Goal: Task Accomplishment & Management: Use online tool/utility

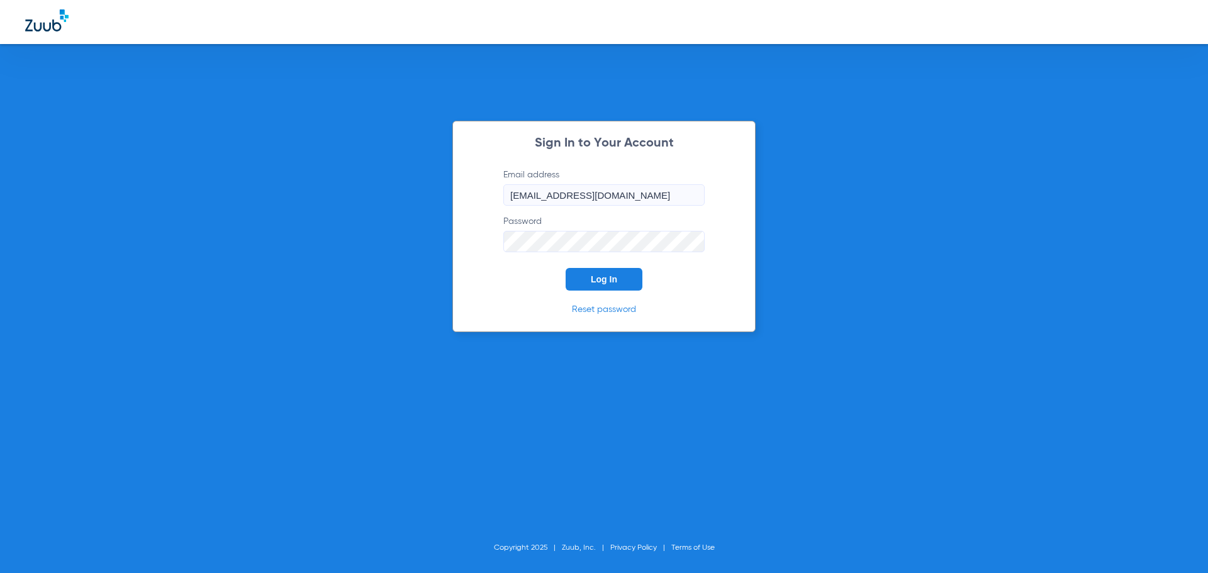
click at [611, 281] on span "Log In" at bounding box center [604, 279] width 26 height 10
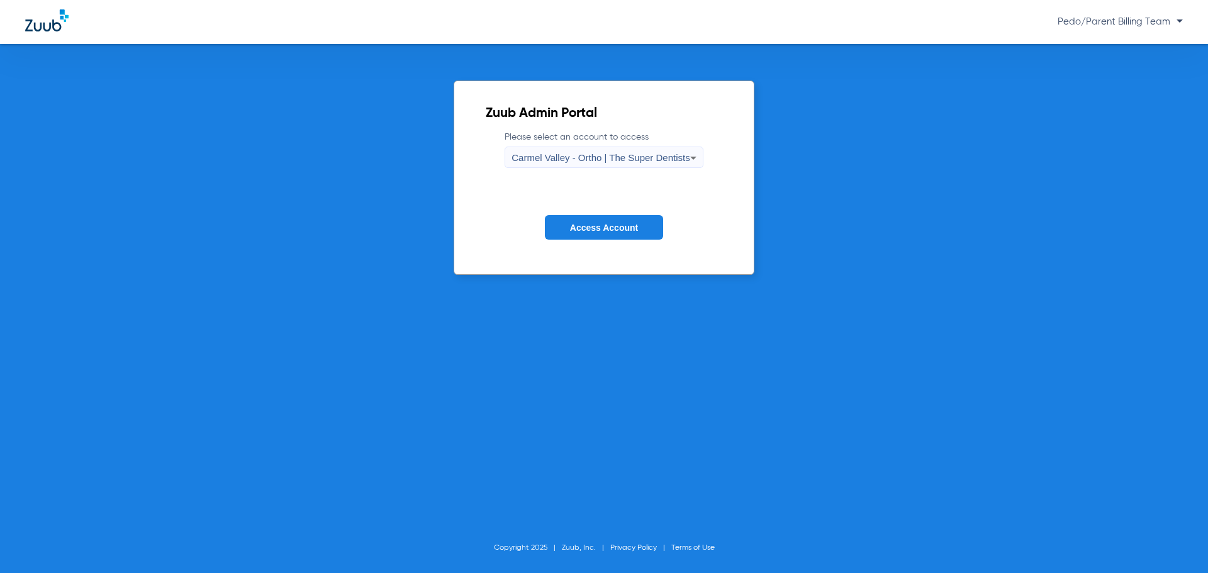
click at [592, 230] on span "Access Account" at bounding box center [604, 228] width 68 height 10
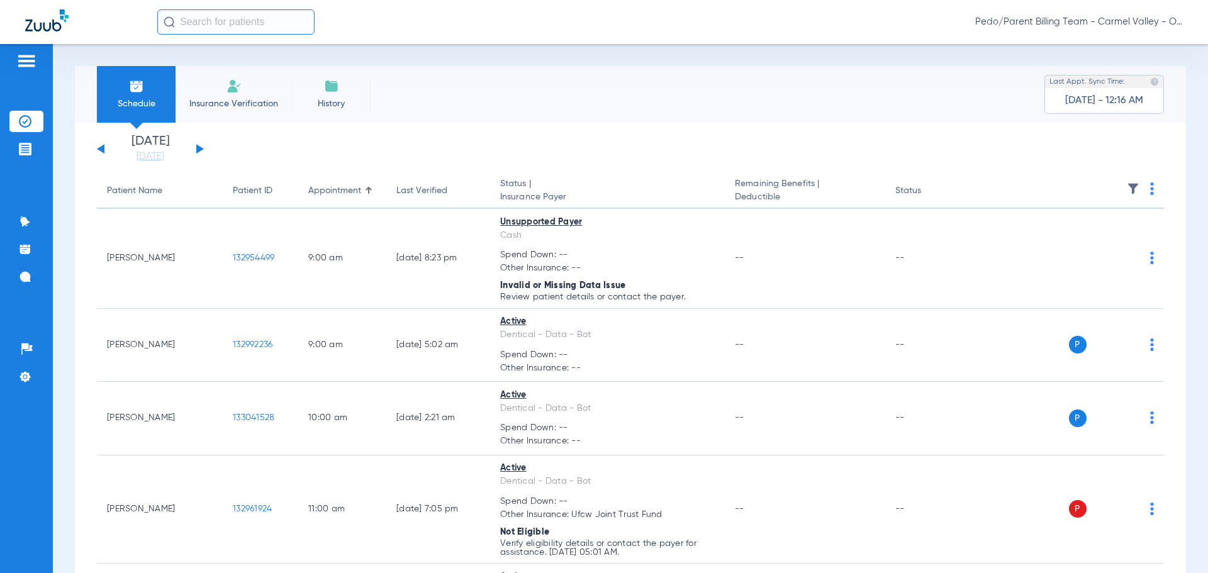
click at [229, 19] on input "text" at bounding box center [235, 21] width 157 height 25
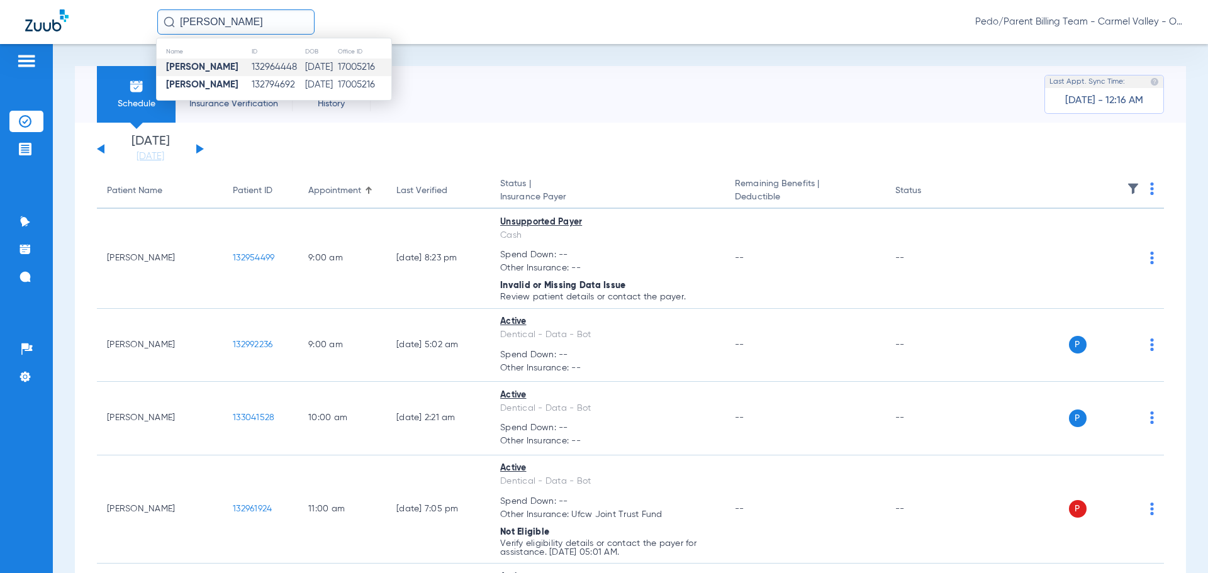
click at [259, 64] on td "132964448" at bounding box center [277, 67] width 53 height 18
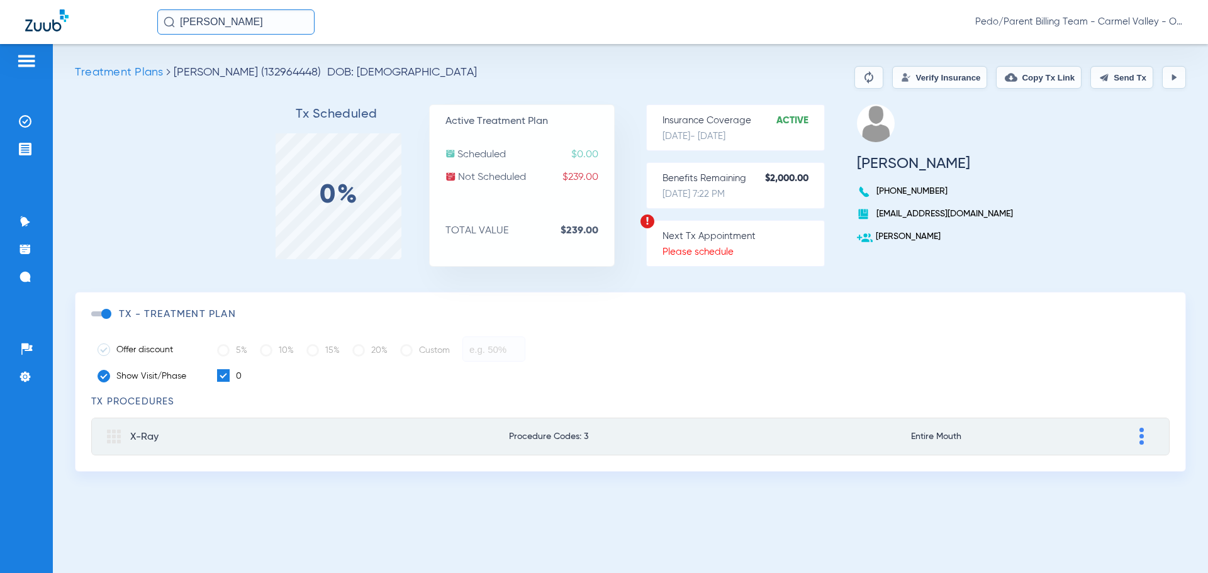
click at [905, 82] on button "Verify Insurance" at bounding box center [939, 77] width 95 height 23
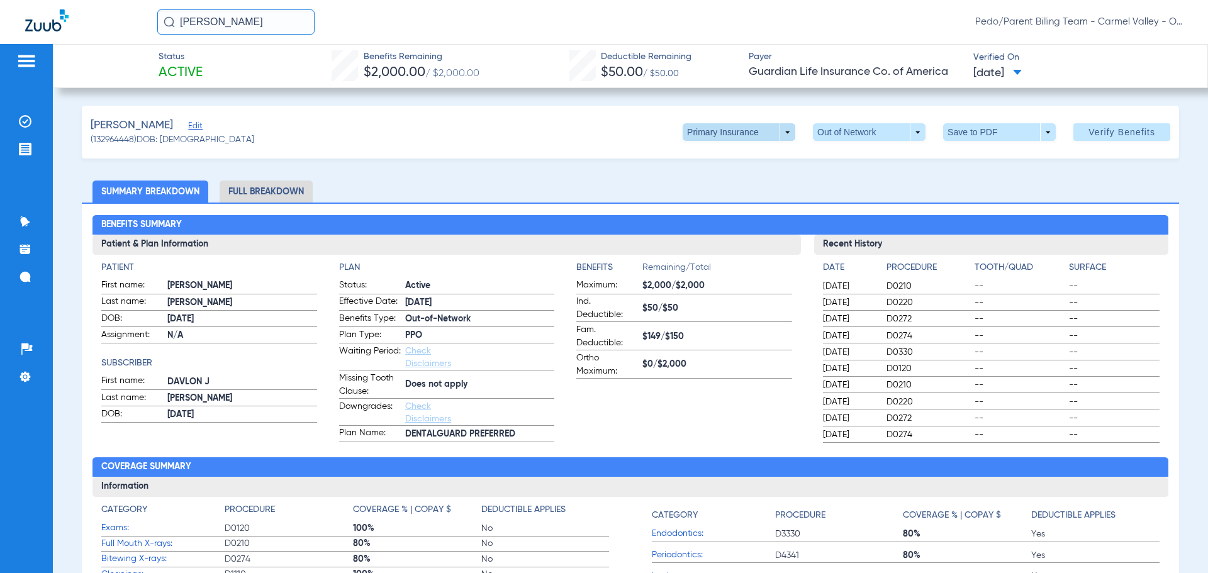
click at [725, 135] on span at bounding box center [739, 132] width 30 height 30
click at [721, 186] on span "Secondary Insurance" at bounding box center [725, 182] width 83 height 9
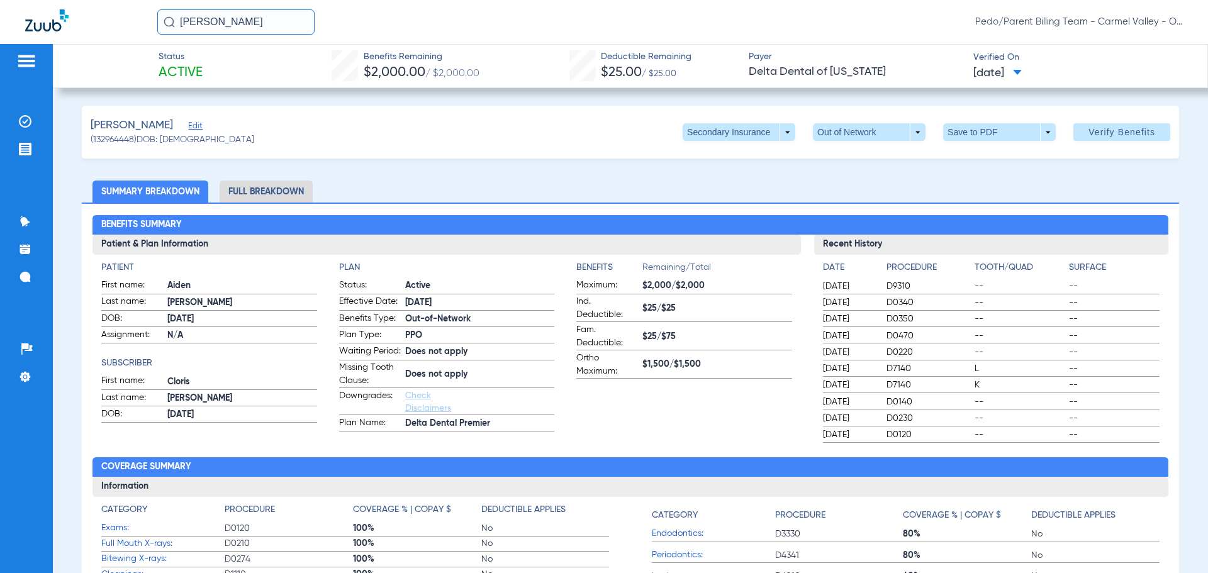
click at [270, 184] on li "Full Breakdown" at bounding box center [266, 192] width 93 height 22
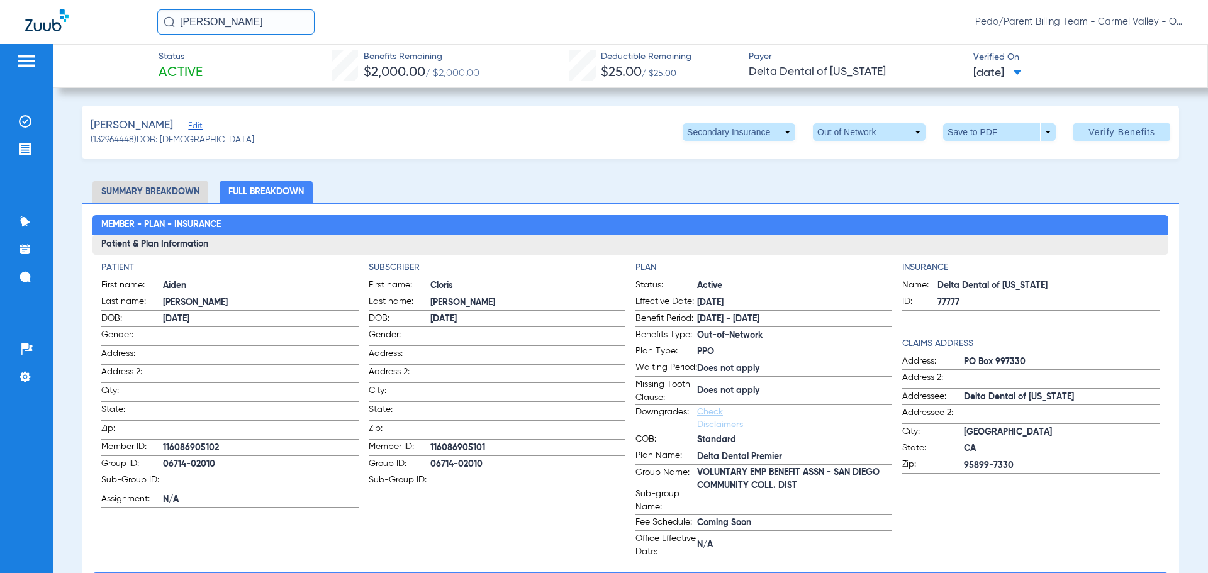
click at [1011, 118] on div "[PERSON_NAME] Edit (132964448) DOB: [DEMOGRAPHIC_DATA] Secondary Insurance arro…" at bounding box center [630, 132] width 1097 height 53
click at [1015, 129] on span at bounding box center [999, 132] width 113 height 18
click at [982, 158] on span "Save to PDF" at bounding box center [994, 157] width 50 height 9
drag, startPoint x: 274, startPoint y: 25, endPoint x: 179, endPoint y: 22, distance: 95.7
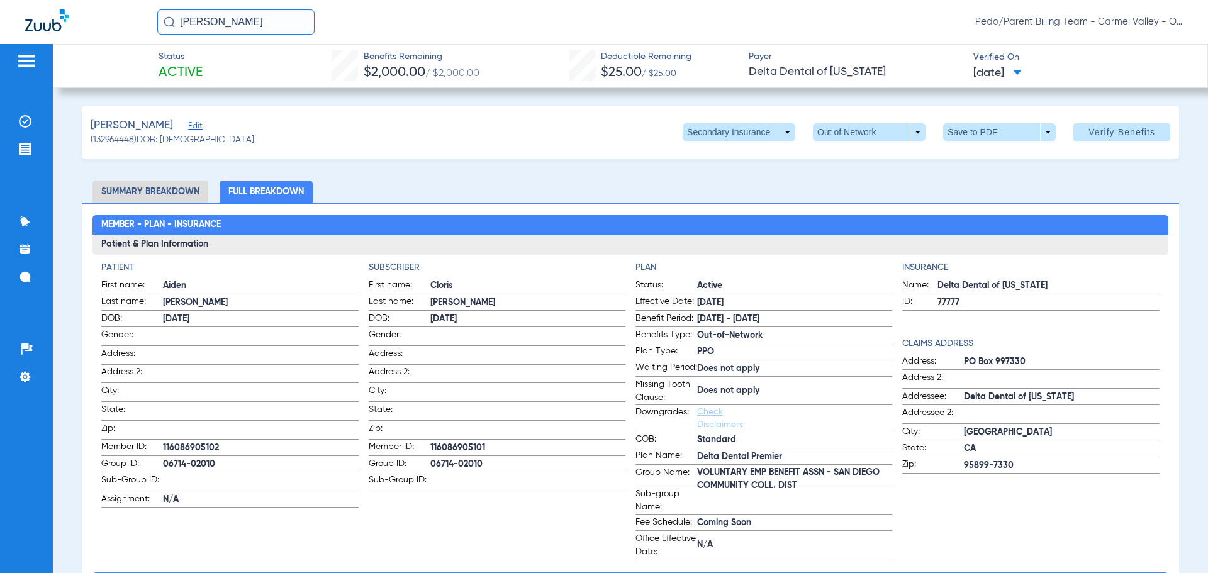
click at [179, 22] on input "[PERSON_NAME]" at bounding box center [235, 21] width 157 height 25
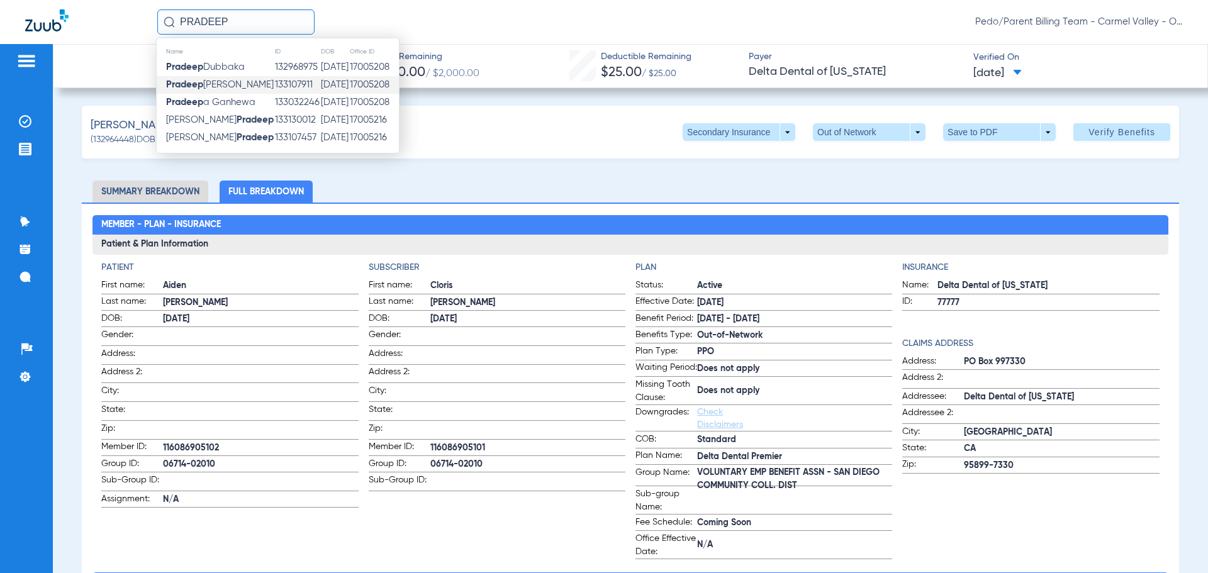
click at [274, 89] on td "133107911" at bounding box center [297, 85] width 46 height 18
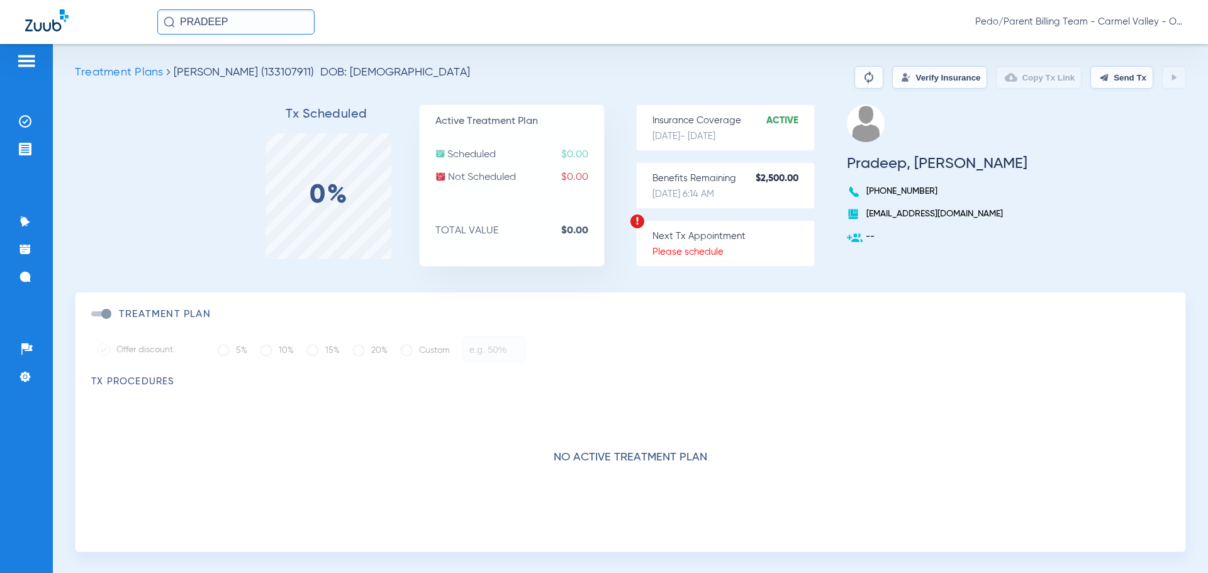
click at [892, 83] on button "Verify Insurance" at bounding box center [939, 77] width 95 height 23
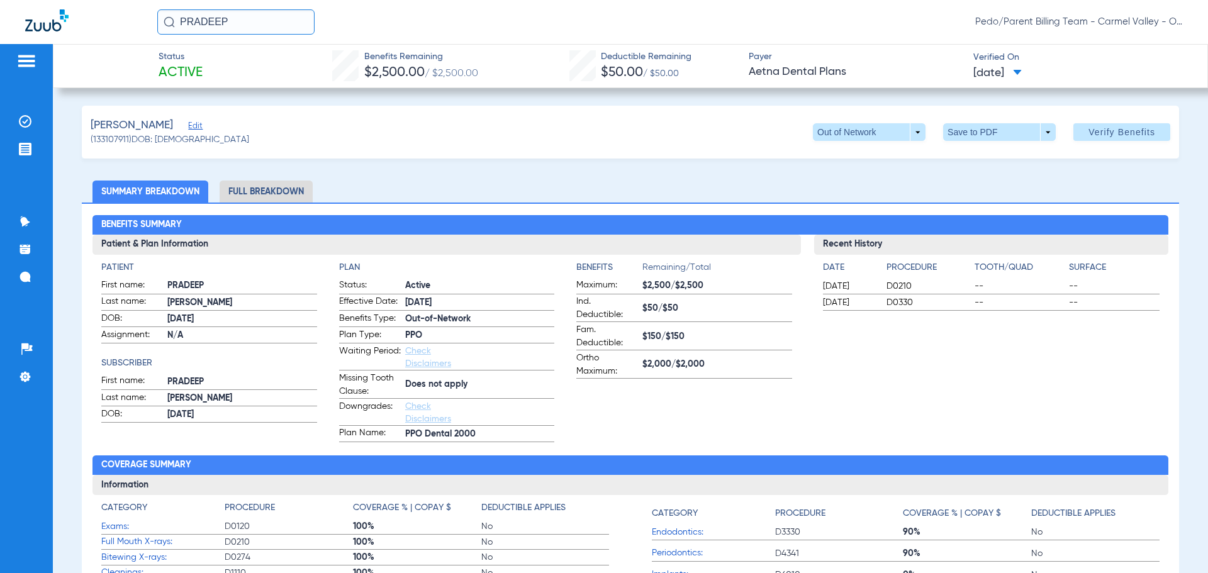
click at [272, 189] on li "Full Breakdown" at bounding box center [266, 192] width 93 height 22
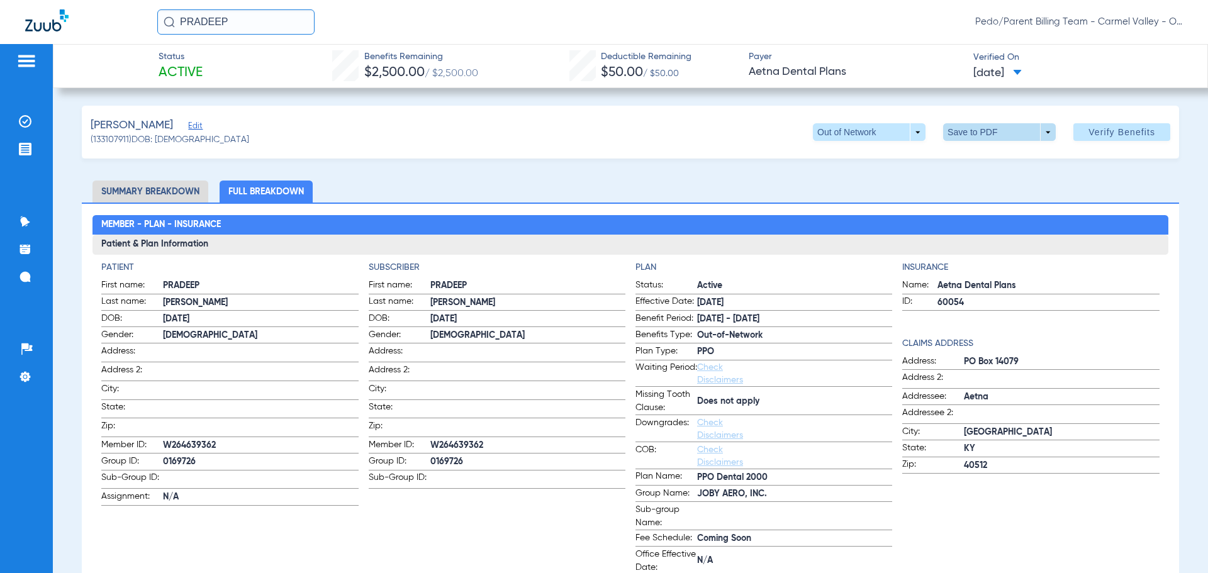
click at [991, 135] on span at bounding box center [999, 132] width 30 height 30
click at [987, 159] on span "Save to PDF" at bounding box center [994, 157] width 50 height 9
drag, startPoint x: 244, startPoint y: 21, endPoint x: 179, endPoint y: 28, distance: 65.7
click at [179, 28] on input "PRADEEP" at bounding box center [235, 21] width 157 height 25
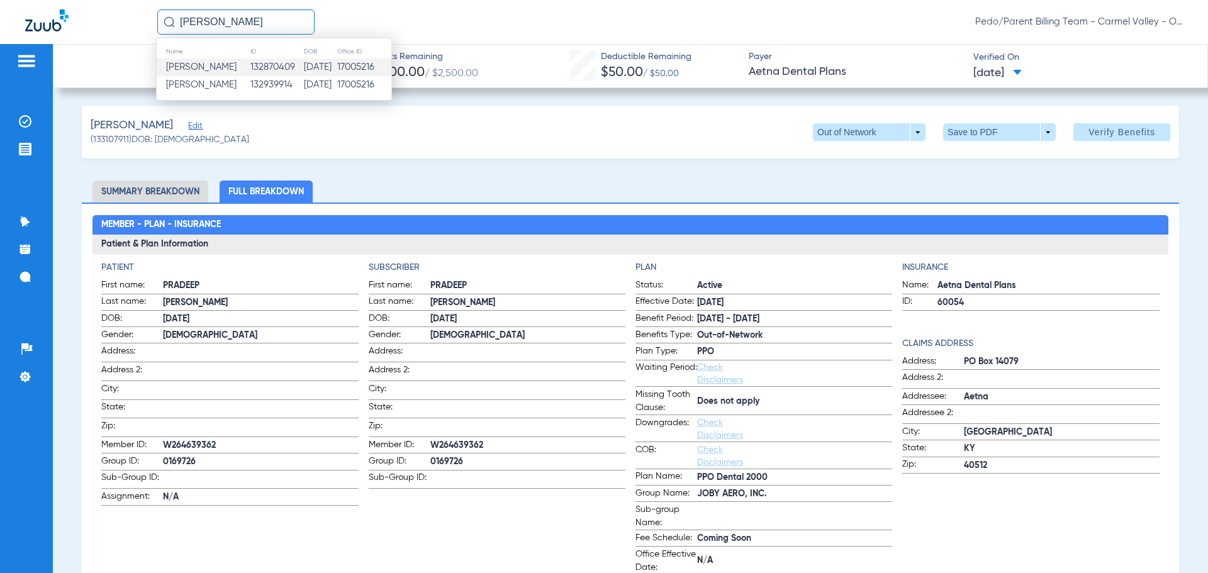
click at [330, 67] on td "[DATE]" at bounding box center [319, 67] width 33 height 18
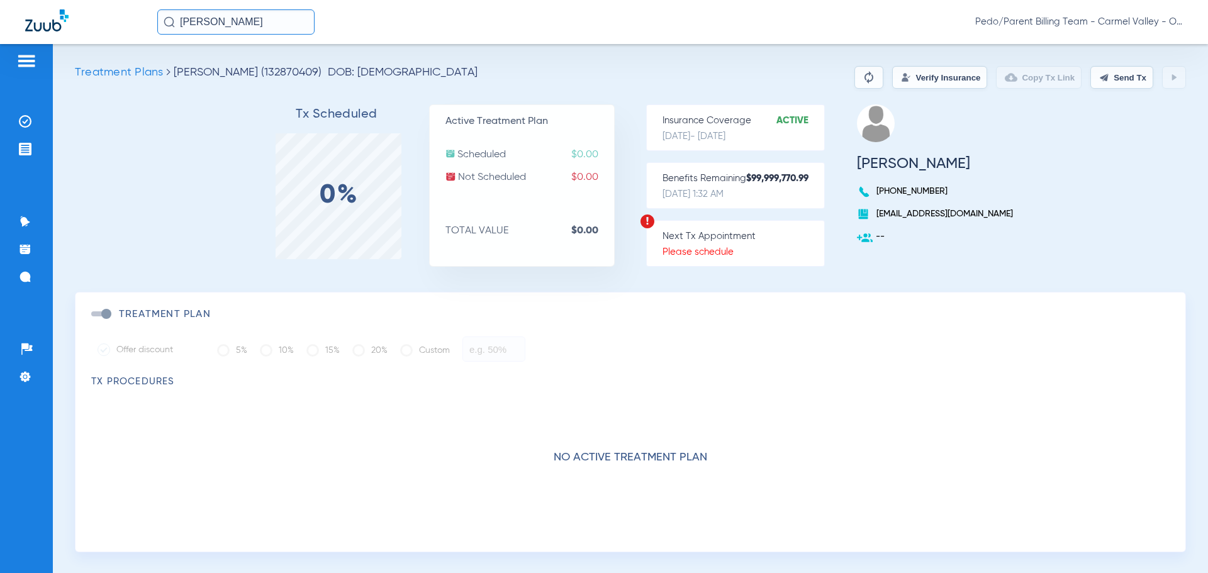
click at [914, 75] on button "Verify Insurance" at bounding box center [939, 77] width 95 height 23
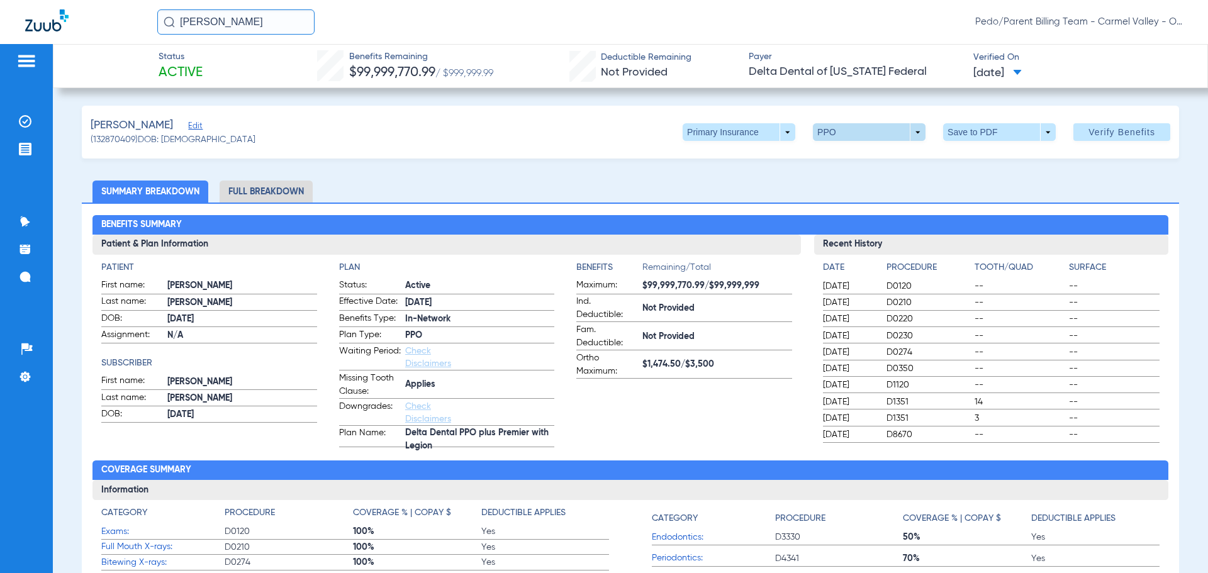
click at [875, 132] on span at bounding box center [869, 132] width 113 height 18
click at [598, 174] on div at bounding box center [604, 286] width 1208 height 573
click at [304, 189] on li "Full Breakdown" at bounding box center [266, 192] width 93 height 22
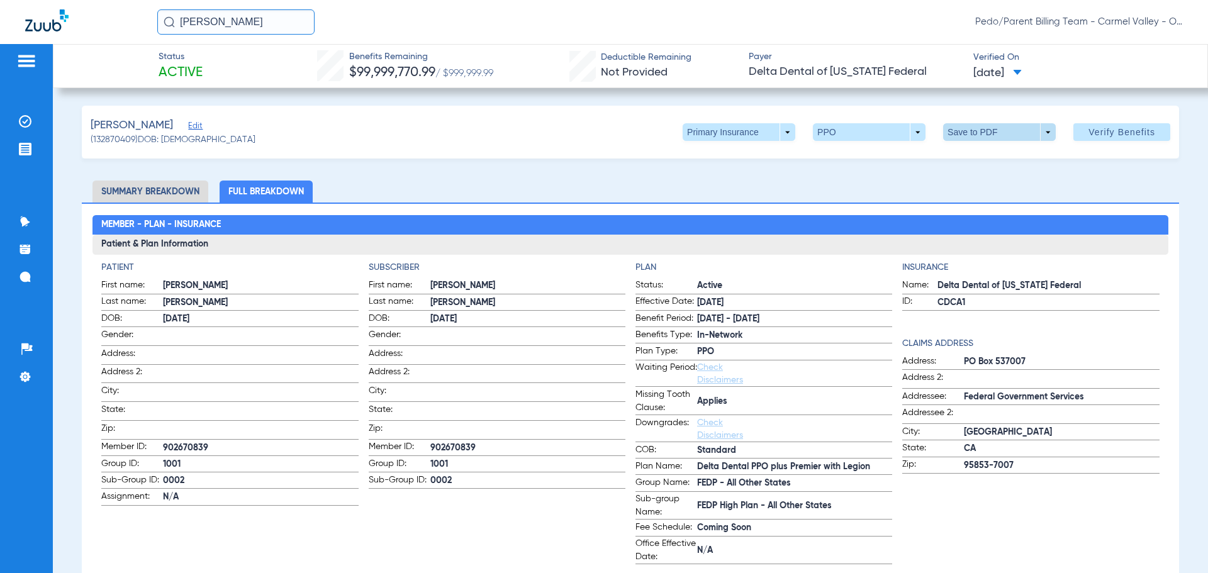
click at [1004, 133] on span at bounding box center [999, 132] width 30 height 30
click at [981, 163] on button "insert_drive_file Save to PDF" at bounding box center [981, 157] width 95 height 25
click at [838, 37] on div "[PERSON_NAME]/Parent Billing Team - Carmel Valley - Ortho | The Super Dentists" at bounding box center [604, 22] width 1208 height 44
drag, startPoint x: 291, startPoint y: 26, endPoint x: 180, endPoint y: 28, distance: 111.4
click at [180, 28] on input "[PERSON_NAME]" at bounding box center [235, 21] width 157 height 25
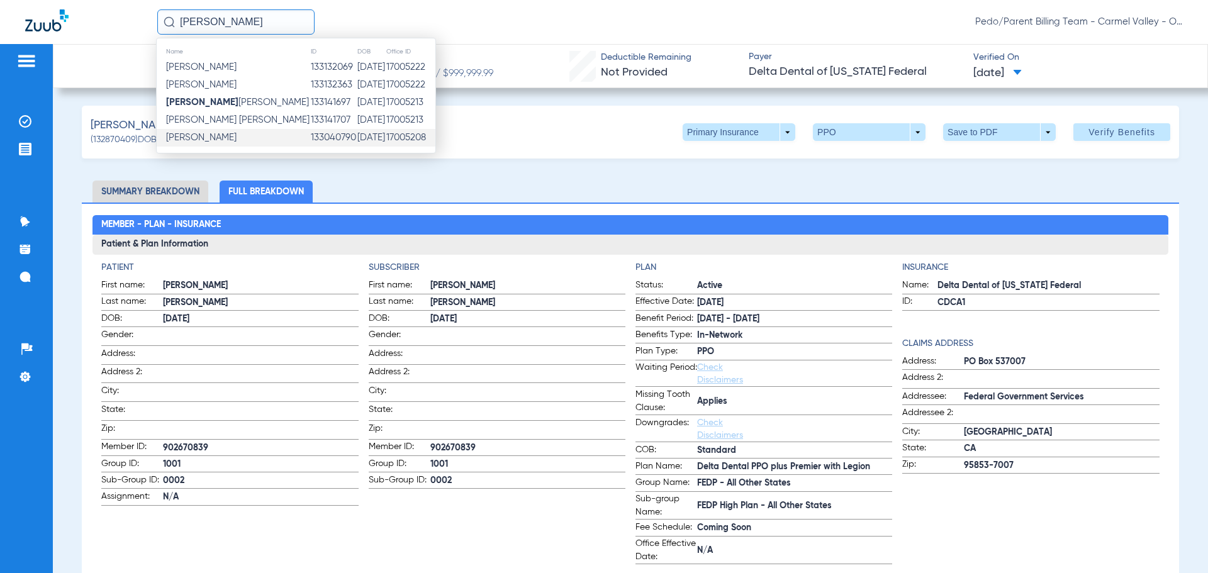
click at [367, 140] on td "[DATE]" at bounding box center [371, 138] width 29 height 18
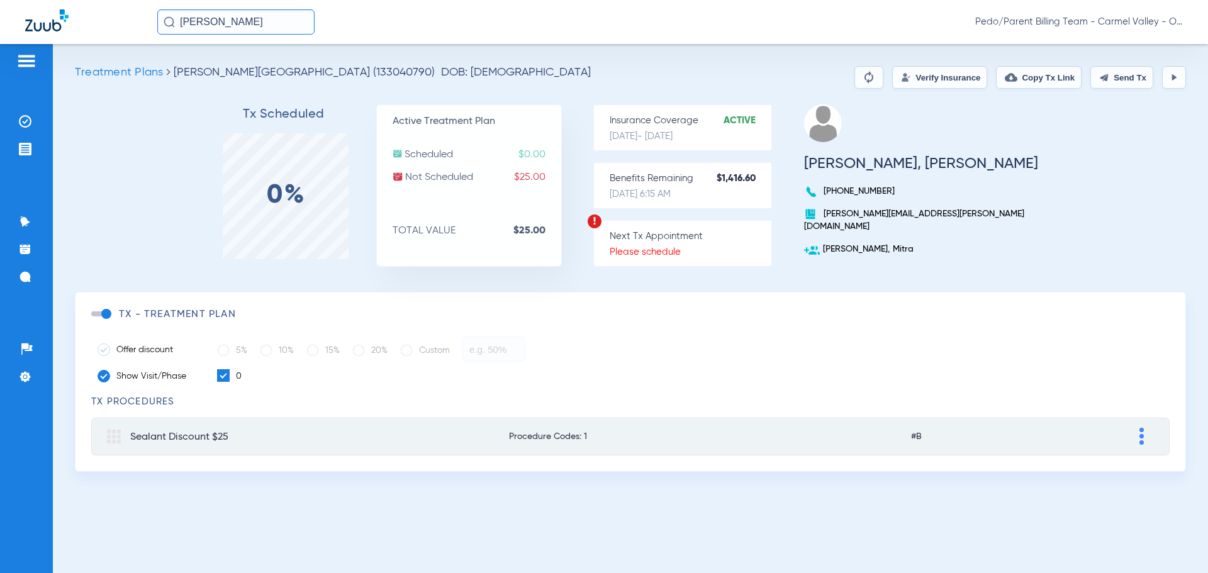
click at [933, 80] on button "Verify Insurance" at bounding box center [939, 77] width 95 height 23
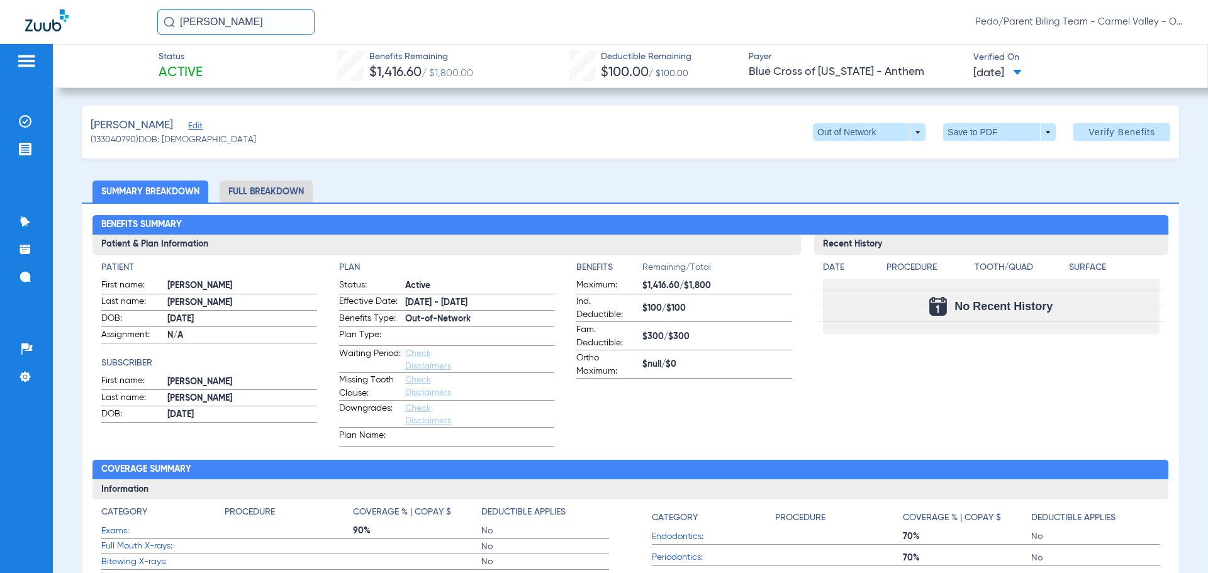
click at [246, 199] on li "Full Breakdown" at bounding box center [266, 192] width 93 height 22
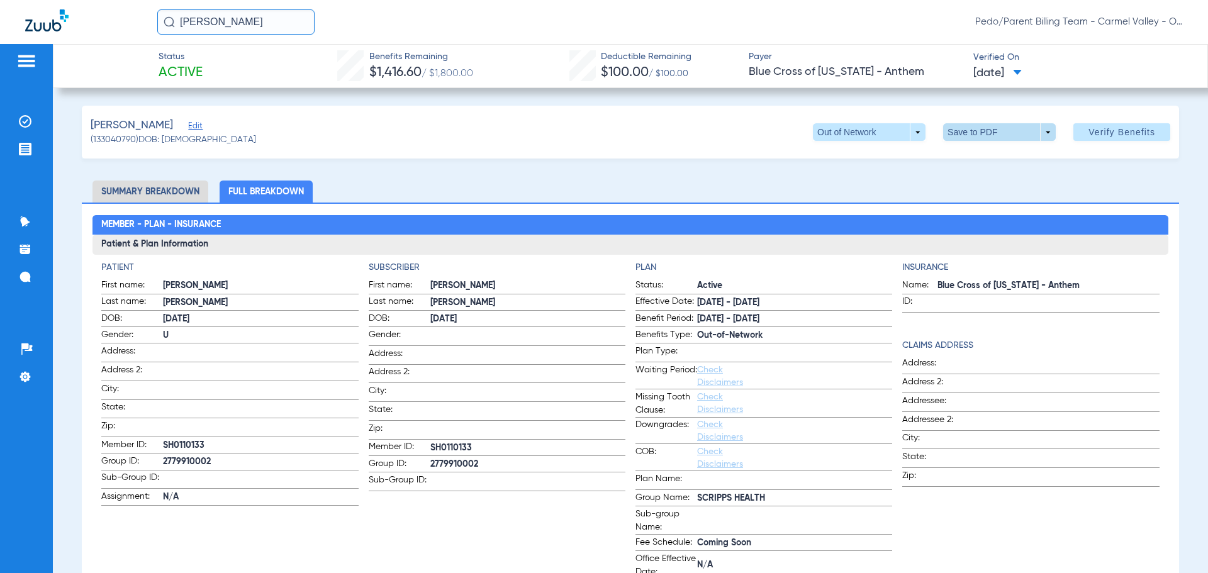
click at [971, 139] on span at bounding box center [999, 132] width 113 height 18
click at [989, 159] on span "Save to PDF" at bounding box center [994, 157] width 50 height 9
click at [670, 147] on div "[PERSON_NAME] Edit (133040790) DOB: [DEMOGRAPHIC_DATA] Out of Network arrow_dro…" at bounding box center [630, 132] width 1097 height 53
drag, startPoint x: 270, startPoint y: 26, endPoint x: 167, endPoint y: 30, distance: 103.2
click at [167, 30] on input "[PERSON_NAME]" at bounding box center [235, 21] width 157 height 25
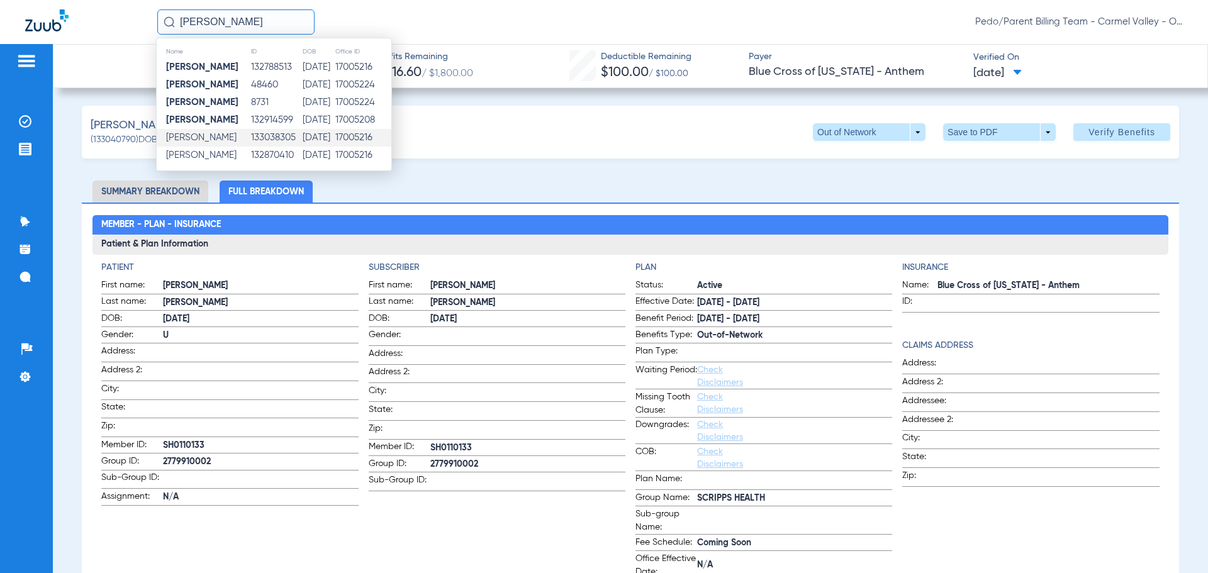
click at [335, 140] on td "[DATE]" at bounding box center [318, 138] width 33 height 18
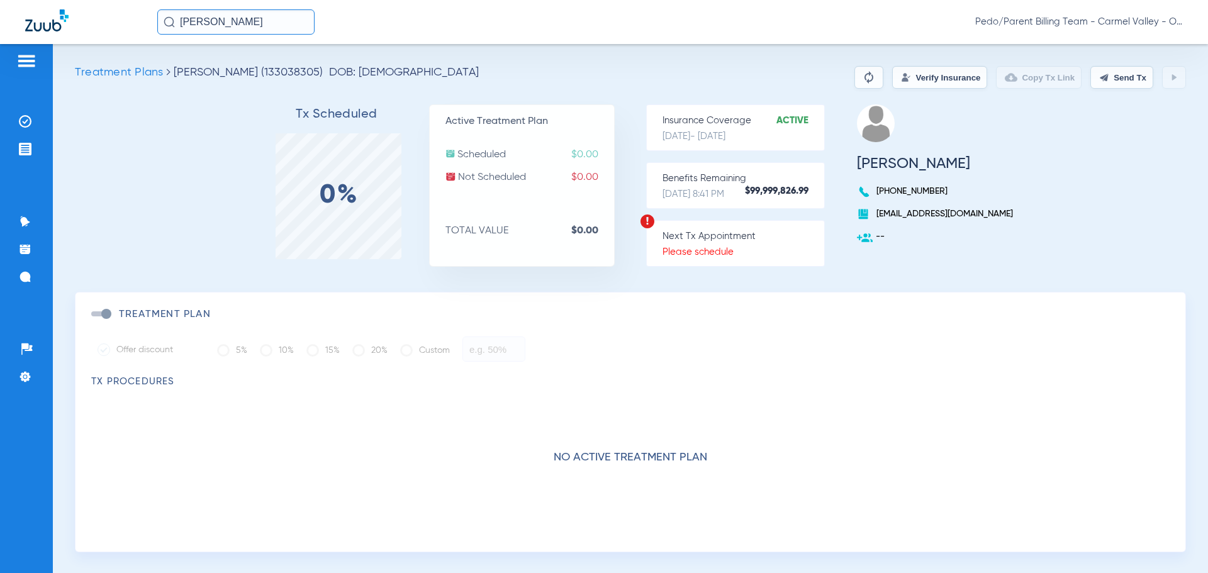
click at [286, 28] on input "[PERSON_NAME]" at bounding box center [235, 21] width 157 height 25
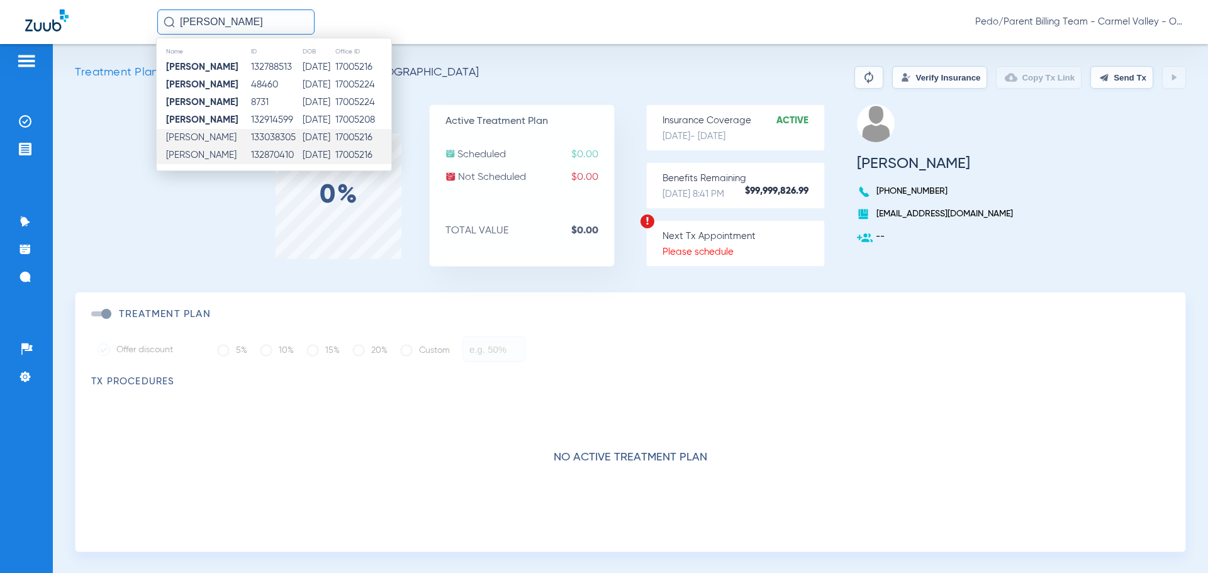
click at [312, 156] on td "[DATE]" at bounding box center [318, 156] width 33 height 18
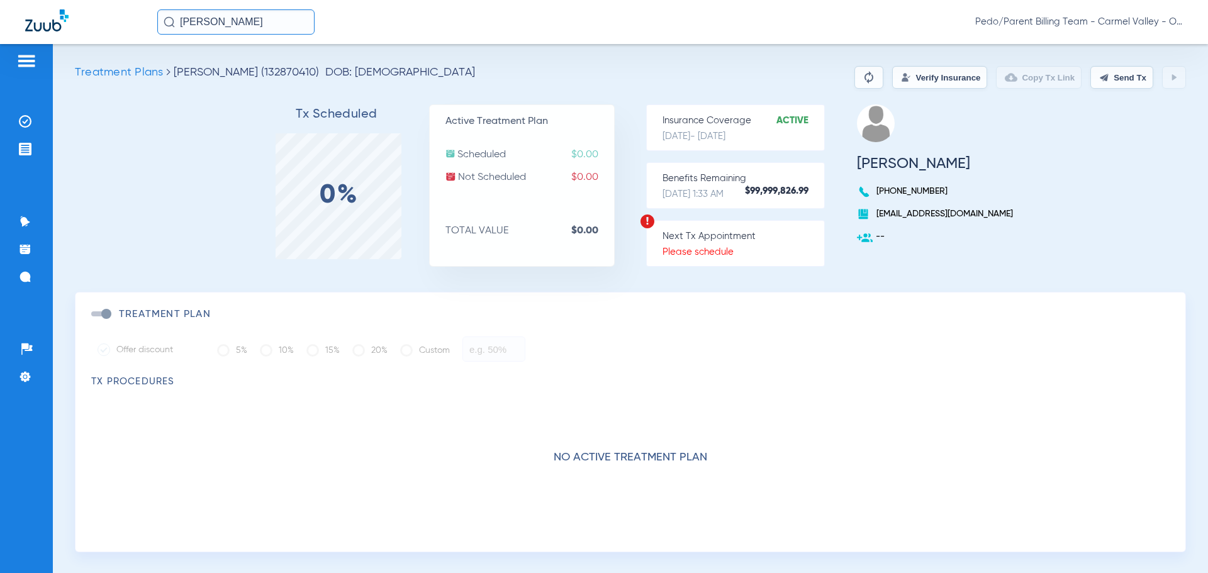
click at [921, 81] on button "Verify Insurance" at bounding box center [939, 77] width 95 height 23
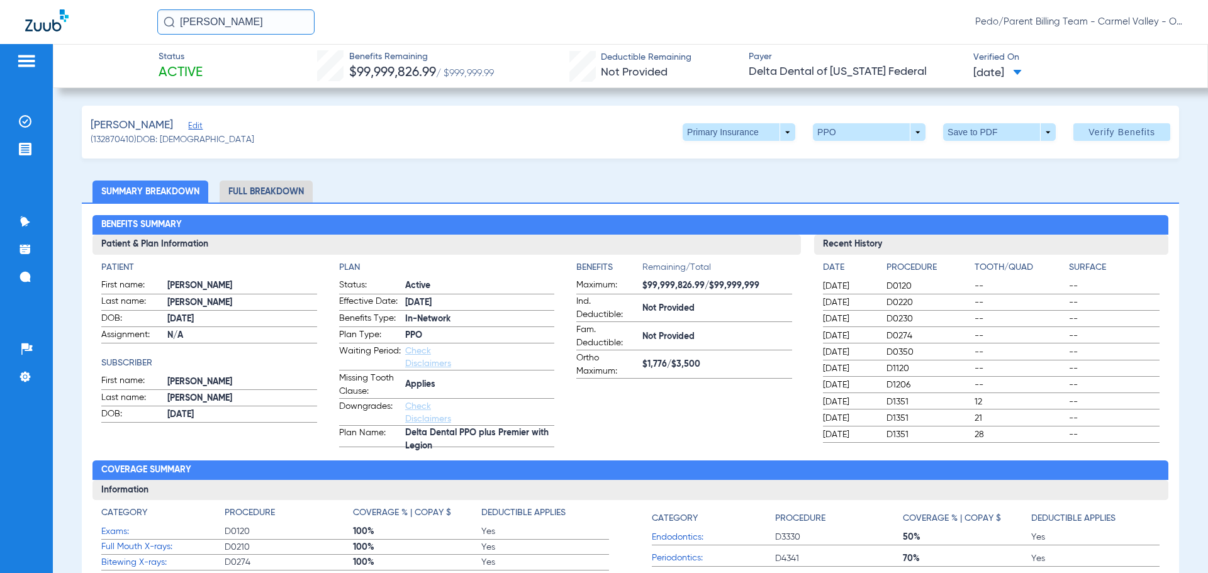
click at [259, 198] on li "Full Breakdown" at bounding box center [266, 192] width 93 height 22
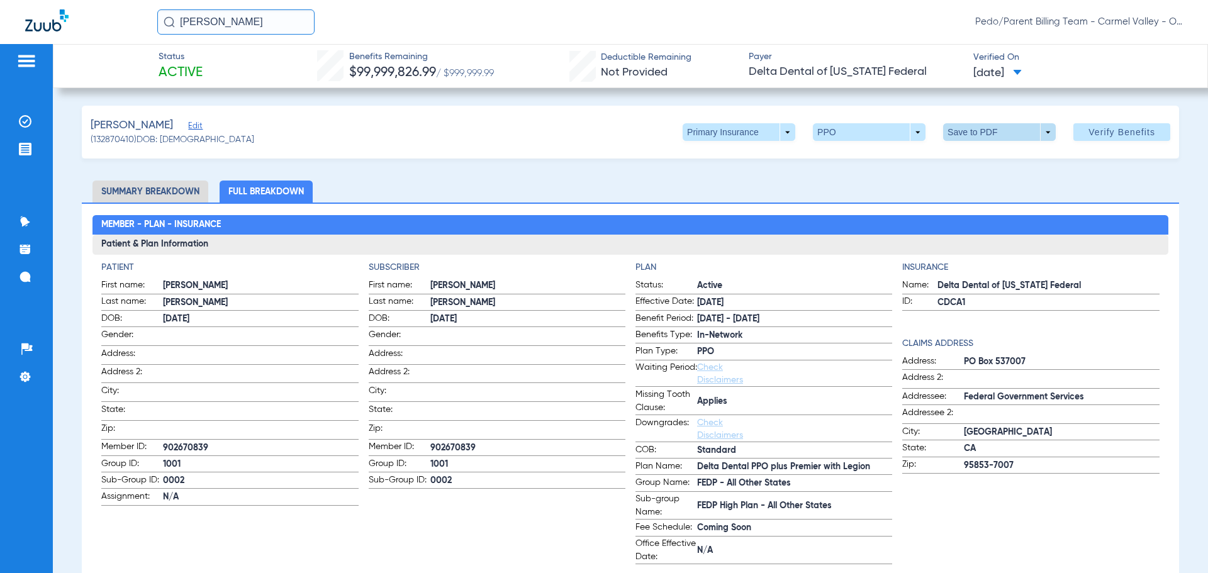
click at [987, 132] on span at bounding box center [999, 132] width 30 height 30
click at [976, 159] on span "Save to PDF" at bounding box center [994, 157] width 50 height 9
click at [742, 15] on div "[PERSON_NAME]/Parent Billing Team - Carmel Valley - Ortho | The Super Dentists" at bounding box center [669, 21] width 1025 height 25
drag, startPoint x: 300, startPoint y: 19, endPoint x: 170, endPoint y: 37, distance: 130.8
click at [170, 37] on div "[PERSON_NAME]/Parent Billing Team - Carmel Valley - Ortho | The Super Dentists" at bounding box center [604, 22] width 1208 height 44
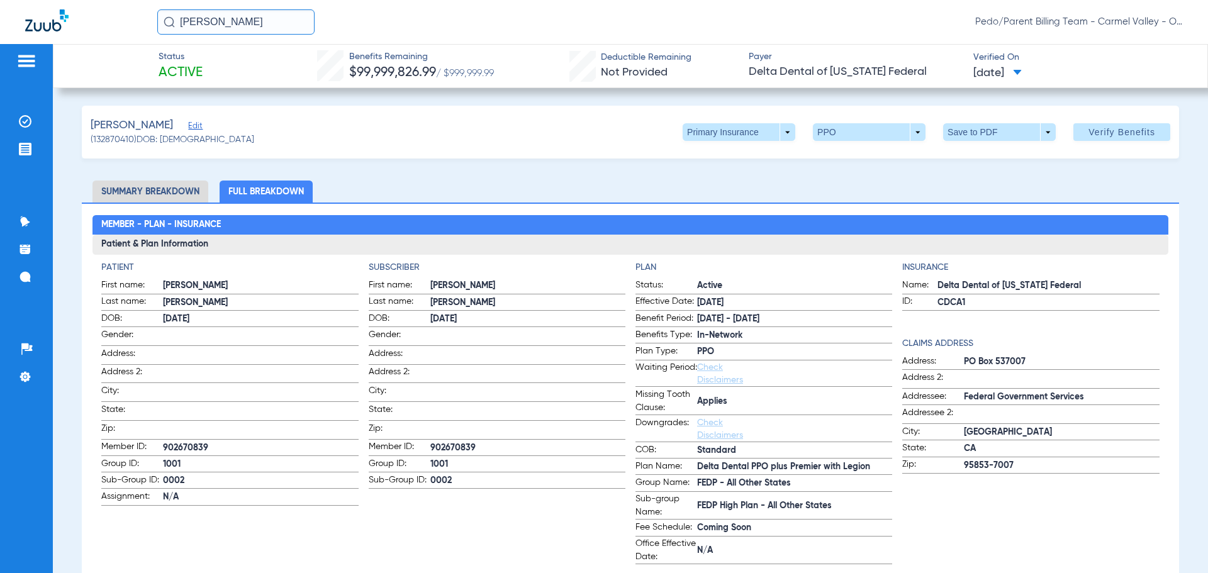
click at [281, 24] on input "[PERSON_NAME]" at bounding box center [235, 21] width 157 height 25
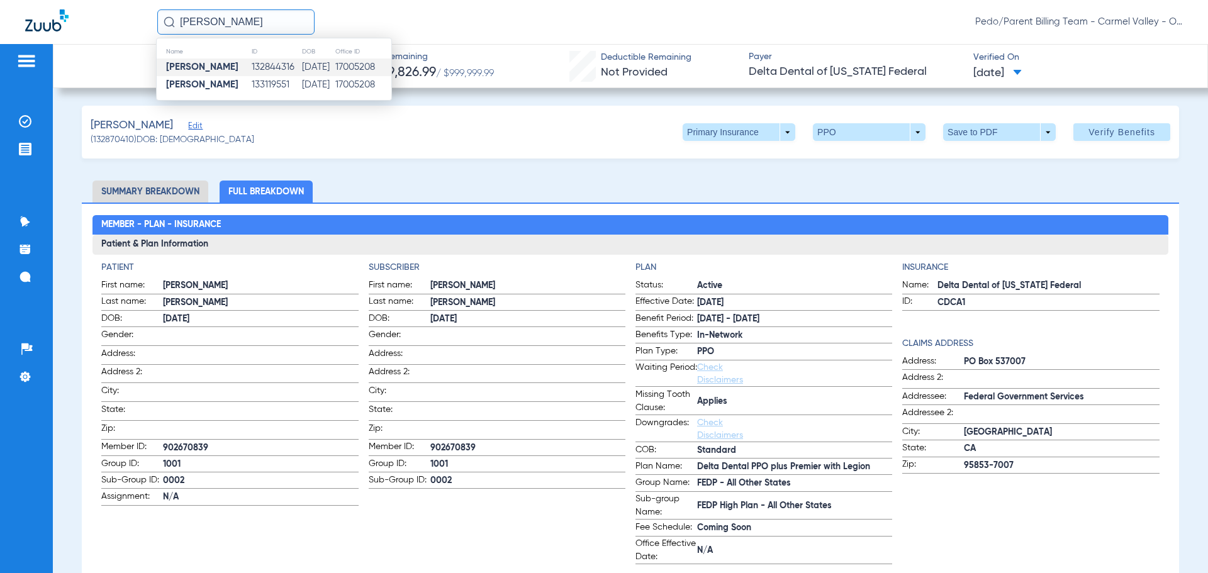
click at [301, 66] on td "[DATE]" at bounding box center [317, 67] width 33 height 18
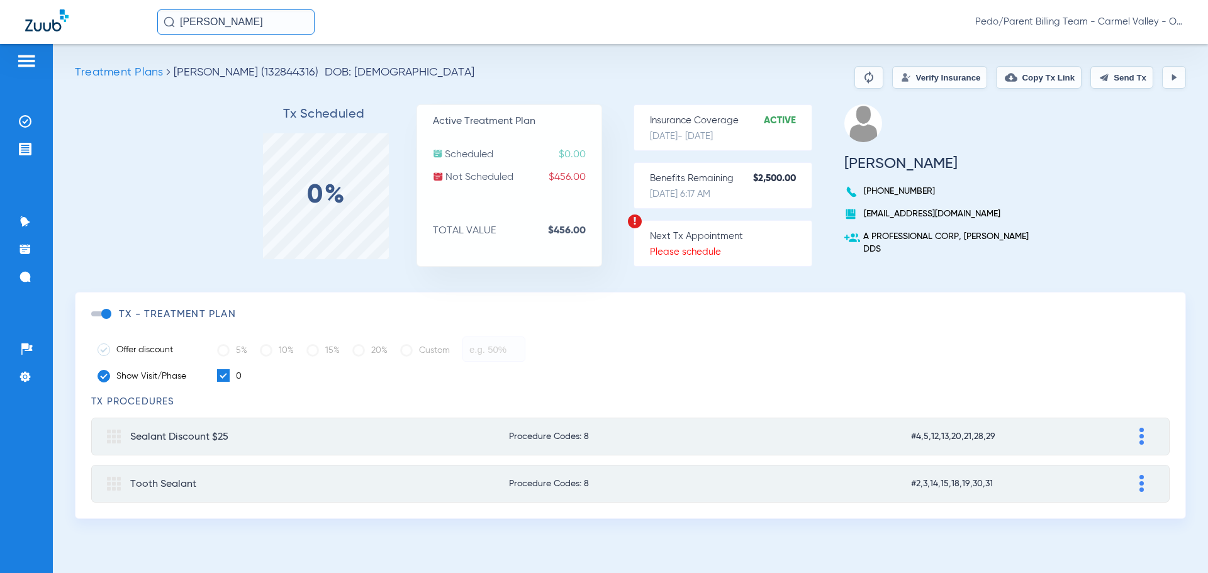
click at [949, 81] on button "Verify Insurance" at bounding box center [939, 77] width 95 height 23
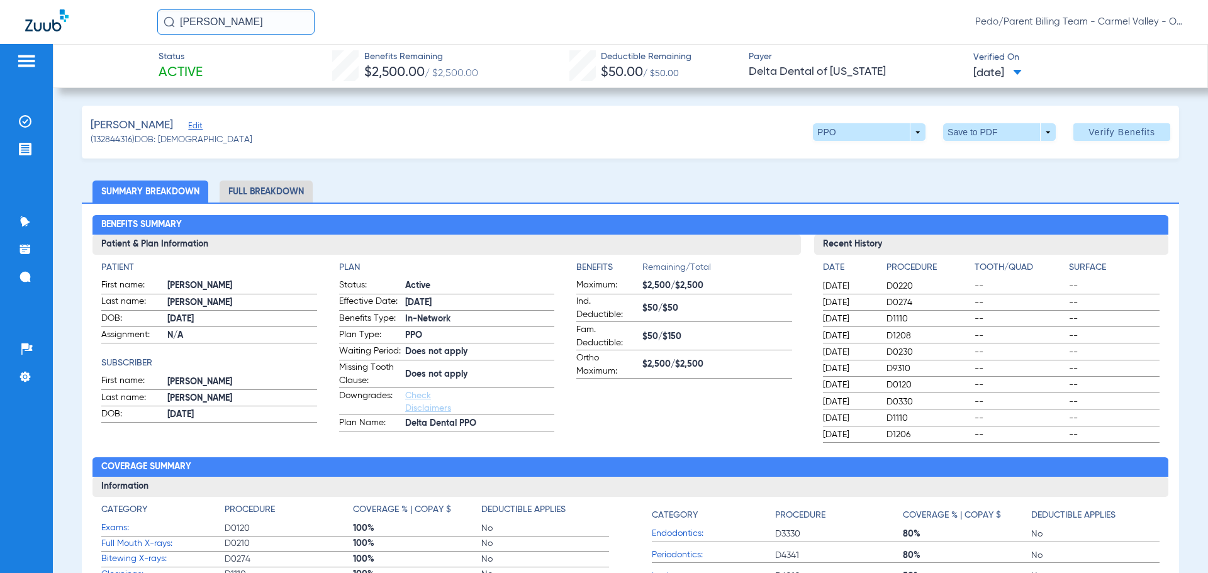
click at [247, 193] on li "Full Breakdown" at bounding box center [266, 192] width 93 height 22
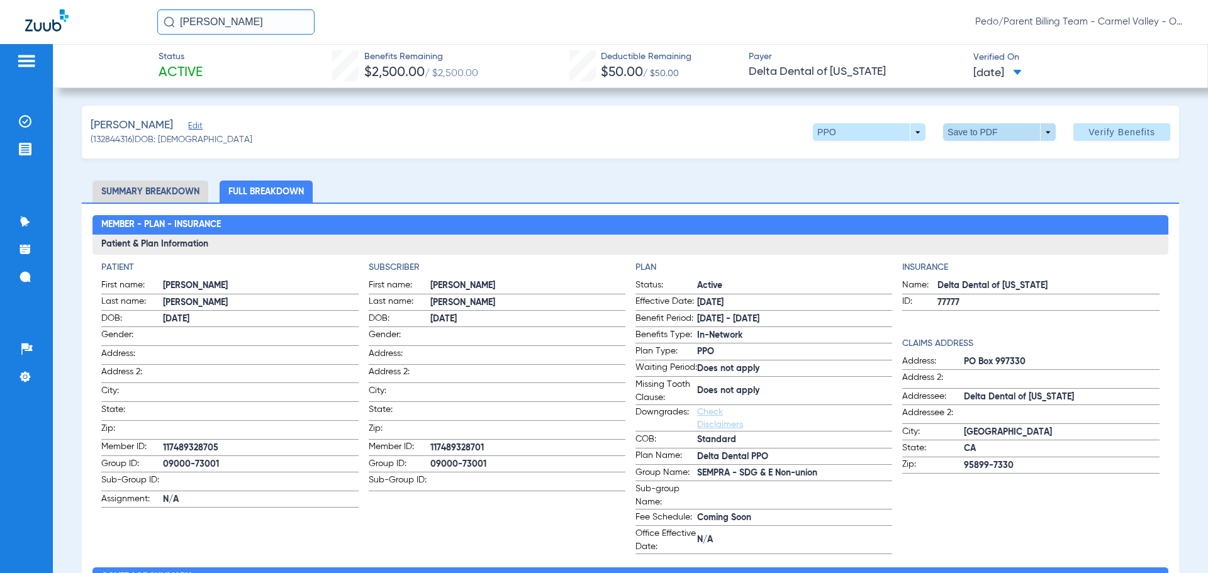
click at [972, 130] on span at bounding box center [999, 132] width 113 height 18
click at [997, 164] on button "insert_drive_file Save to PDF" at bounding box center [981, 157] width 95 height 25
click at [723, 130] on div "[PERSON_NAME] Edit (132844316) DOB: [DEMOGRAPHIC_DATA] PPO arrow_drop_down Save…" at bounding box center [630, 132] width 1097 height 53
drag, startPoint x: 287, startPoint y: 25, endPoint x: 175, endPoint y: 29, distance: 112.0
click at [175, 29] on input "[PERSON_NAME]" at bounding box center [235, 21] width 157 height 25
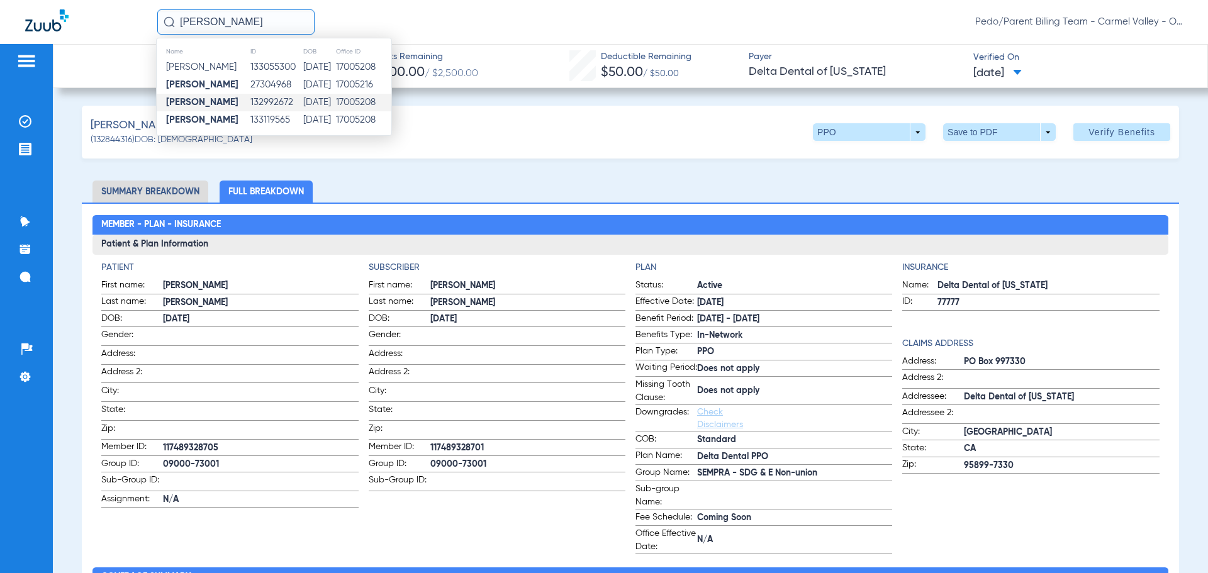
click at [323, 99] on td "[DATE]" at bounding box center [319, 103] width 33 height 18
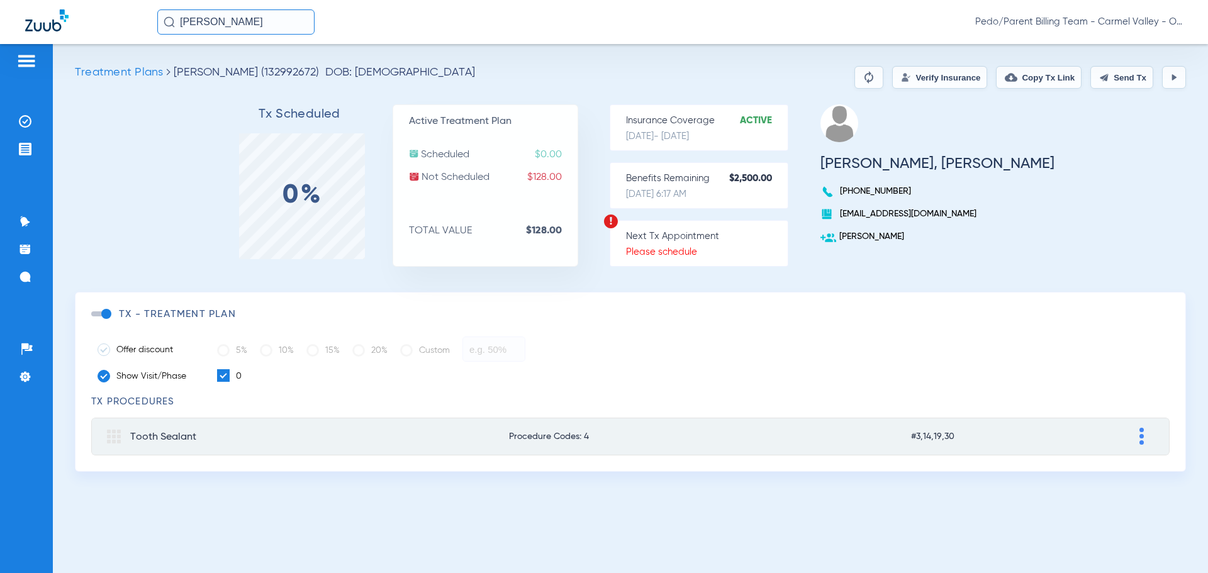
click at [946, 82] on button "Verify Insurance" at bounding box center [939, 77] width 95 height 23
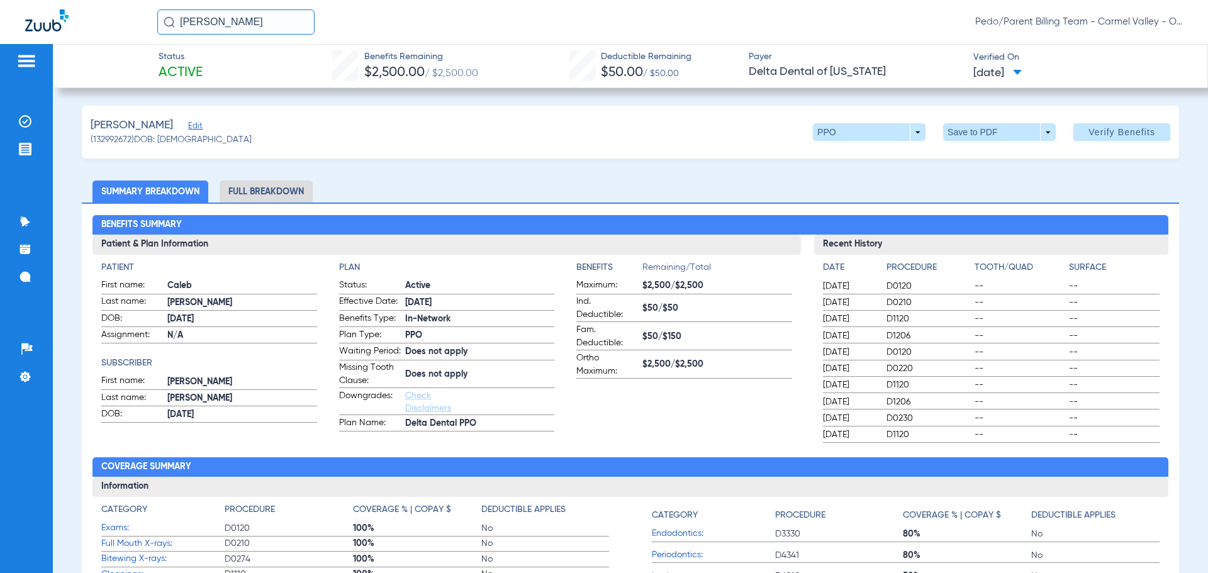
click at [261, 199] on li "Full Breakdown" at bounding box center [266, 192] width 93 height 22
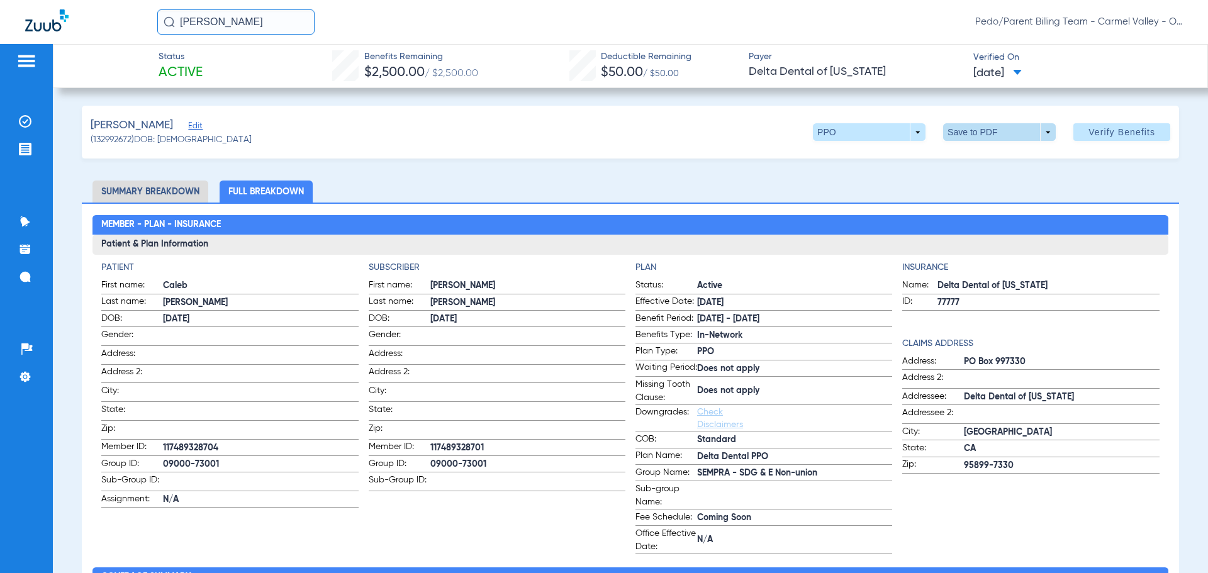
click at [989, 131] on span at bounding box center [999, 132] width 30 height 30
click at [987, 160] on span "Save to PDF" at bounding box center [994, 157] width 50 height 9
click at [728, 131] on div "[PERSON_NAME] Edit (132992672) DOB: [DEMOGRAPHIC_DATA] PPO arrow_drop_down Save…" at bounding box center [630, 132] width 1097 height 53
drag, startPoint x: 270, startPoint y: 18, endPoint x: 162, endPoint y: 32, distance: 108.5
click at [162, 32] on input "[PERSON_NAME]" at bounding box center [235, 21] width 157 height 25
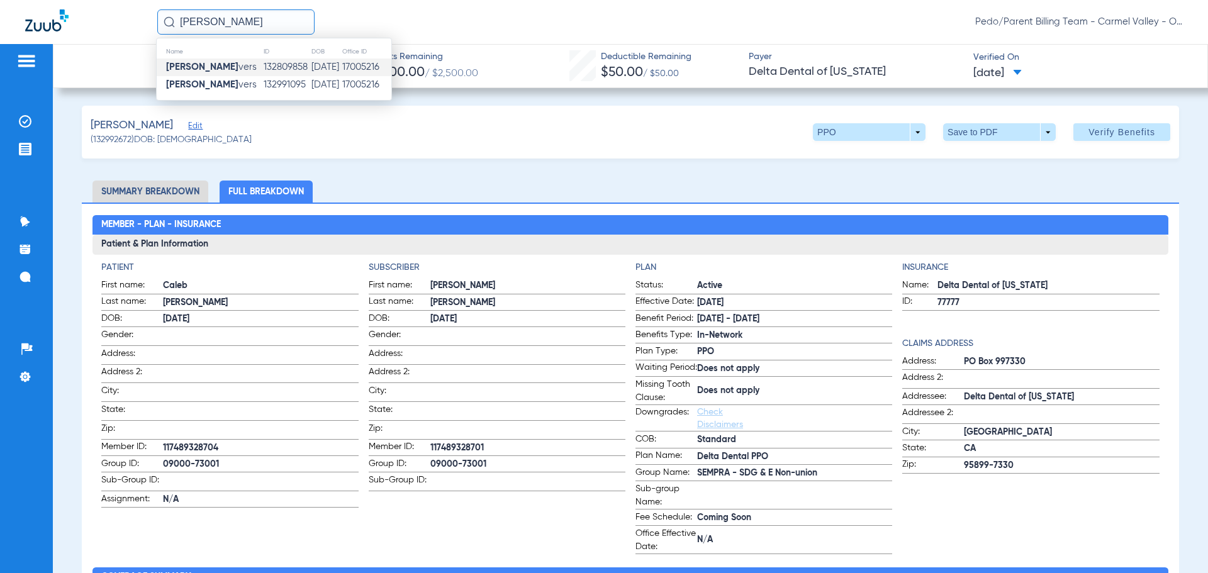
click at [353, 65] on td "17005216" at bounding box center [367, 67] width 50 height 18
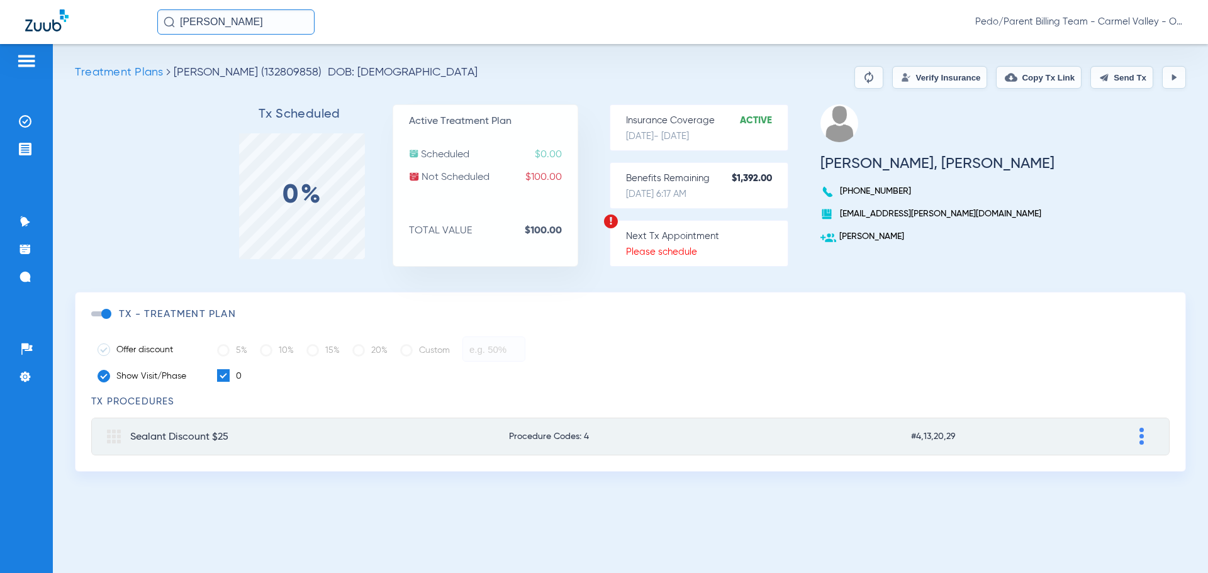
click at [906, 84] on button "Verify Insurance" at bounding box center [939, 77] width 95 height 23
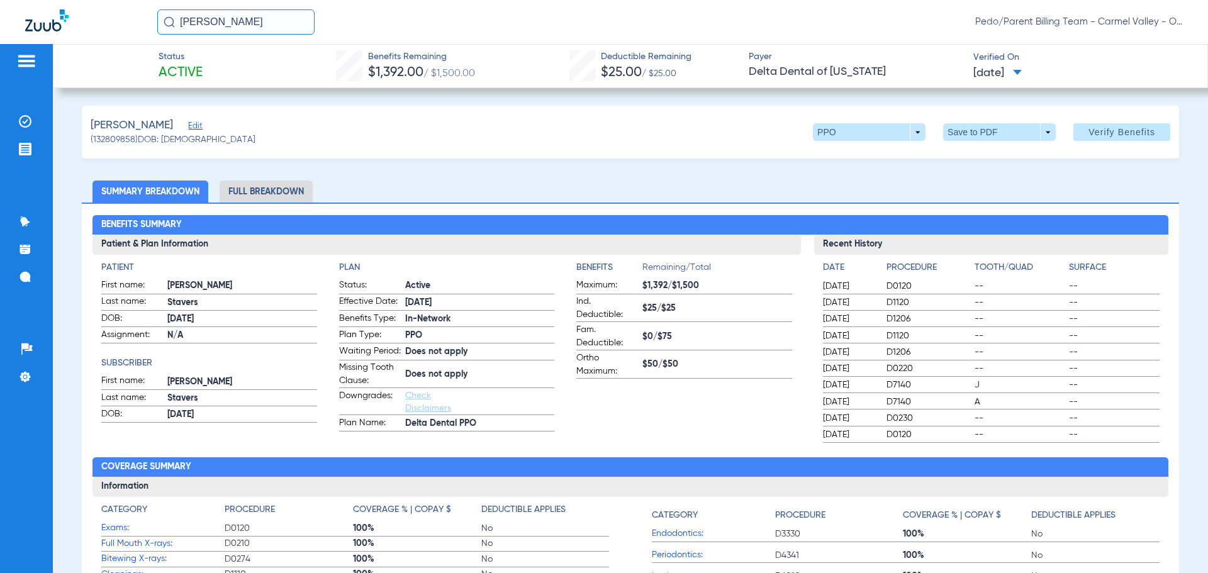
click at [303, 187] on li "Full Breakdown" at bounding box center [266, 192] width 93 height 22
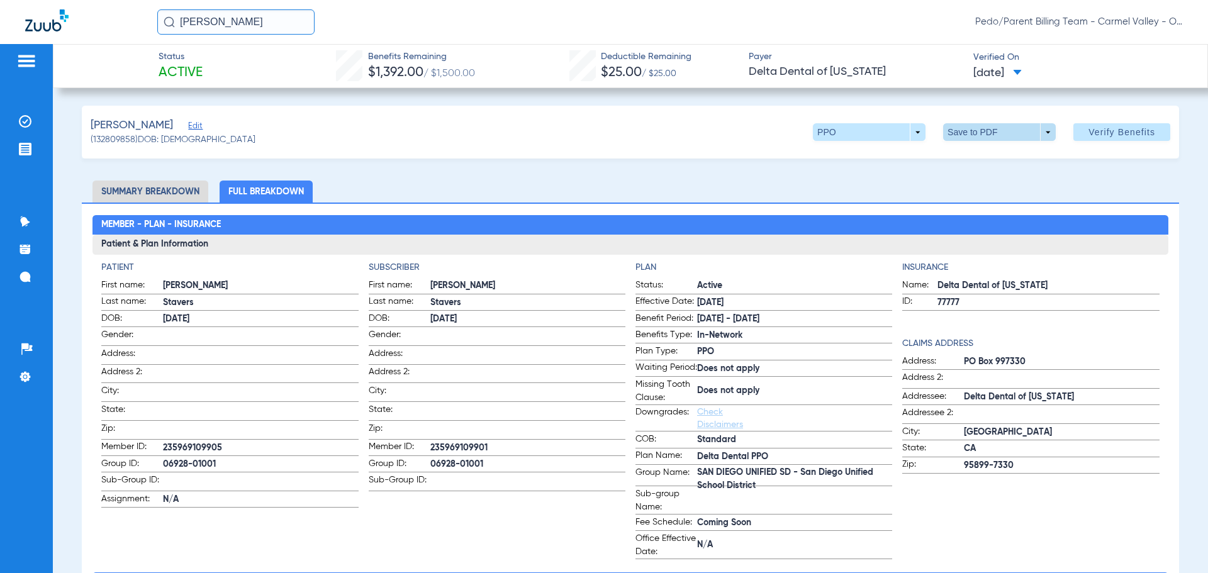
click at [987, 131] on span at bounding box center [999, 132] width 30 height 30
click at [983, 155] on span "Save to PDF" at bounding box center [994, 157] width 50 height 9
drag, startPoint x: 272, startPoint y: 22, endPoint x: 163, endPoint y: 27, distance: 108.9
click at [163, 27] on input "[PERSON_NAME]" at bounding box center [235, 21] width 157 height 25
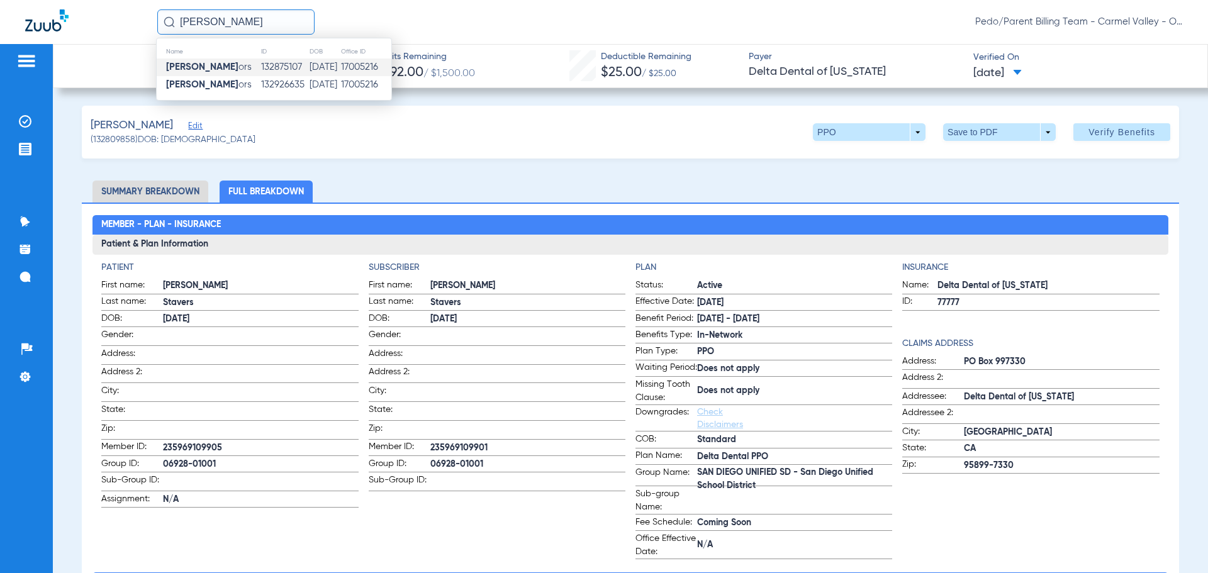
type input "[PERSON_NAME]"
click at [265, 60] on td "132875107" at bounding box center [284, 67] width 48 height 18
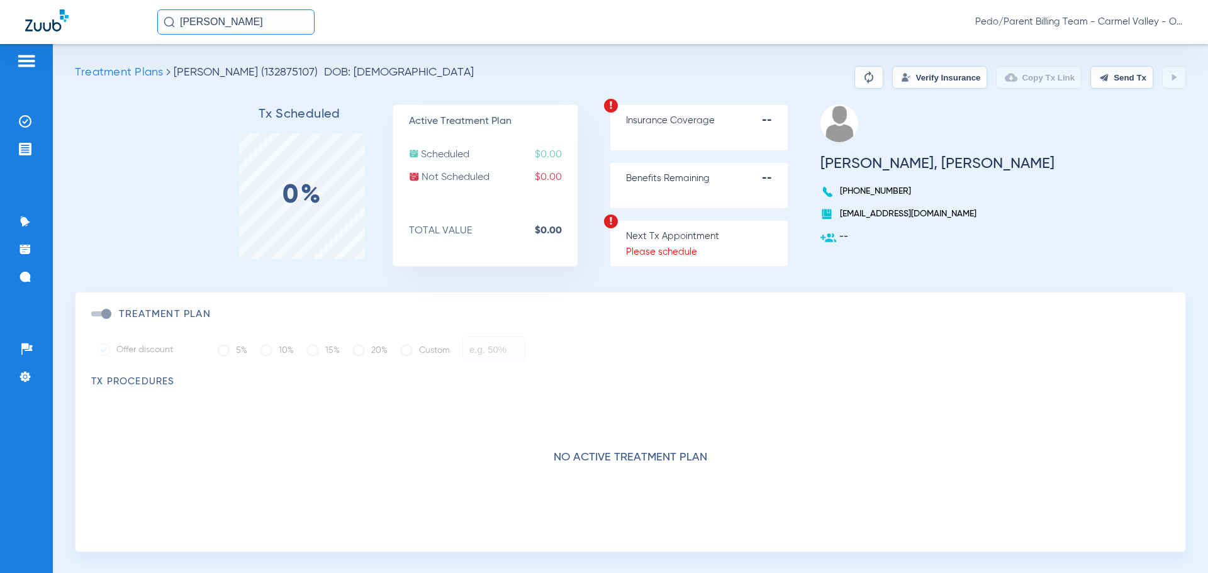
click at [294, 21] on input "[PERSON_NAME]" at bounding box center [235, 21] width 157 height 25
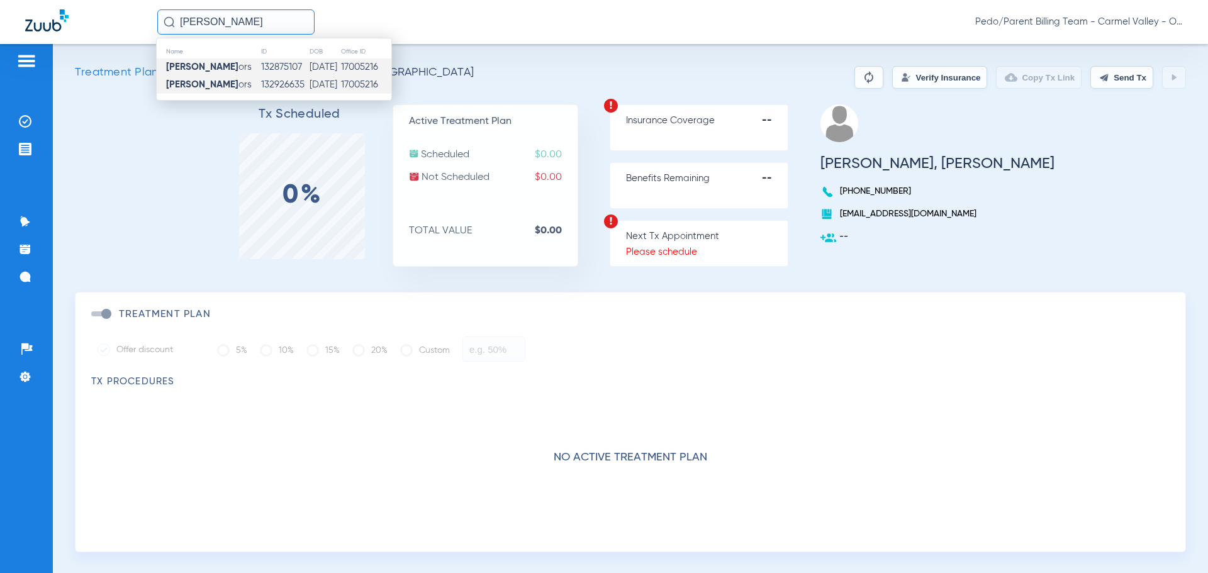
click at [309, 82] on td "[DATE]" at bounding box center [324, 85] width 31 height 18
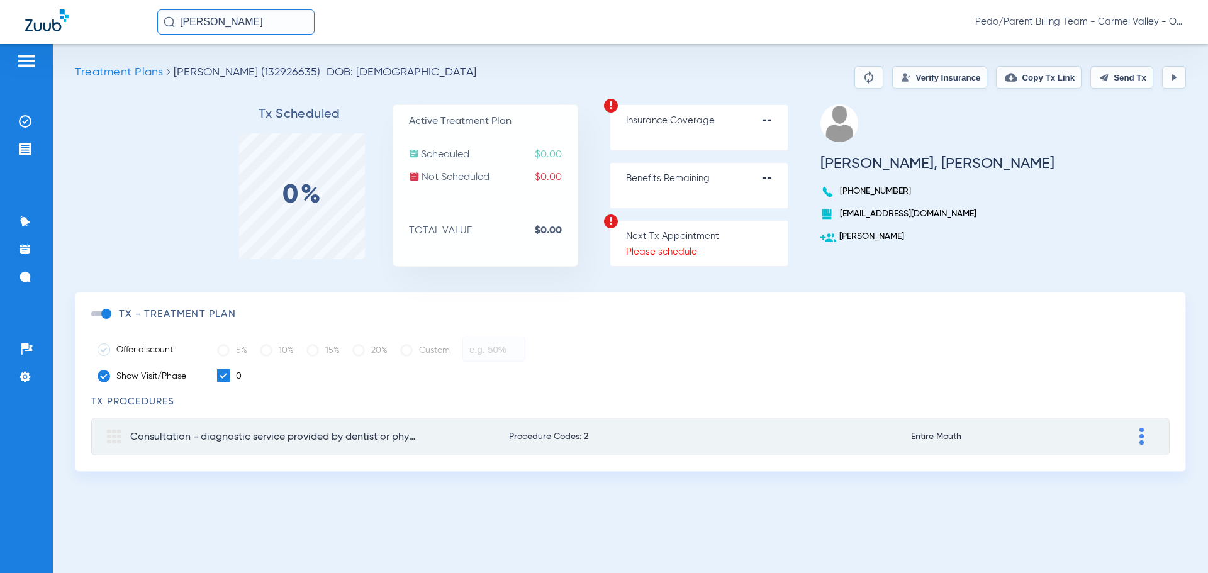
click at [272, 29] on input "[PERSON_NAME]" at bounding box center [235, 21] width 157 height 25
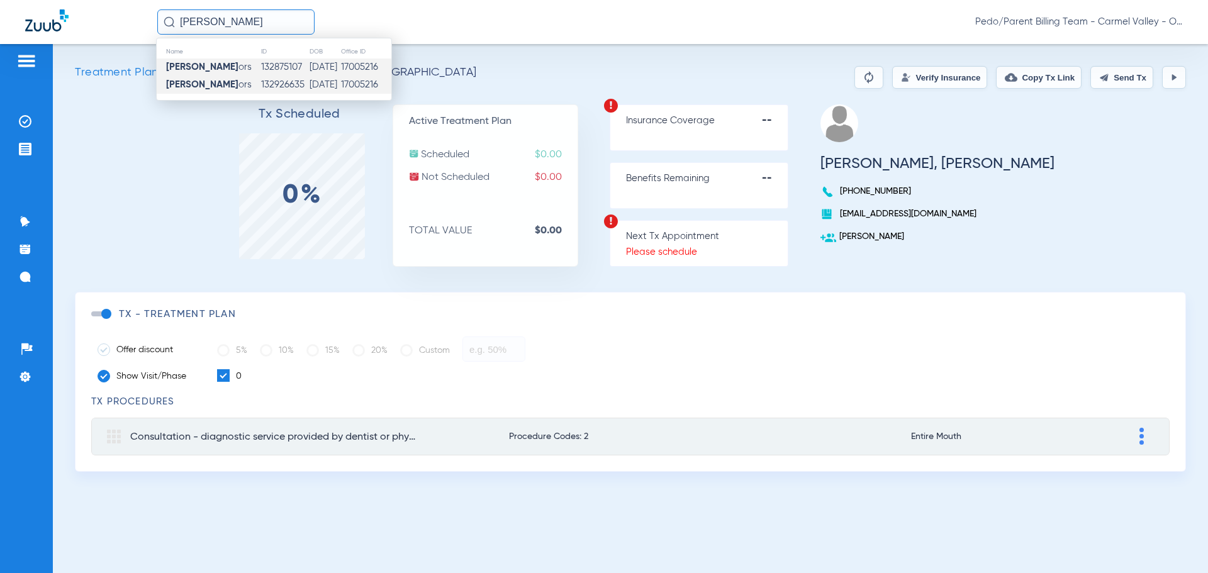
click at [309, 72] on td "[DATE]" at bounding box center [324, 67] width 31 height 18
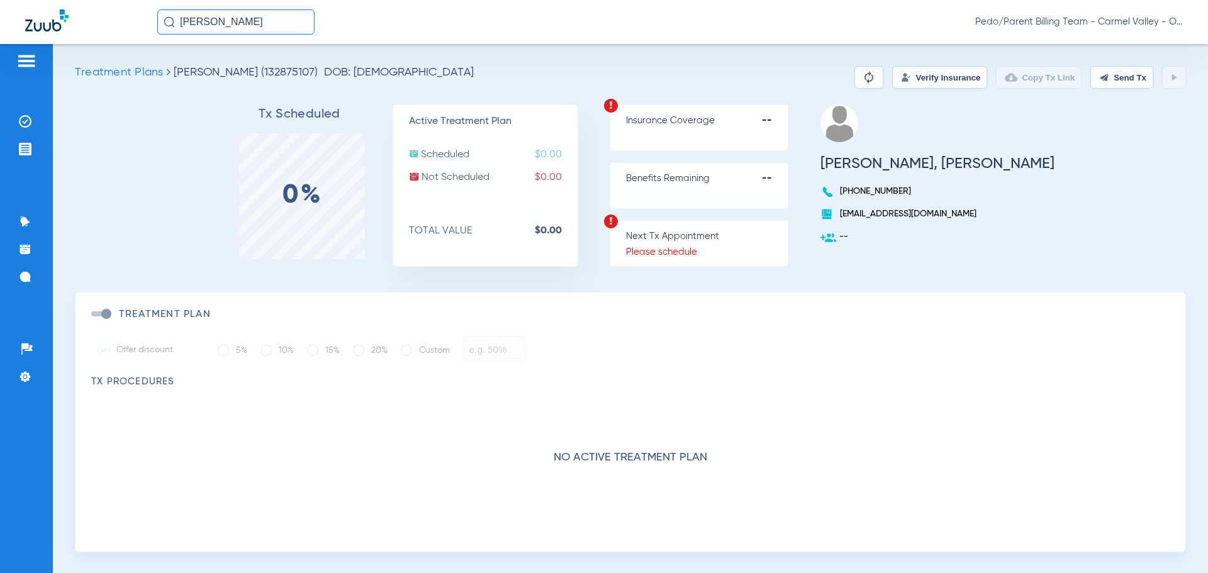
click at [910, 70] on button "Verify Insurance" at bounding box center [939, 77] width 95 height 23
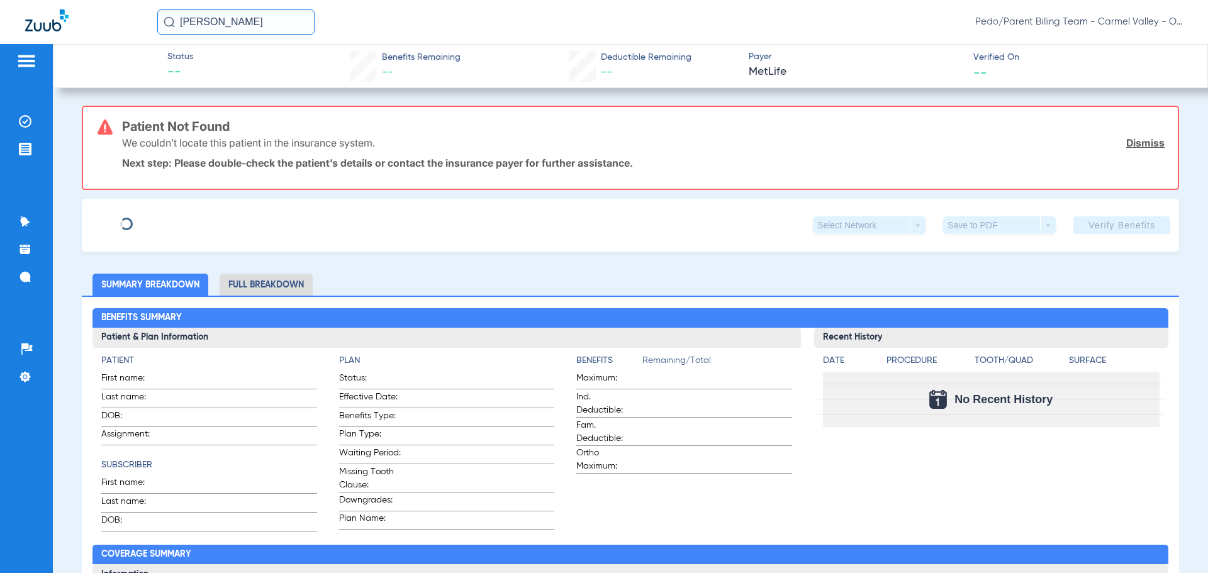
type input "[PERSON_NAME]"
type input "[DATE]"
type input "139625470"
type input "222398"
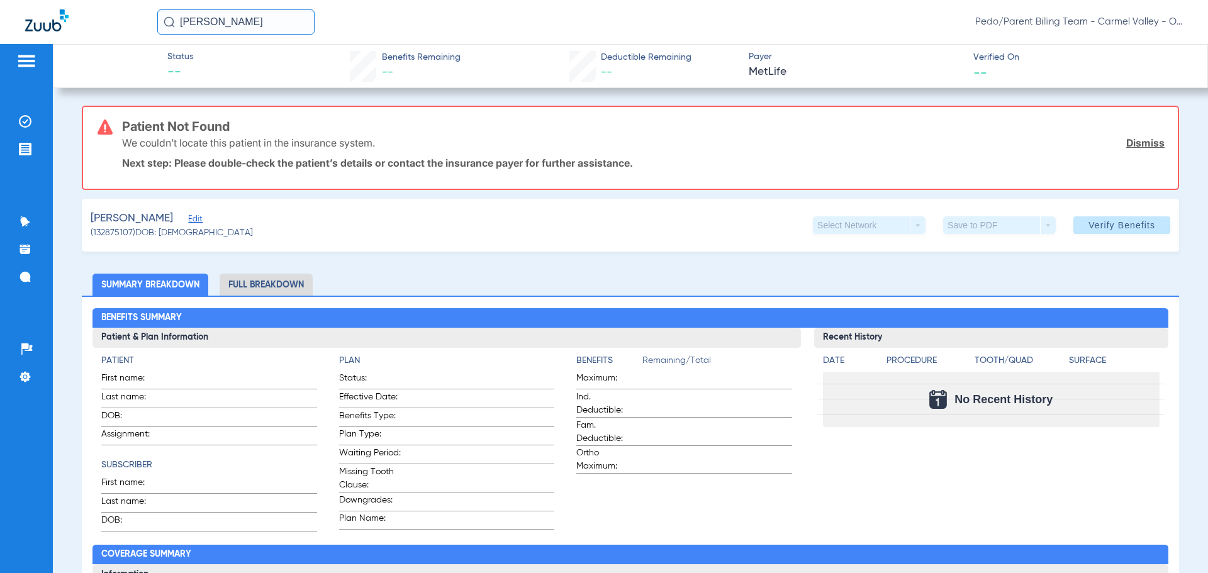
click at [1145, 143] on link "Dismiss" at bounding box center [1145, 142] width 38 height 13
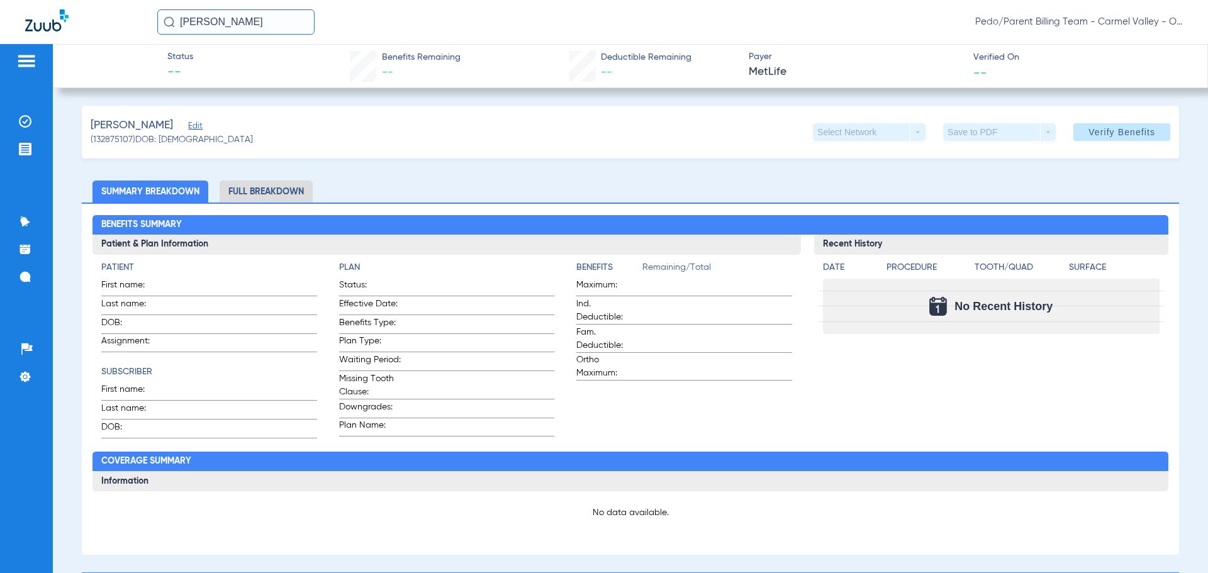
click at [199, 127] on span "Edit" at bounding box center [193, 127] width 11 height 12
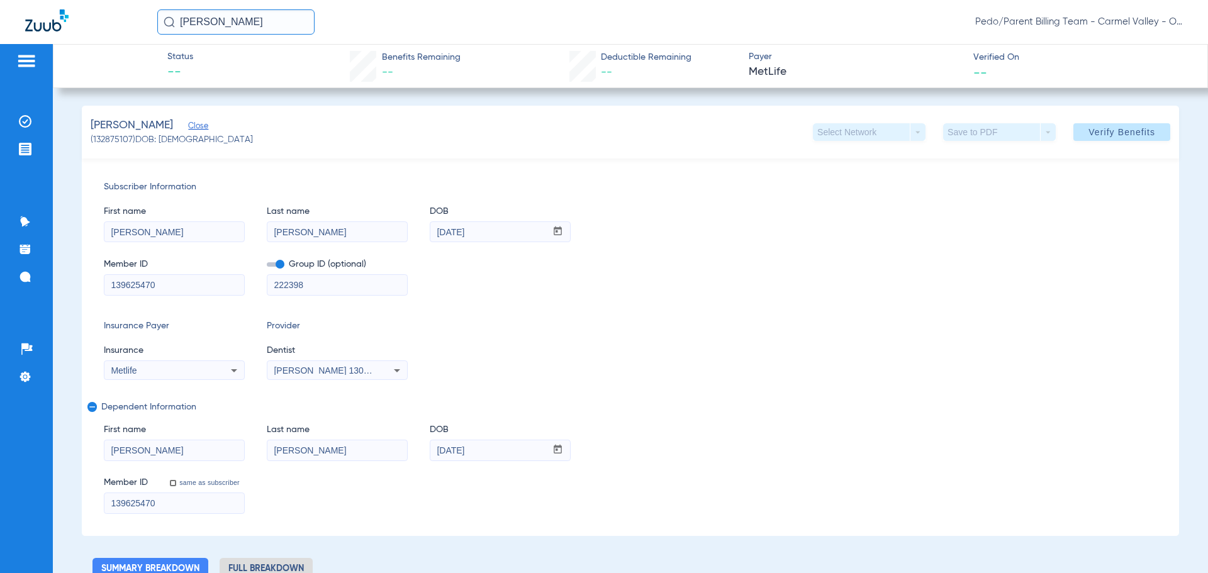
scroll to position [63, 0]
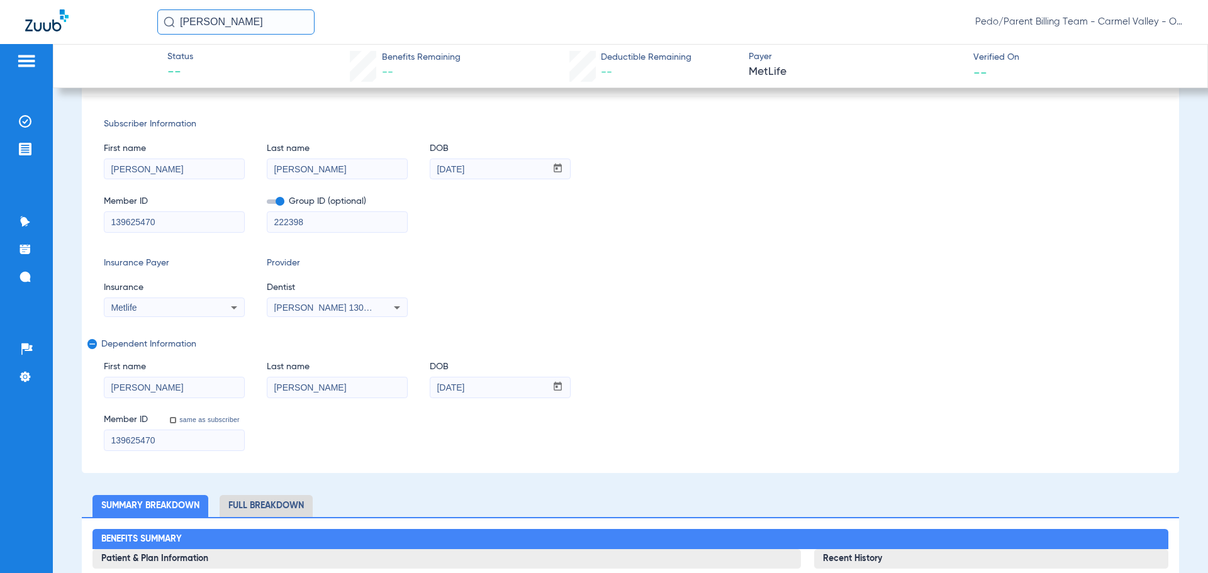
click at [884, 298] on div "Insurance Payer Insurance Metlife Provider Dentist [PERSON_NAME] 1306432752" at bounding box center [630, 287] width 1053 height 60
click at [824, 270] on div "Insurance Payer Insurance Metlife Provider Dentist [PERSON_NAME] 1306432752" at bounding box center [630, 287] width 1053 height 60
click at [1001, 182] on div "First name [PERSON_NAME] name [PERSON_NAME] DOB mm / dd / yyyy [DATE] Member ID…" at bounding box center [630, 182] width 1053 height 102
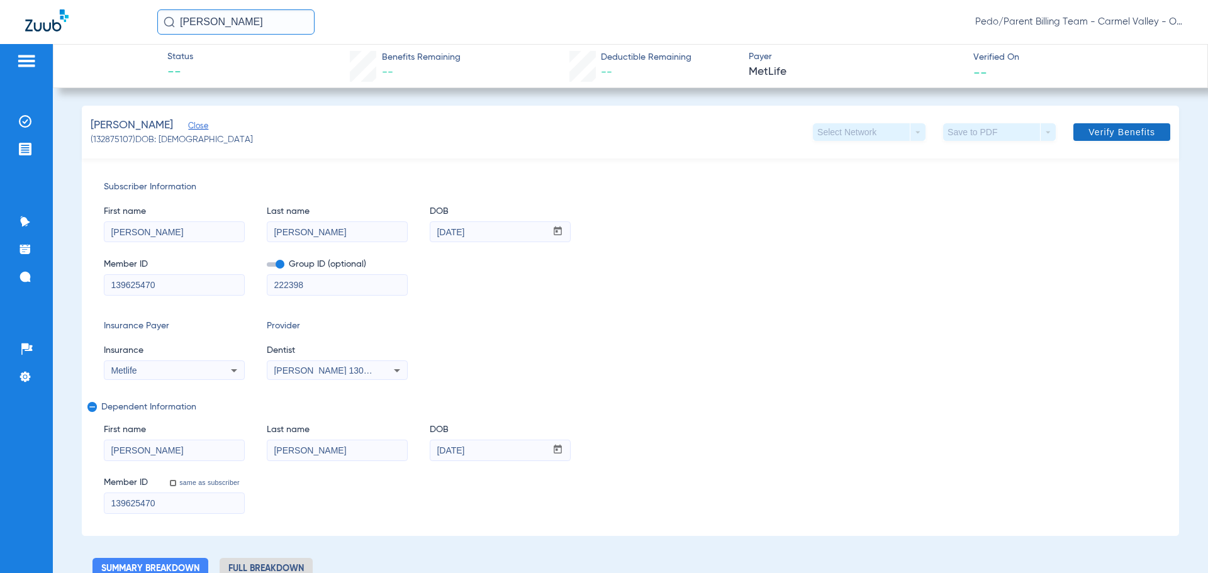
click at [1118, 127] on span "Verify Benefits" at bounding box center [1121, 132] width 67 height 10
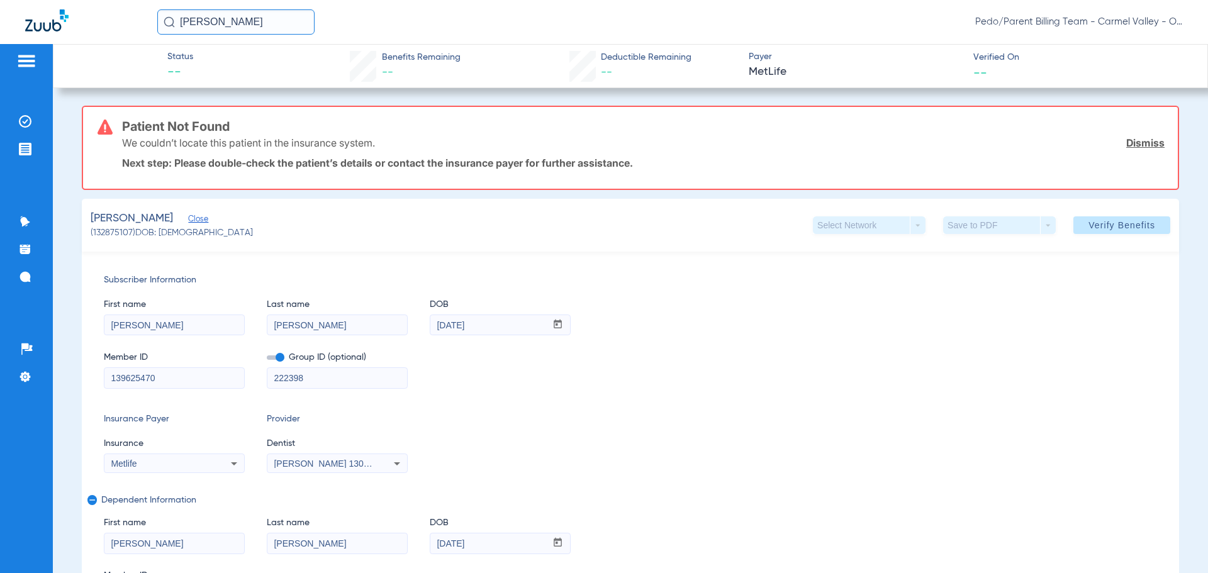
click at [1129, 144] on link "Dismiss" at bounding box center [1145, 142] width 38 height 13
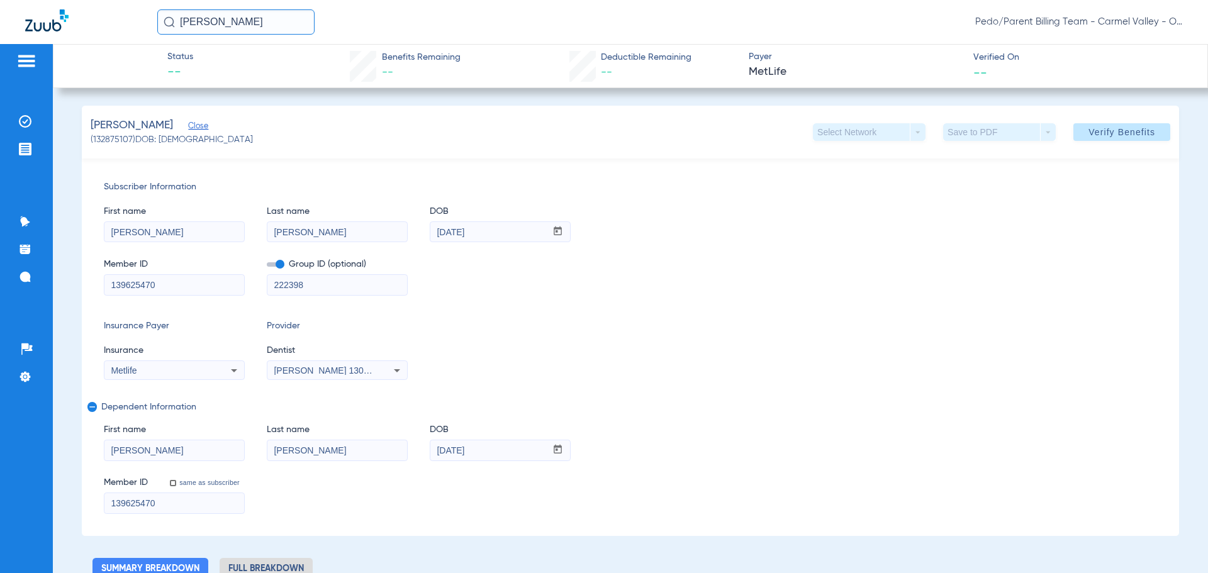
drag, startPoint x: 271, startPoint y: 19, endPoint x: 179, endPoint y: 24, distance: 92.6
click at [179, 24] on input "[PERSON_NAME]" at bounding box center [235, 21] width 157 height 25
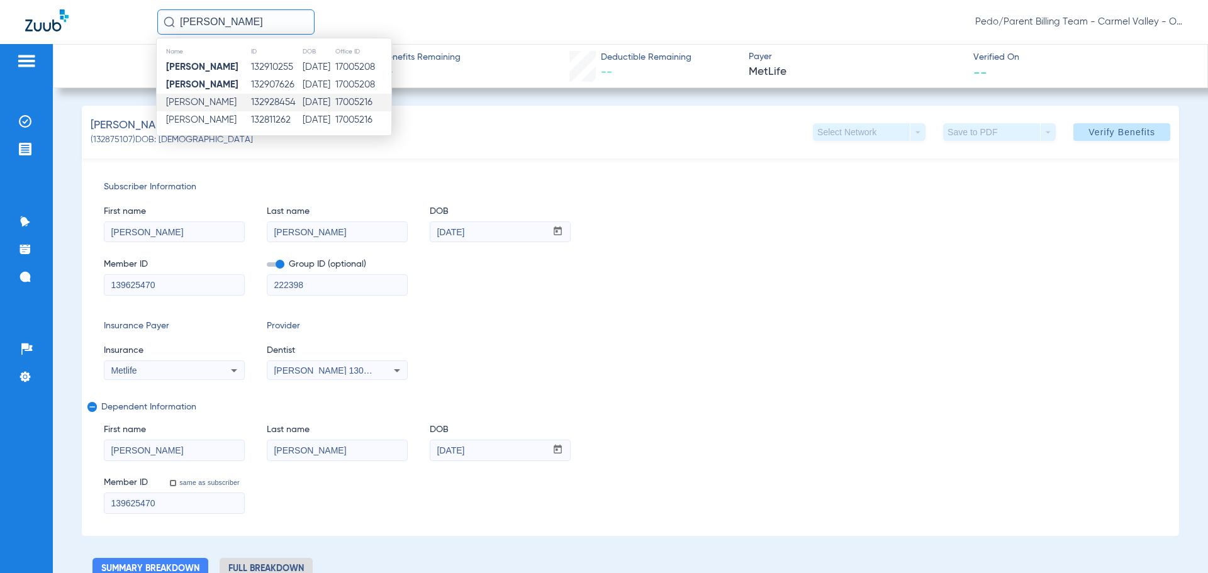
click at [314, 104] on td "[DATE]" at bounding box center [318, 103] width 33 height 18
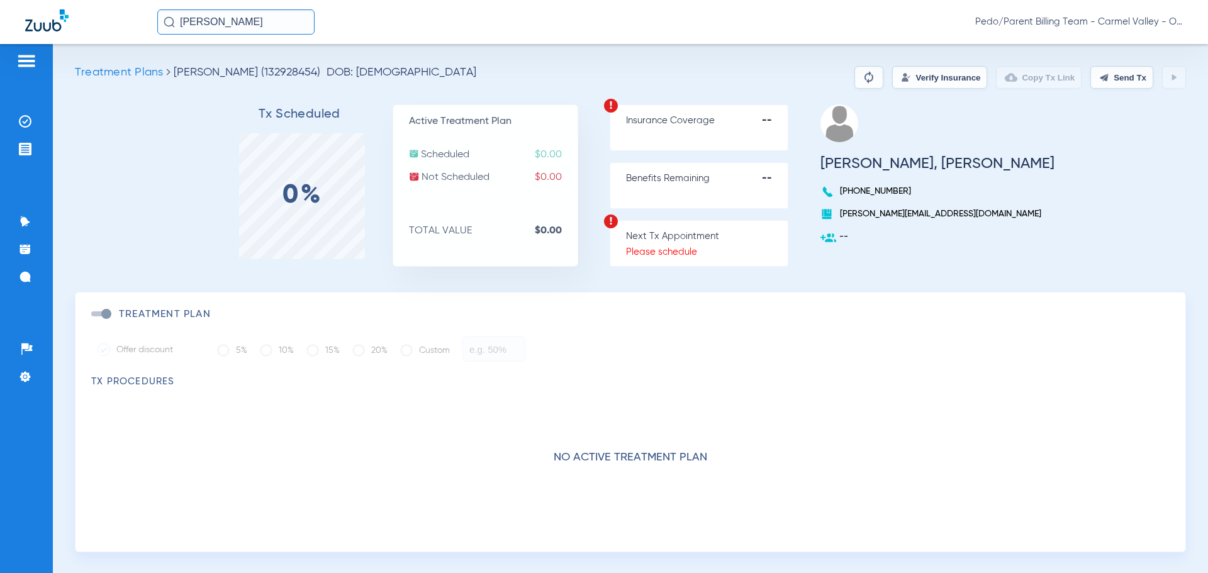
click at [271, 21] on input "[PERSON_NAME]" at bounding box center [235, 21] width 157 height 25
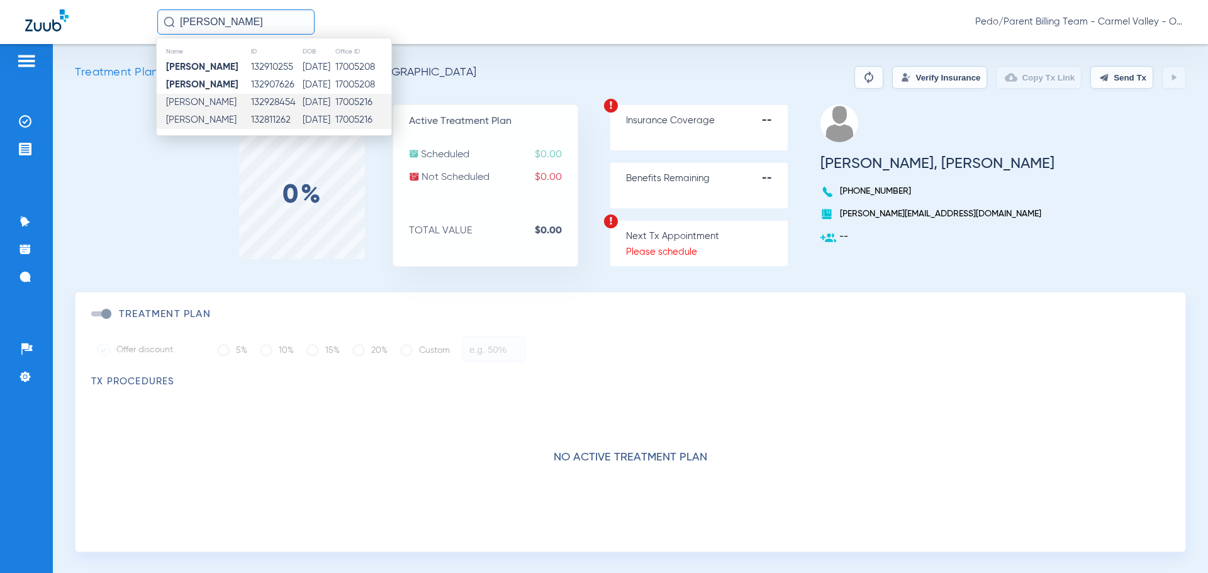
click at [280, 118] on td "132811262" at bounding box center [276, 120] width 52 height 18
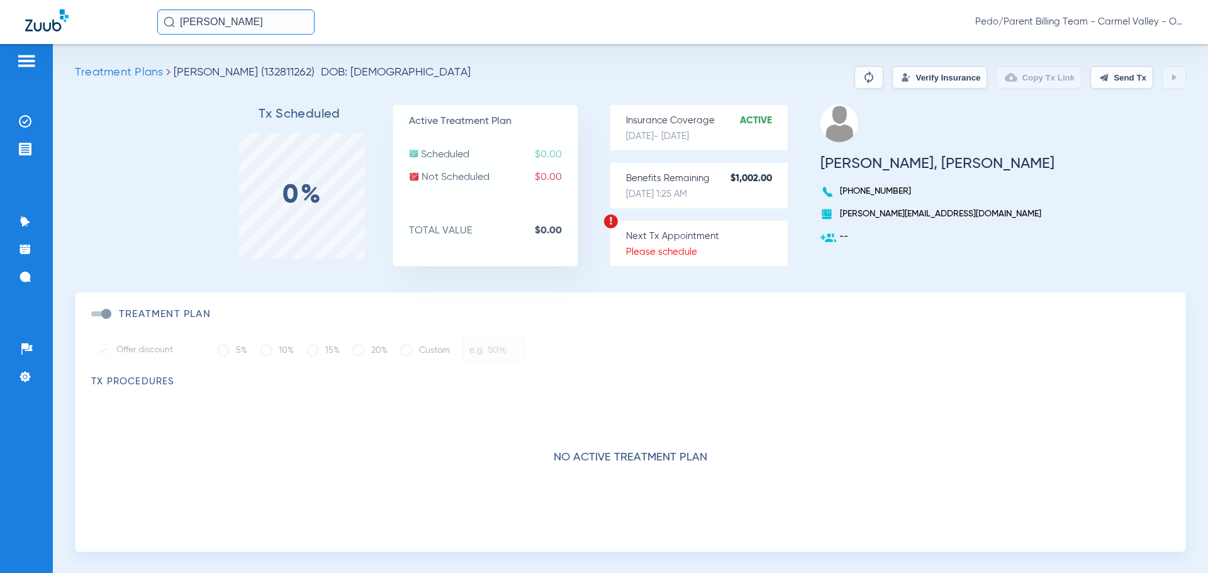
click at [934, 74] on button "Verify Insurance" at bounding box center [939, 77] width 95 height 23
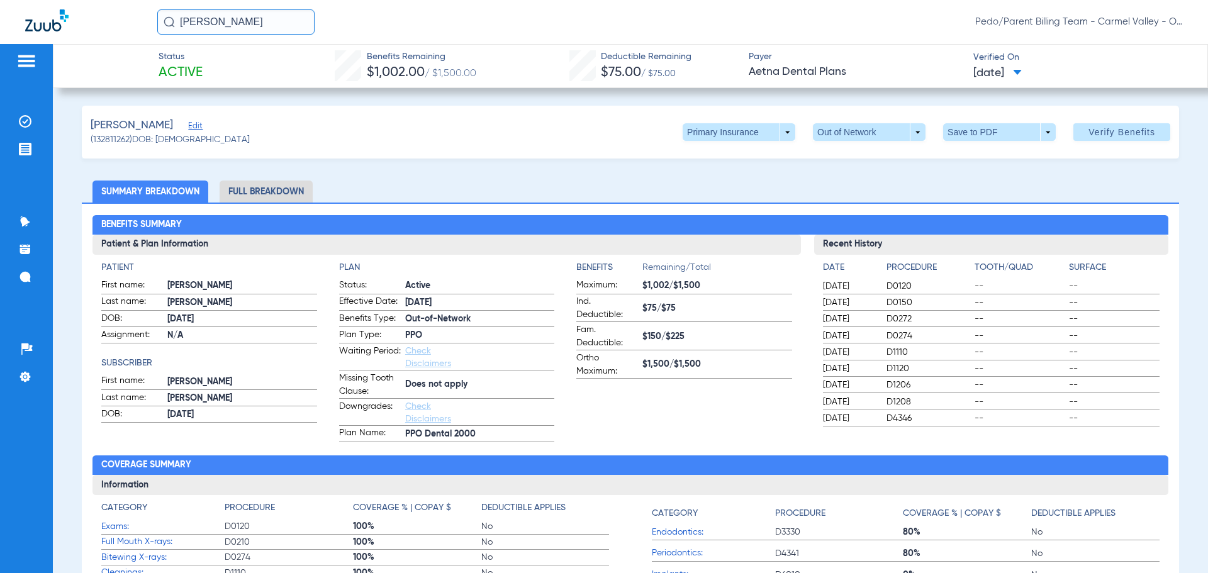
click at [262, 194] on li "Full Breakdown" at bounding box center [266, 192] width 93 height 22
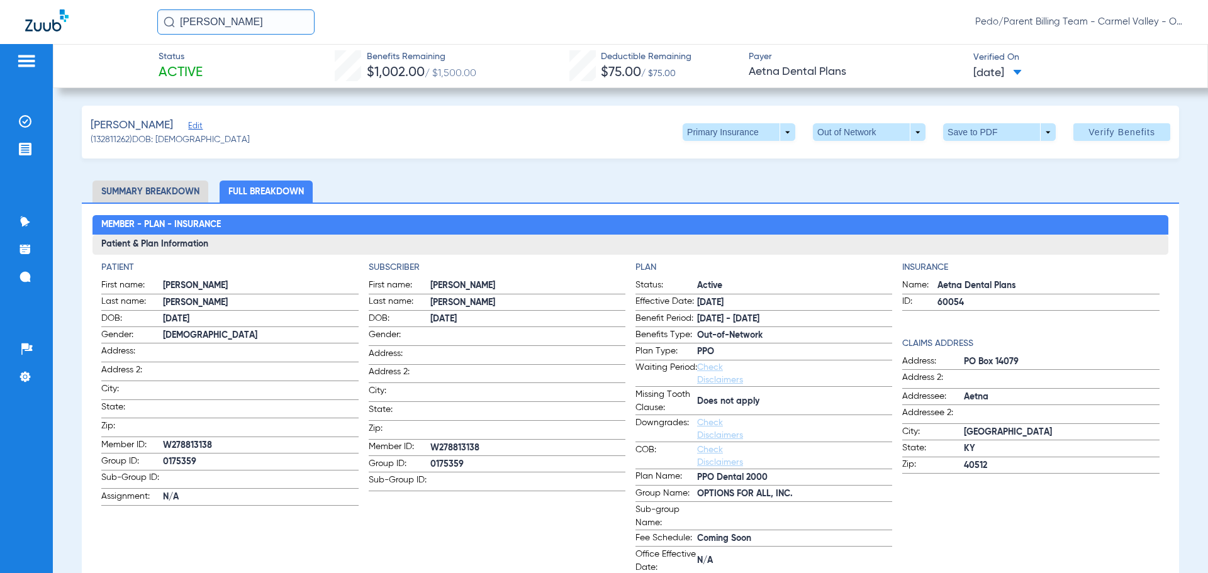
click at [972, 142] on div "[PERSON_NAME] Edit (132811262) DOB: [DEMOGRAPHIC_DATA] Primary Insurance arrow_…" at bounding box center [630, 132] width 1097 height 53
click at [971, 133] on span at bounding box center [999, 132] width 113 height 18
click at [978, 161] on span "Save to PDF" at bounding box center [994, 157] width 50 height 9
click at [825, 18] on div "[PERSON_NAME] Pedo/Parent Billing Team - [GEOGRAPHIC_DATA] - Ortho | The Super …" at bounding box center [669, 21] width 1025 height 25
drag, startPoint x: 284, startPoint y: 21, endPoint x: 181, endPoint y: 23, distance: 103.2
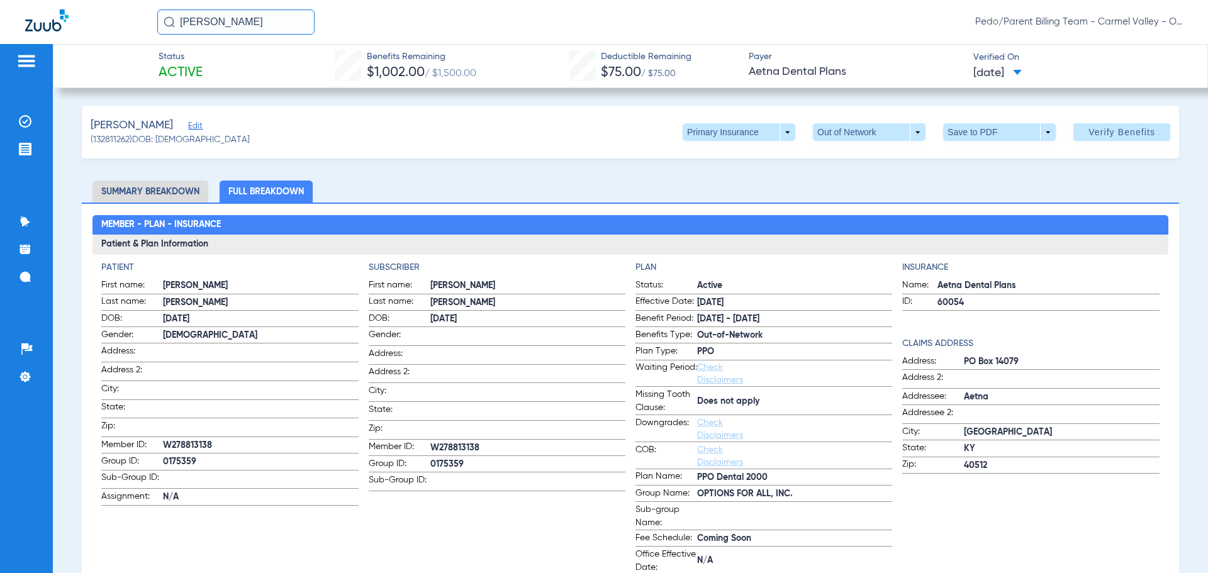
click at [181, 23] on input "[PERSON_NAME]" at bounding box center [235, 21] width 157 height 25
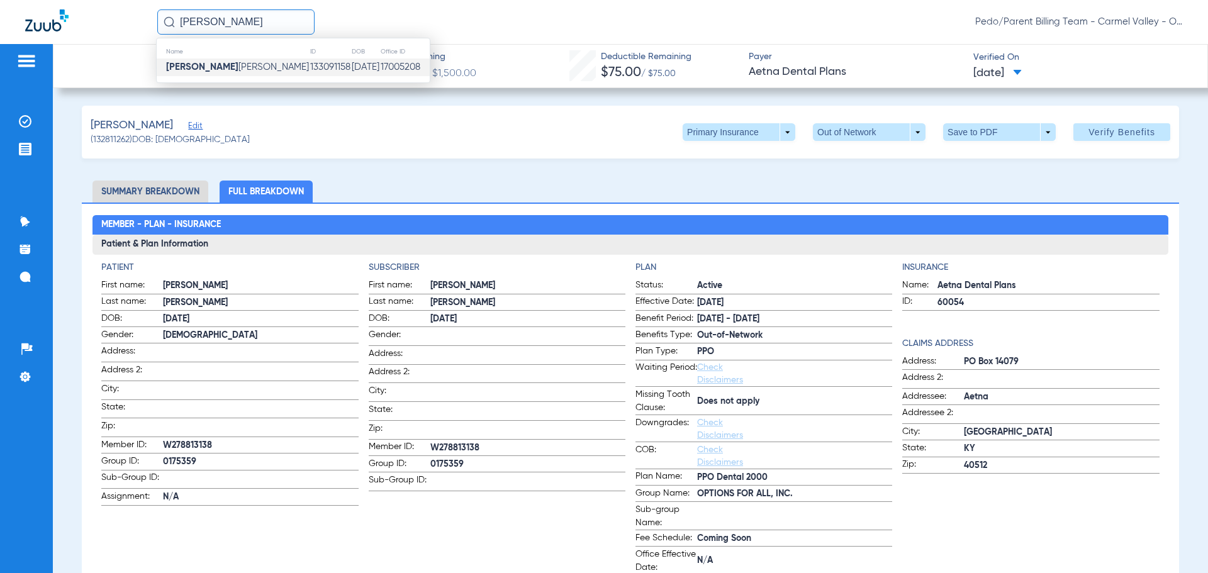
click at [233, 72] on span "[PERSON_NAME] [PERSON_NAME]" at bounding box center [237, 66] width 143 height 9
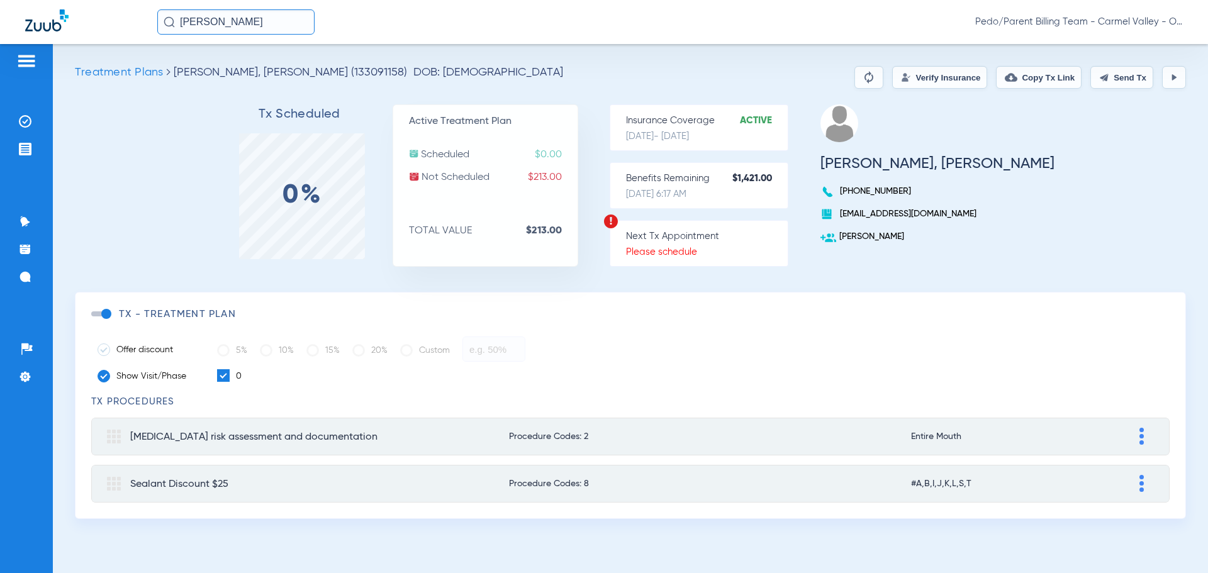
click at [928, 77] on button "Verify Insurance" at bounding box center [939, 77] width 95 height 23
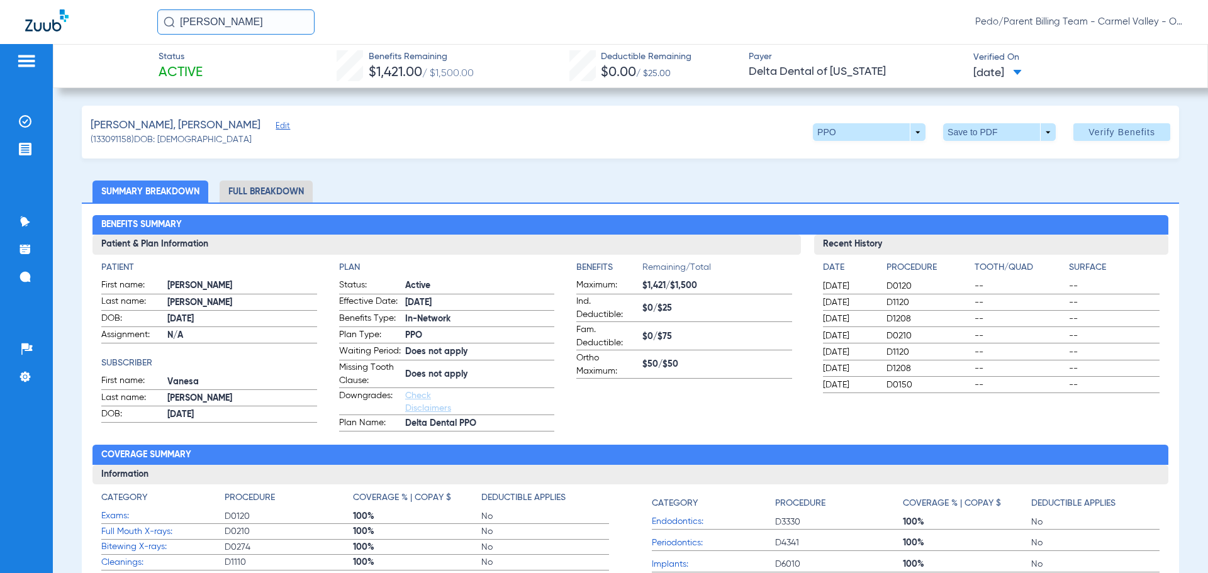
click at [269, 191] on li "Full Breakdown" at bounding box center [266, 192] width 93 height 22
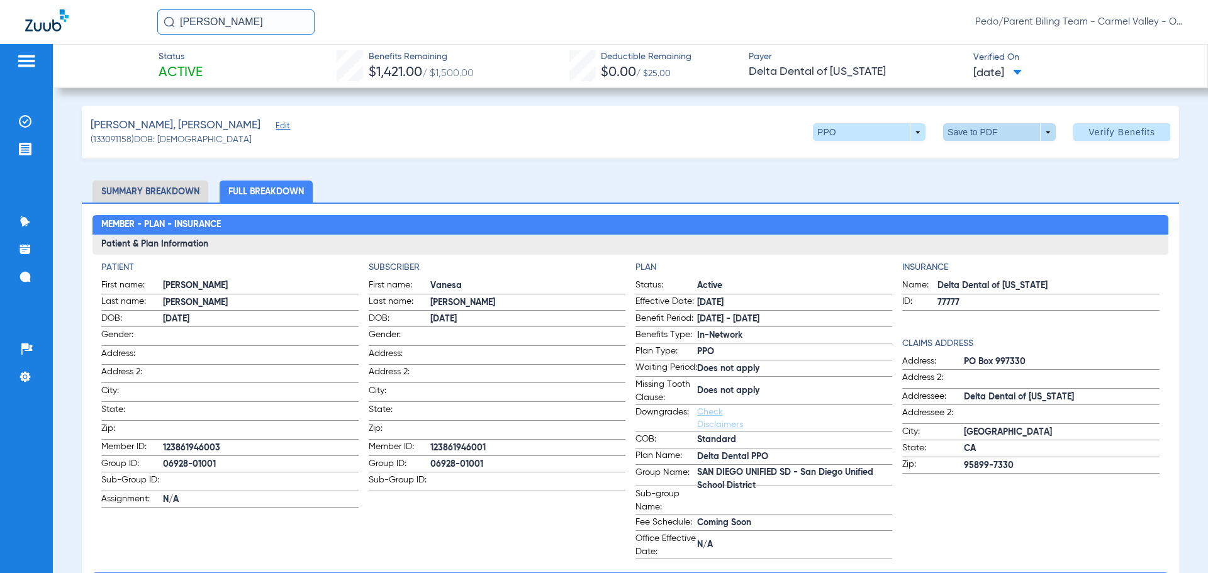
click at [984, 134] on span at bounding box center [999, 132] width 30 height 30
click at [989, 154] on span "Save to PDF" at bounding box center [994, 157] width 50 height 9
click at [721, 157] on div "[PERSON_NAME], [PERSON_NAME] Edit (133091158) DOB: [DEMOGRAPHIC_DATA] PPO arrow…" at bounding box center [630, 132] width 1097 height 53
drag, startPoint x: 262, startPoint y: 16, endPoint x: 174, endPoint y: 16, distance: 87.4
click at [174, 16] on div "[PERSON_NAME]" at bounding box center [235, 21] width 157 height 25
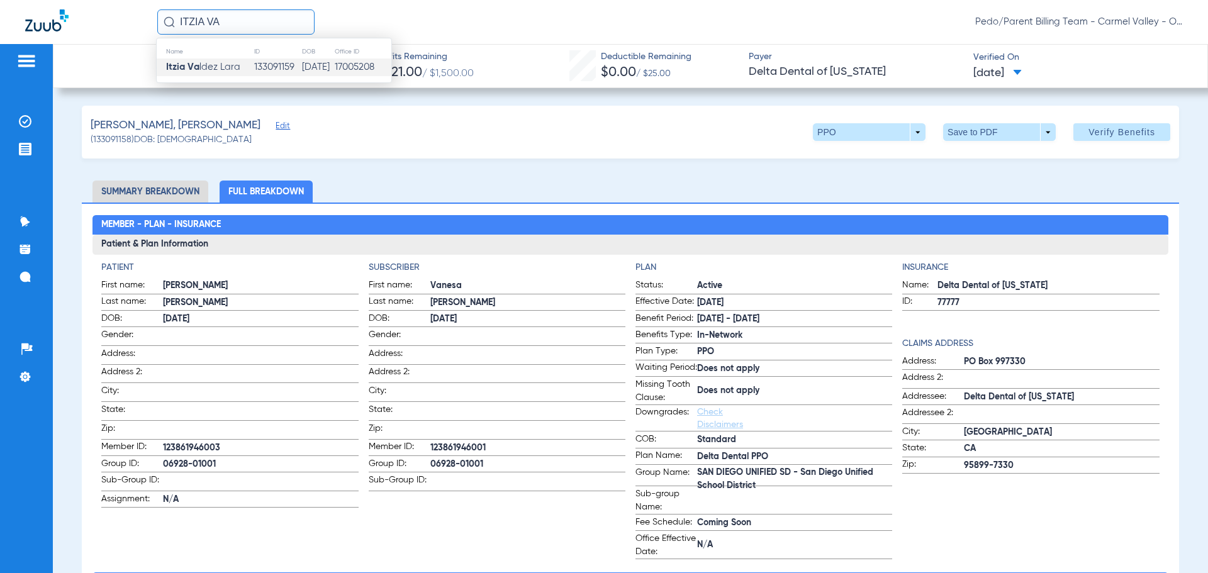
click at [226, 62] on span "Itzia Va ldez Lara" at bounding box center [203, 66] width 74 height 9
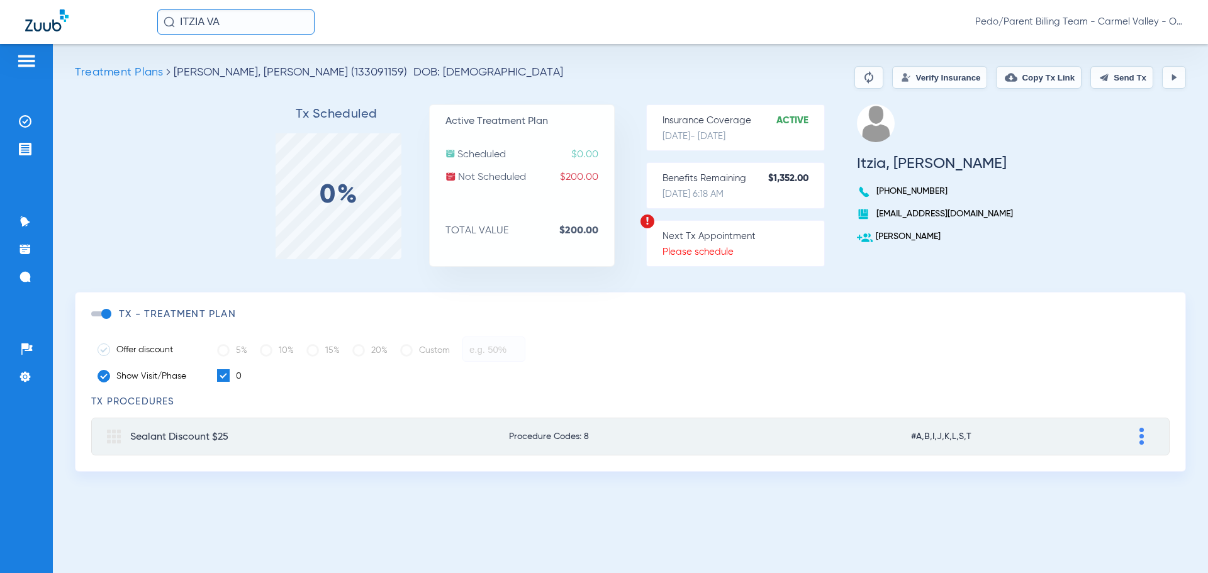
click at [921, 73] on button "Verify Insurance" at bounding box center [939, 77] width 95 height 23
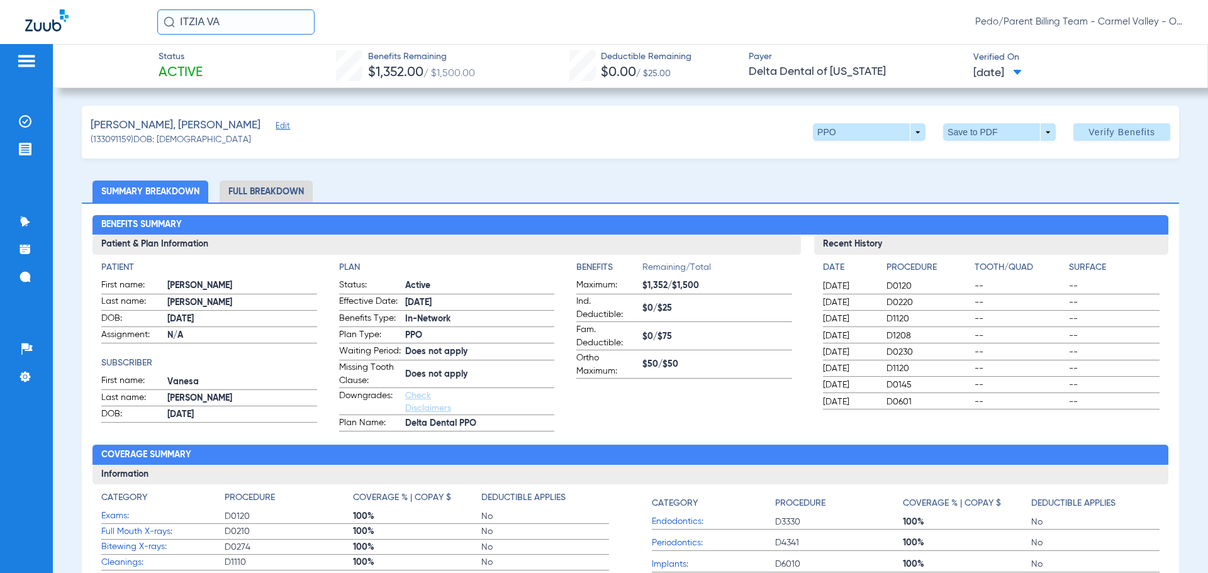
click at [291, 187] on li "Full Breakdown" at bounding box center [266, 192] width 93 height 22
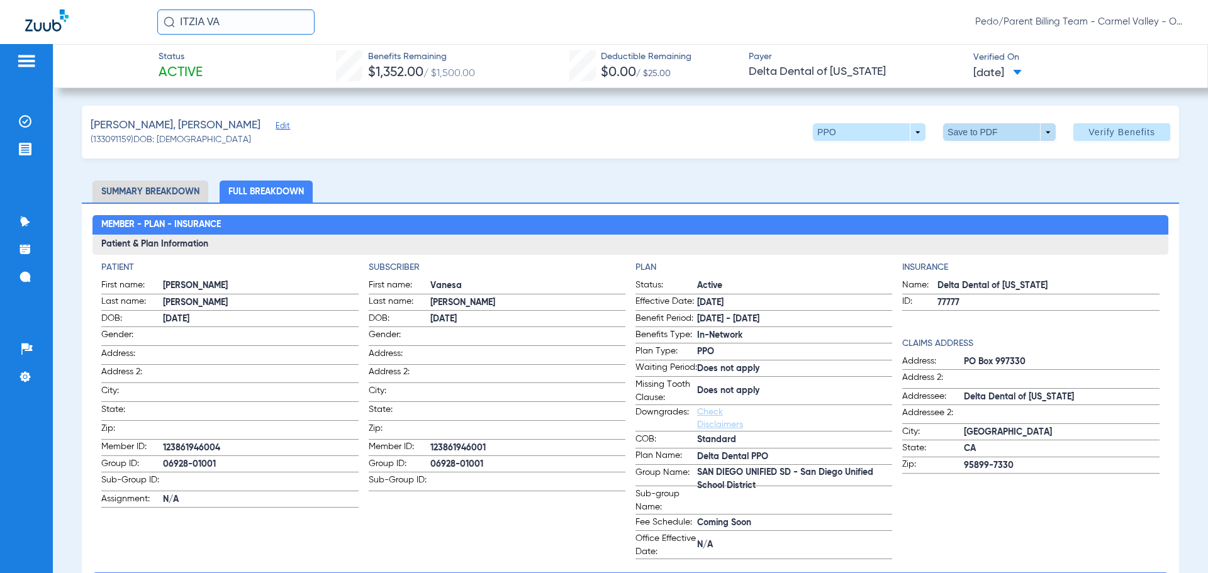
click at [999, 128] on span at bounding box center [999, 132] width 30 height 30
click at [984, 162] on button "insert_drive_file Save to PDF" at bounding box center [981, 157] width 95 height 25
drag, startPoint x: 440, startPoint y: 123, endPoint x: 476, endPoint y: 115, distance: 36.8
click at [440, 123] on div "[PERSON_NAME], [PERSON_NAME] Edit (133091159) DOB: [DEMOGRAPHIC_DATA] PPO arrow…" at bounding box center [630, 132] width 1097 height 53
drag, startPoint x: 255, startPoint y: 24, endPoint x: 162, endPoint y: 21, distance: 93.1
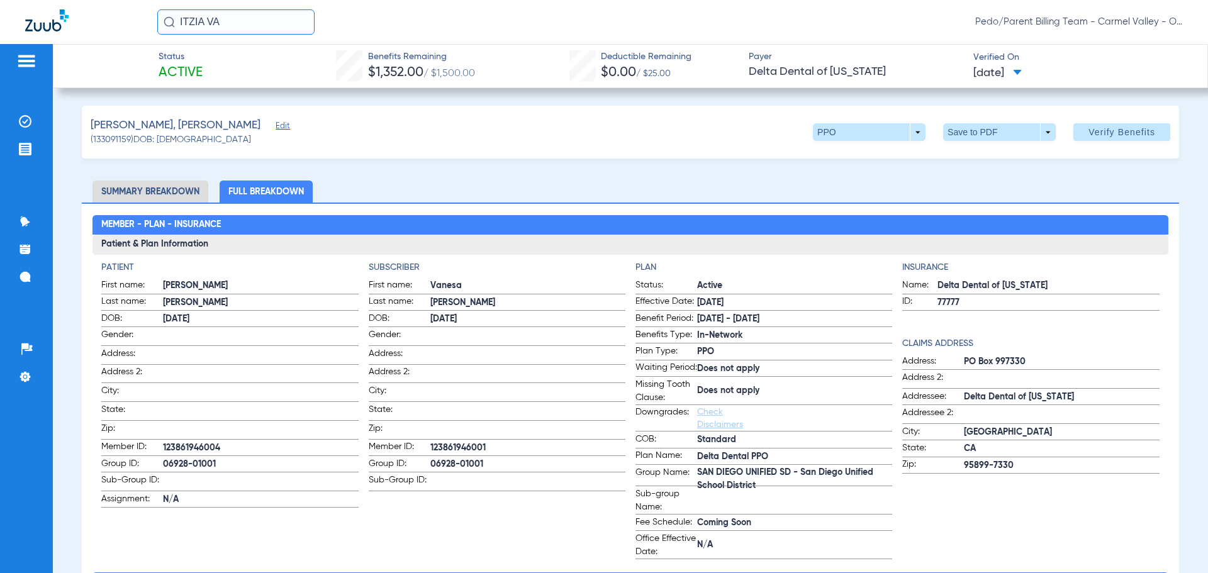
click at [162, 21] on input "ITZIA VA" at bounding box center [235, 21] width 157 height 25
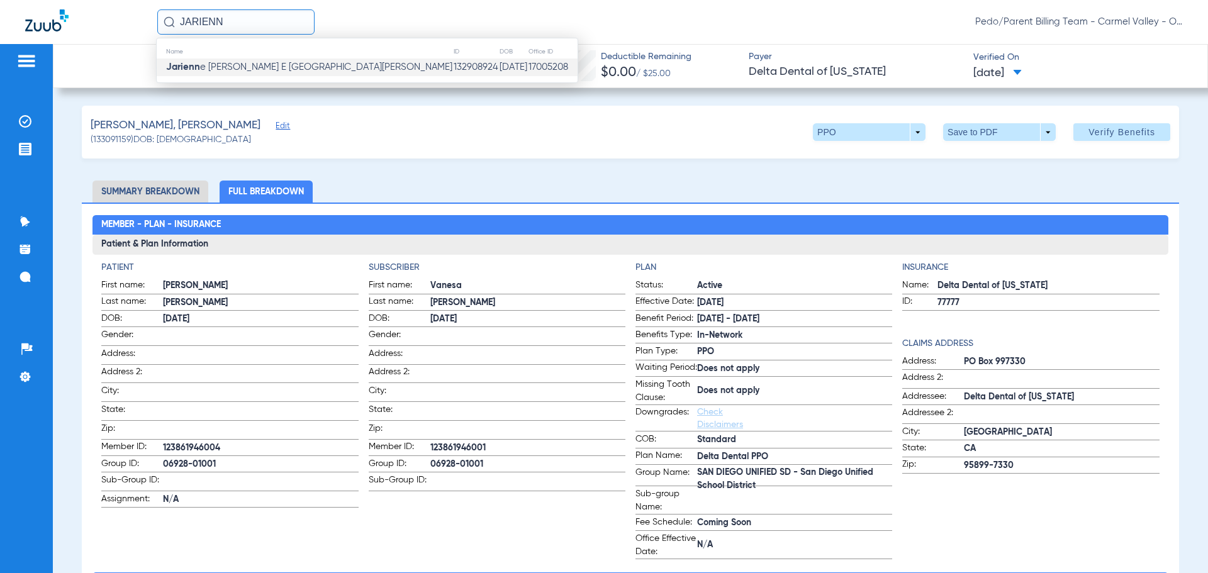
click at [275, 66] on span "Jarienn e [PERSON_NAME] E [GEOGRAPHIC_DATA][PERSON_NAME]" at bounding box center [309, 66] width 286 height 9
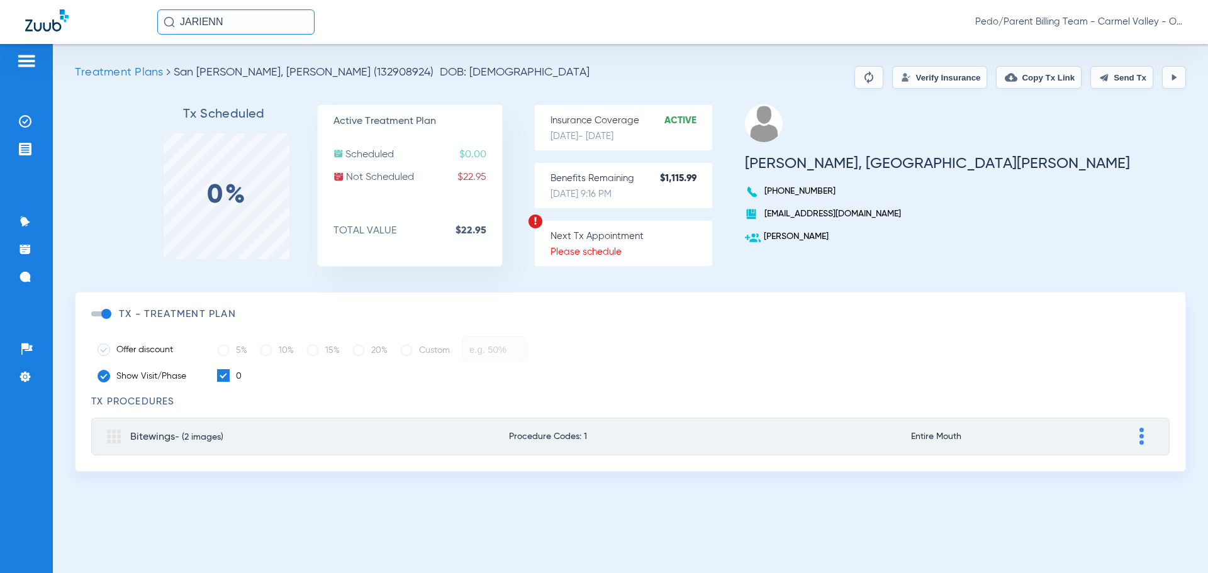
click at [907, 78] on button "Verify Insurance" at bounding box center [939, 77] width 95 height 23
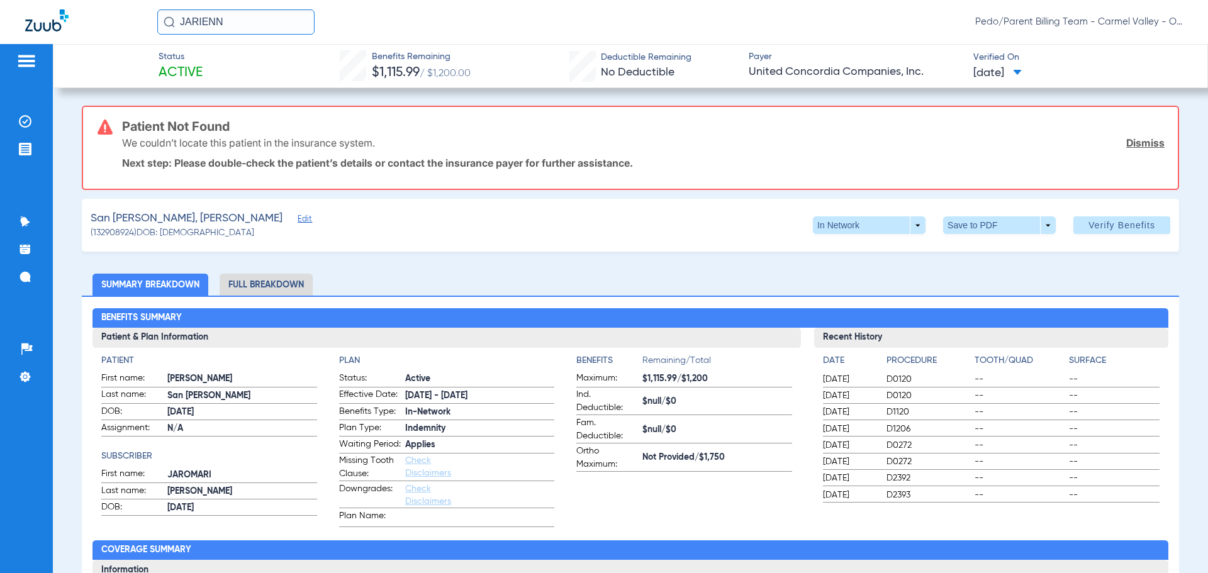
drag, startPoint x: 252, startPoint y: 22, endPoint x: 174, endPoint y: 29, distance: 77.7
click at [174, 29] on input "JARIENN" at bounding box center [235, 21] width 157 height 25
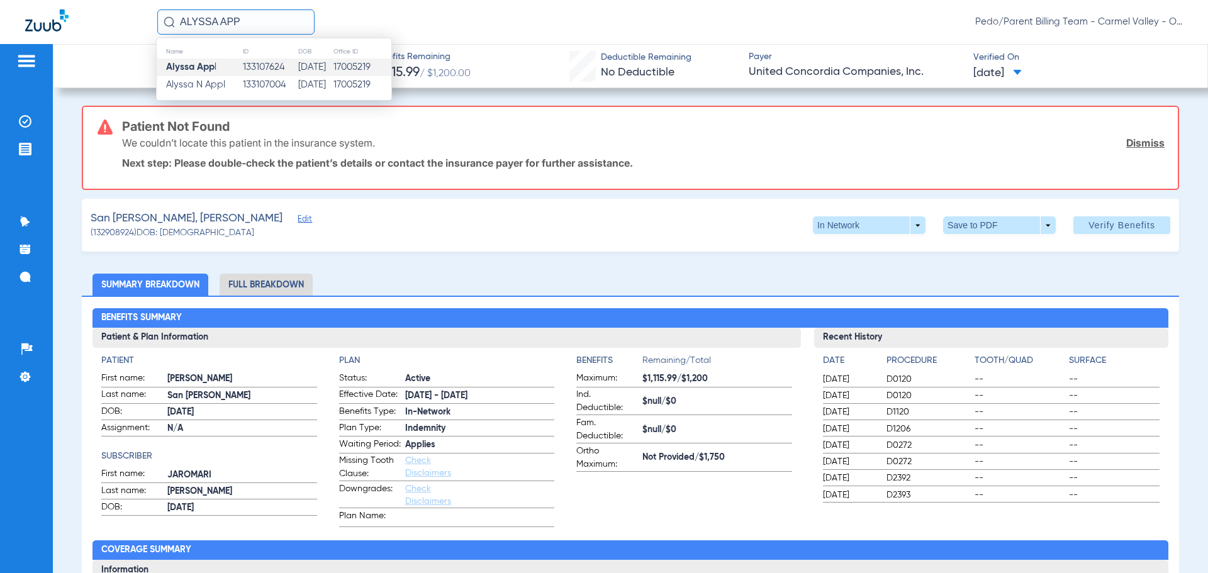
type input "ALYSSA APP"
click at [277, 70] on td "133107624" at bounding box center [269, 67] width 55 height 18
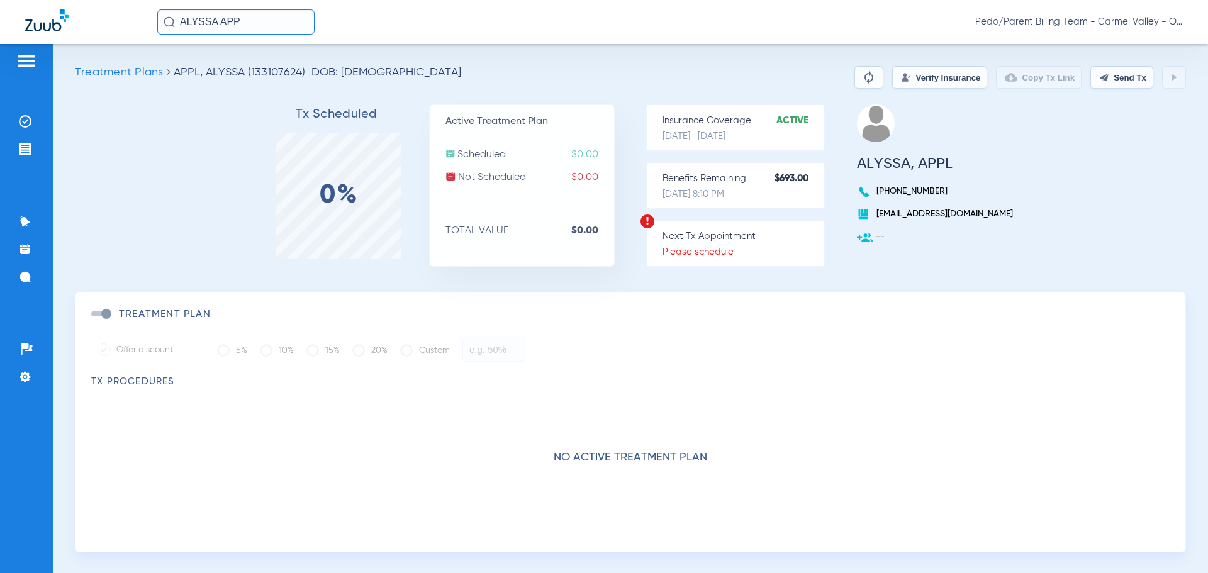
click at [892, 74] on button "Verify Insurance" at bounding box center [939, 77] width 95 height 23
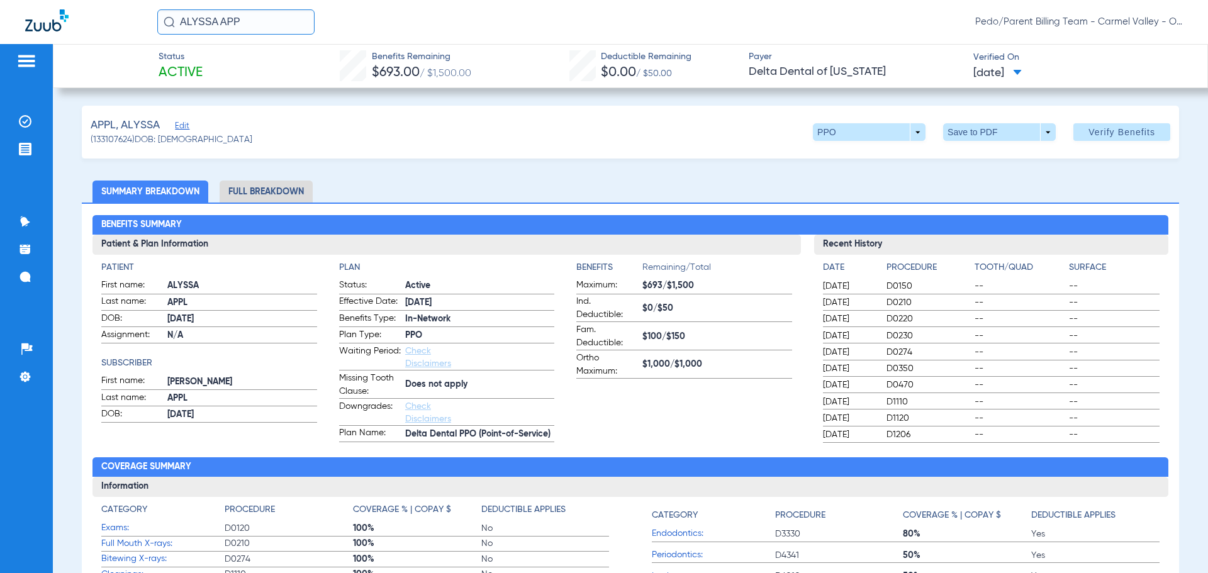
click at [301, 188] on li "Full Breakdown" at bounding box center [266, 192] width 93 height 22
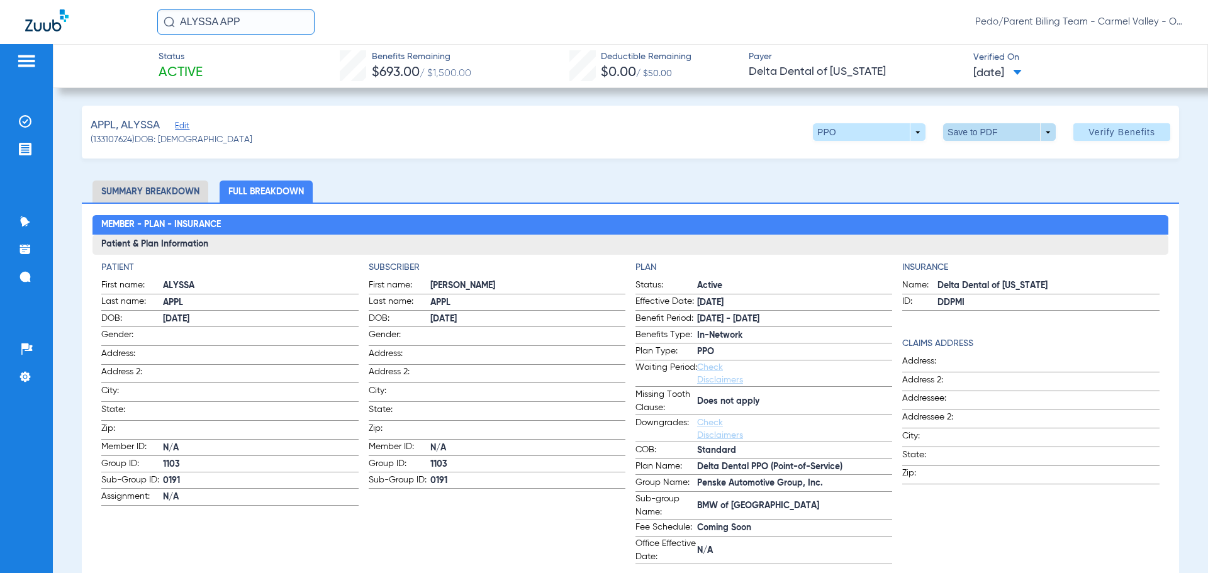
click at [970, 128] on span at bounding box center [999, 132] width 113 height 18
click at [992, 158] on span "Save to PDF" at bounding box center [994, 157] width 50 height 9
click at [26, 120] on img at bounding box center [25, 121] width 13 height 13
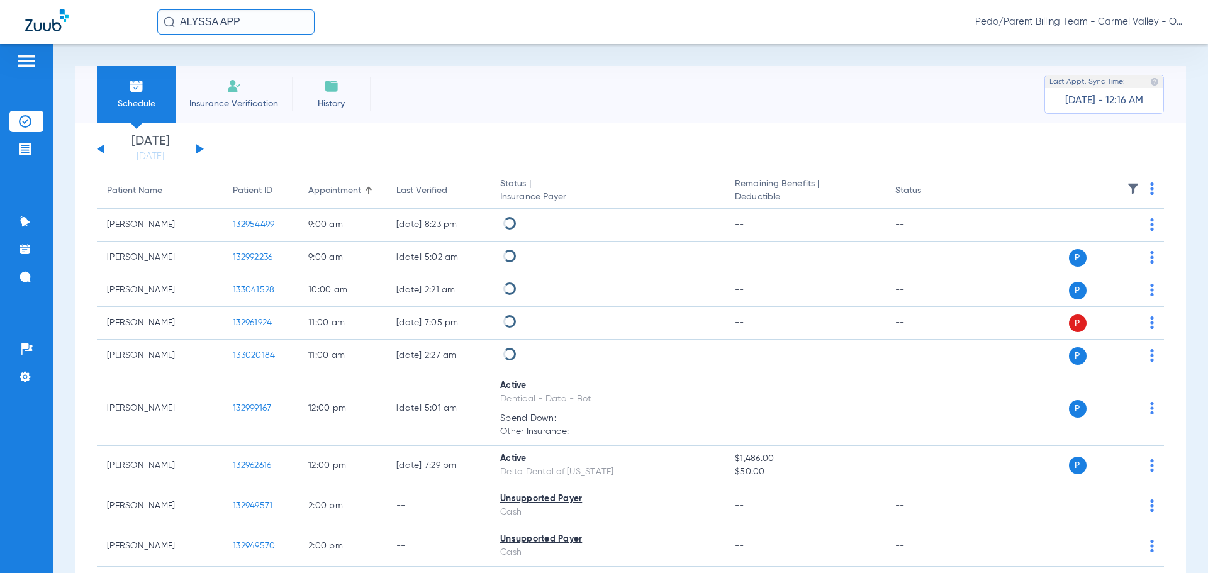
drag, startPoint x: 248, startPoint y: 24, endPoint x: 147, endPoint y: 31, distance: 102.2
click at [147, 31] on div "ALYSSA APP Pedo/Parent Billing Team - [GEOGRAPHIC_DATA] - Ortho | The Super Den…" at bounding box center [604, 22] width 1208 height 44
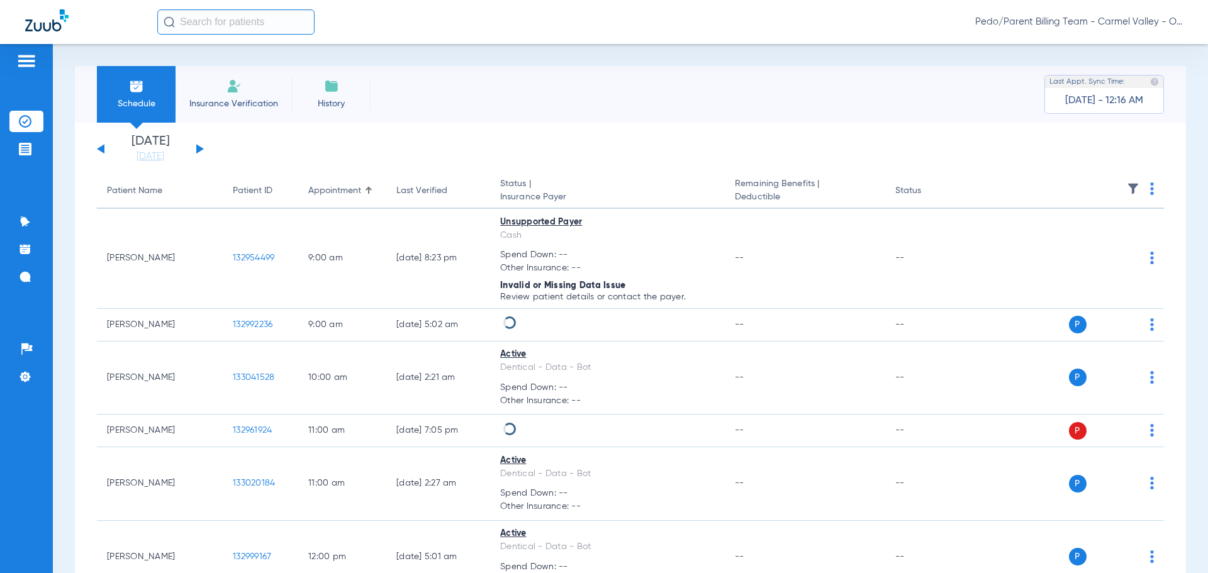
click at [237, 93] on img at bounding box center [233, 86] width 15 height 15
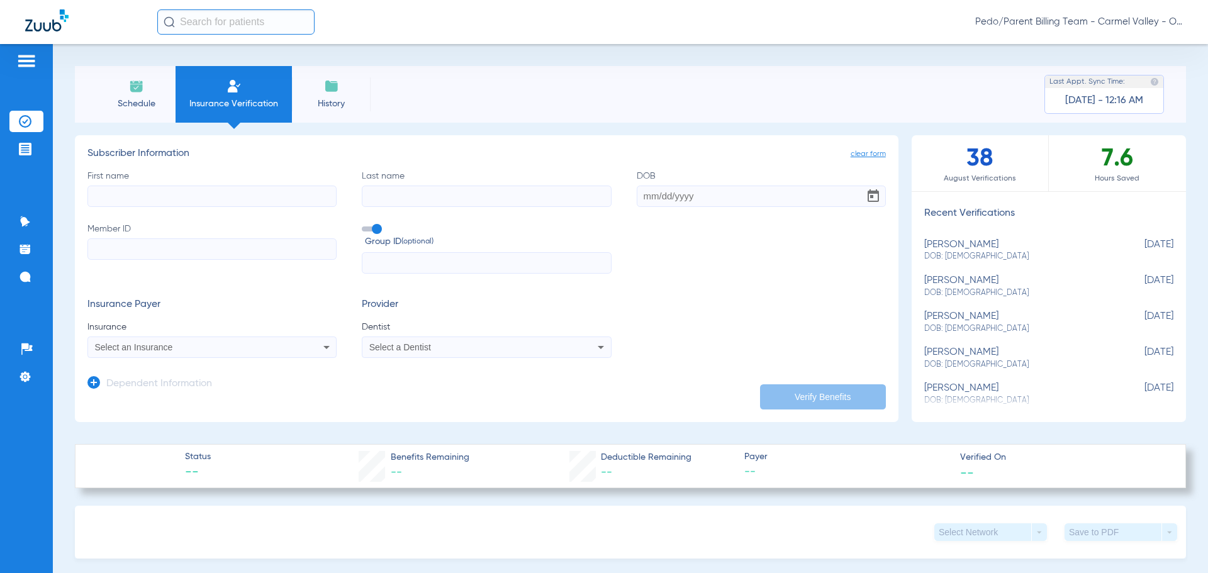
click at [118, 198] on input "First name" at bounding box center [211, 196] width 249 height 21
type input "[PERSON_NAME]"
type input "[DATE]"
type input "952024142"
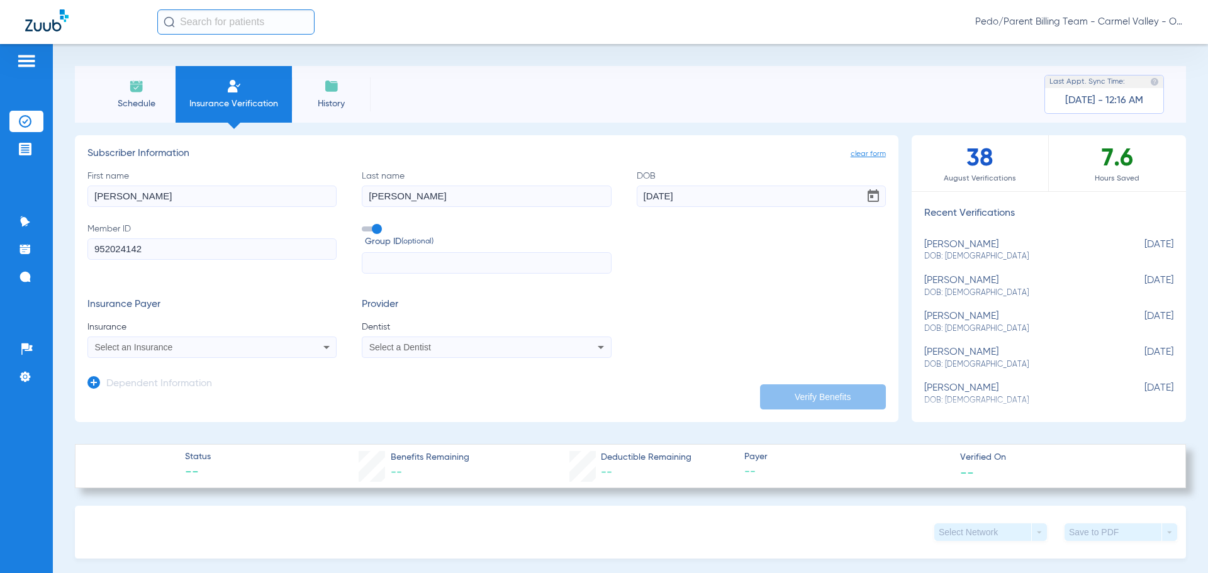
click at [195, 350] on div "Select an Insurance" at bounding box center [189, 347] width 188 height 9
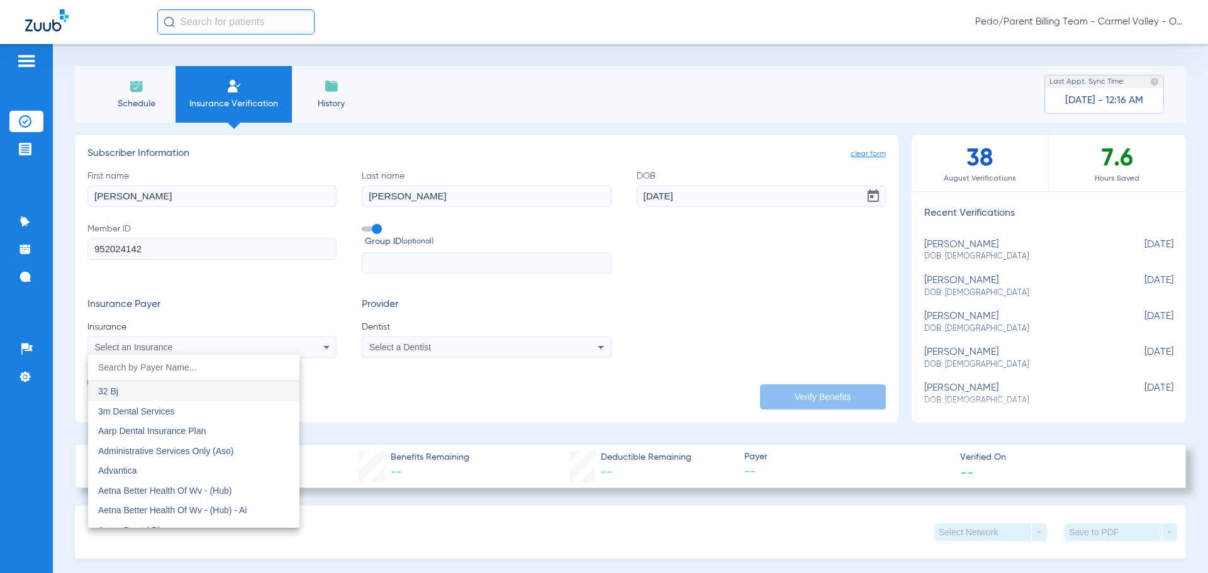
click at [149, 370] on input "dropdown search" at bounding box center [193, 368] width 211 height 26
click at [132, 372] on input "dropdown search" at bounding box center [193, 368] width 211 height 26
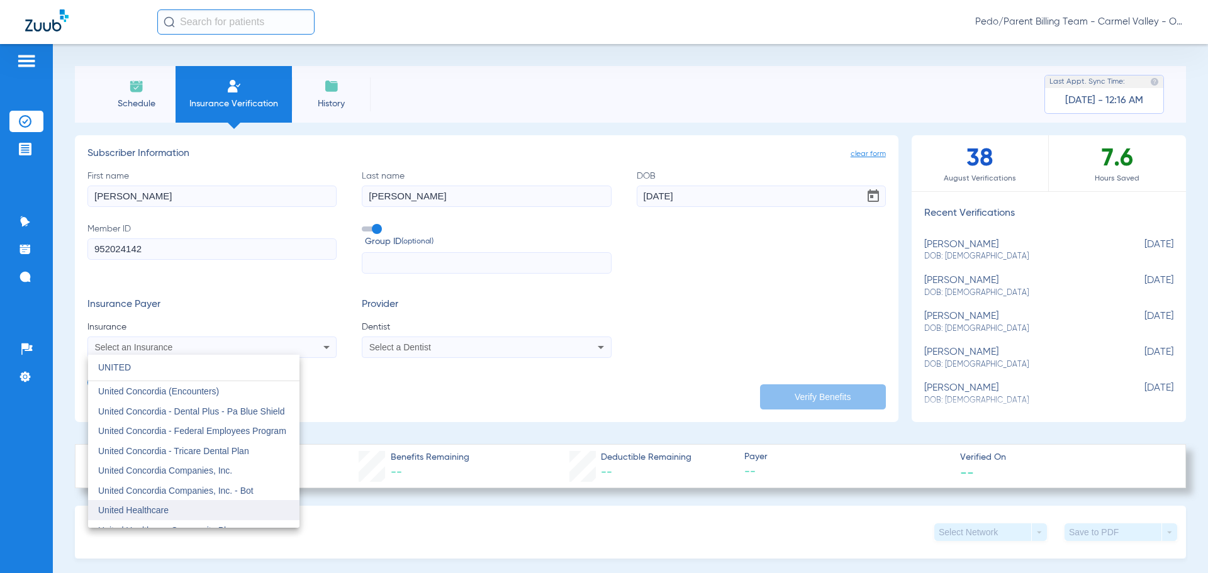
type input "UNITED"
click at [174, 511] on mat-option "United Healthcare" at bounding box center [193, 510] width 211 height 20
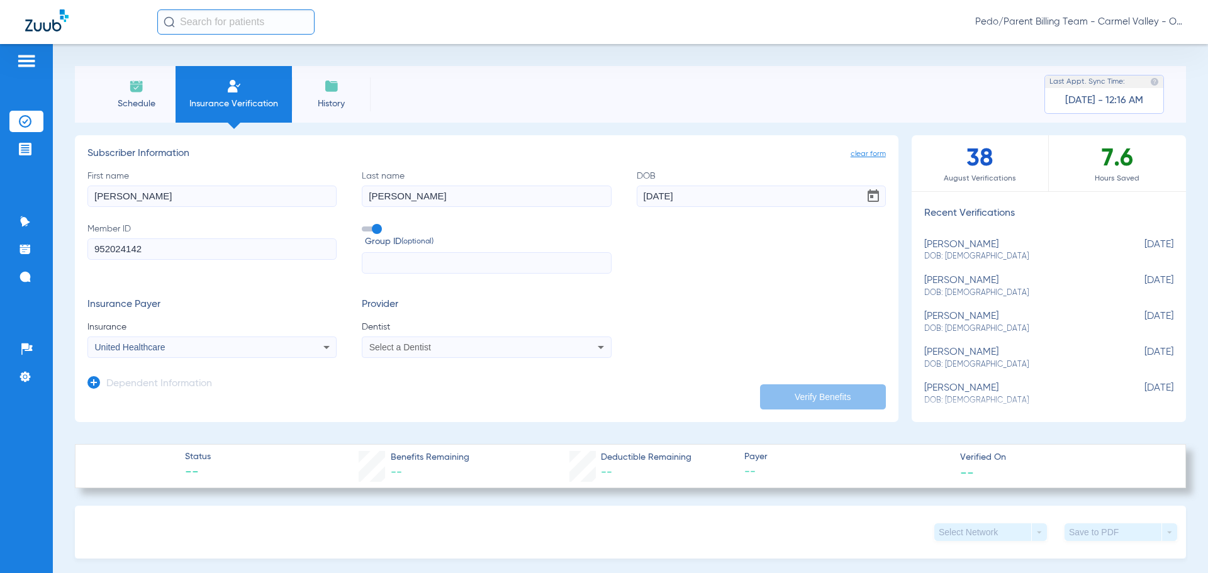
click at [92, 381] on icon at bounding box center [93, 382] width 13 height 13
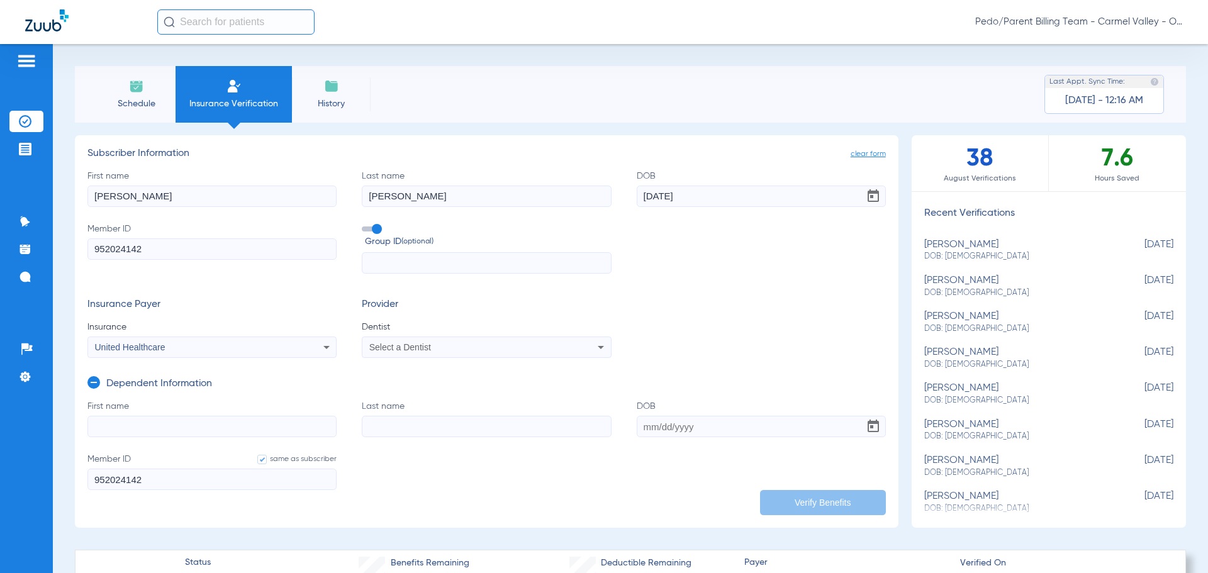
click at [125, 429] on input "First name" at bounding box center [211, 426] width 249 height 21
type input "[PERSON_NAME]"
type input "[DATE]"
click at [516, 345] on div "Select a Dentist" at bounding box center [463, 347] width 188 height 9
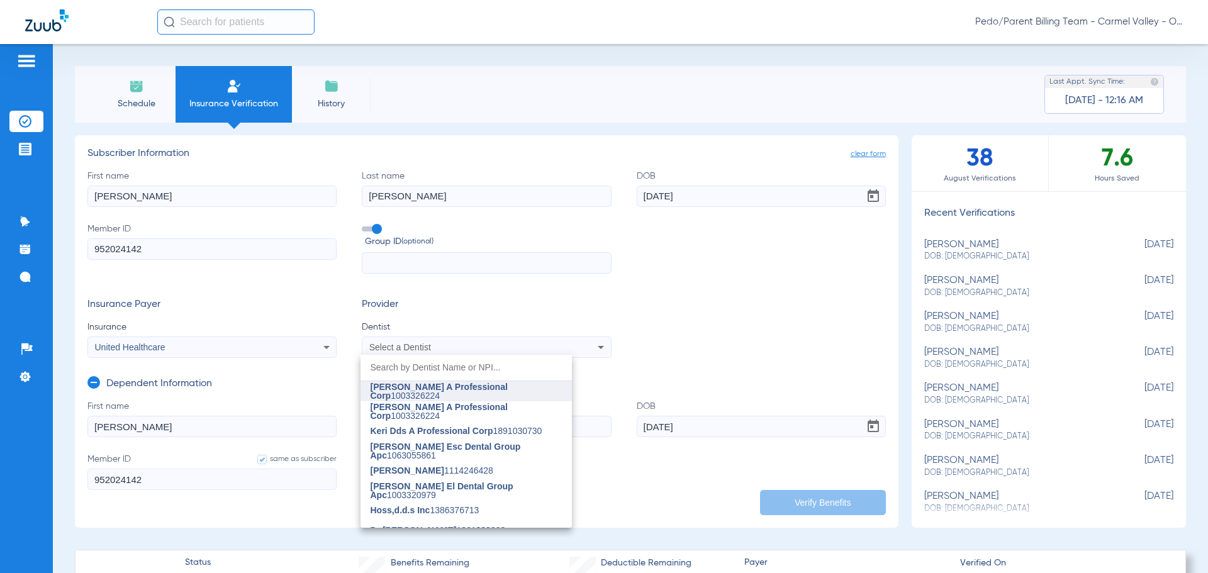
click at [472, 386] on span "[PERSON_NAME] A Professional Corp" at bounding box center [438, 391] width 137 height 19
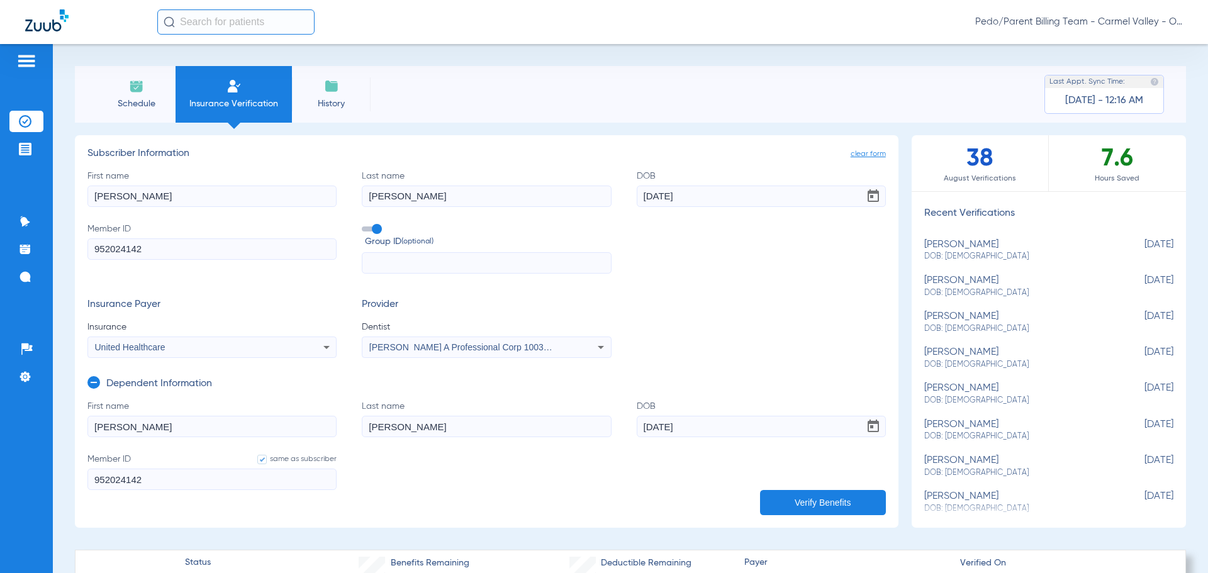
click at [793, 506] on button "Verify Benefits" at bounding box center [823, 502] width 126 height 25
click at [422, 299] on h3 "Provider" at bounding box center [486, 305] width 249 height 13
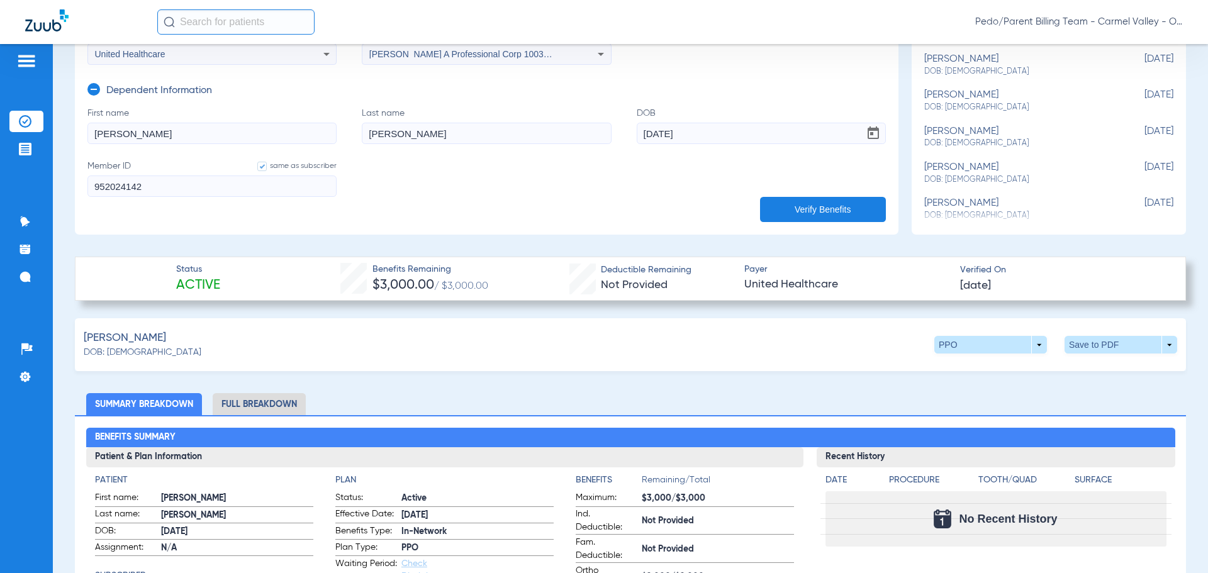
scroll to position [377, 0]
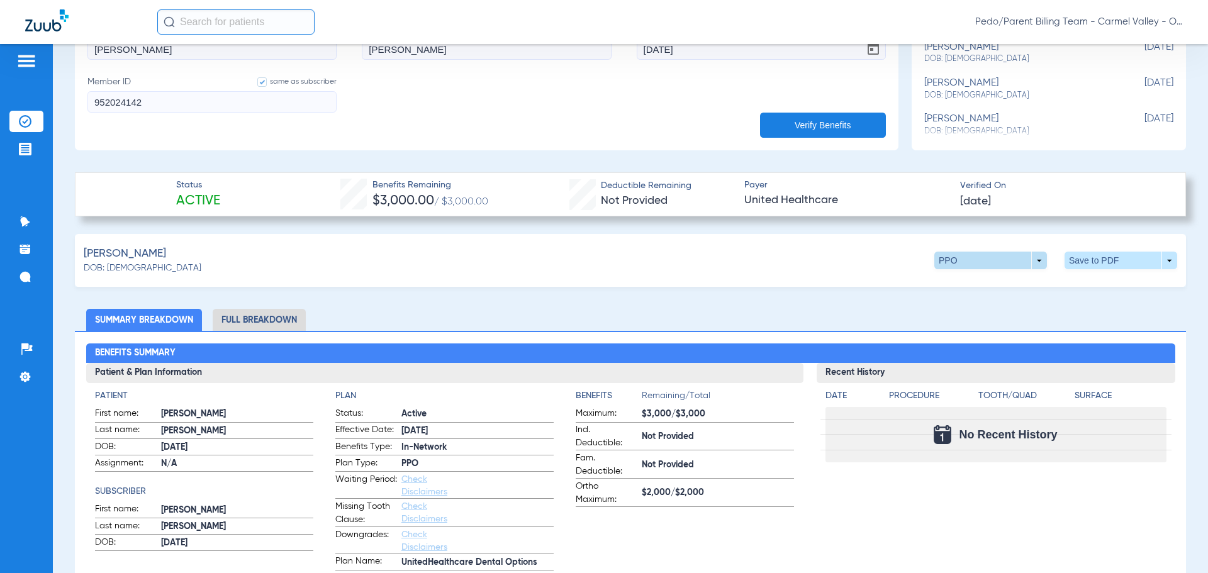
click at [979, 252] on span at bounding box center [991, 260] width 30 height 30
click at [967, 308] on span "Out of Network" at bounding box center [964, 309] width 58 height 9
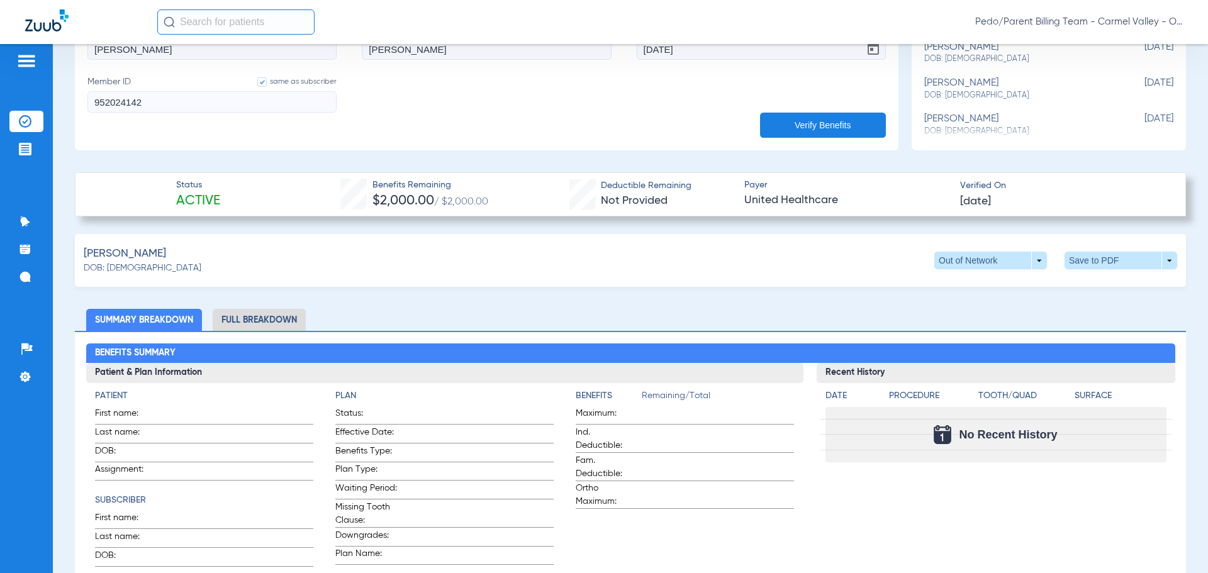
click at [276, 317] on li "Full Breakdown" at bounding box center [259, 320] width 93 height 22
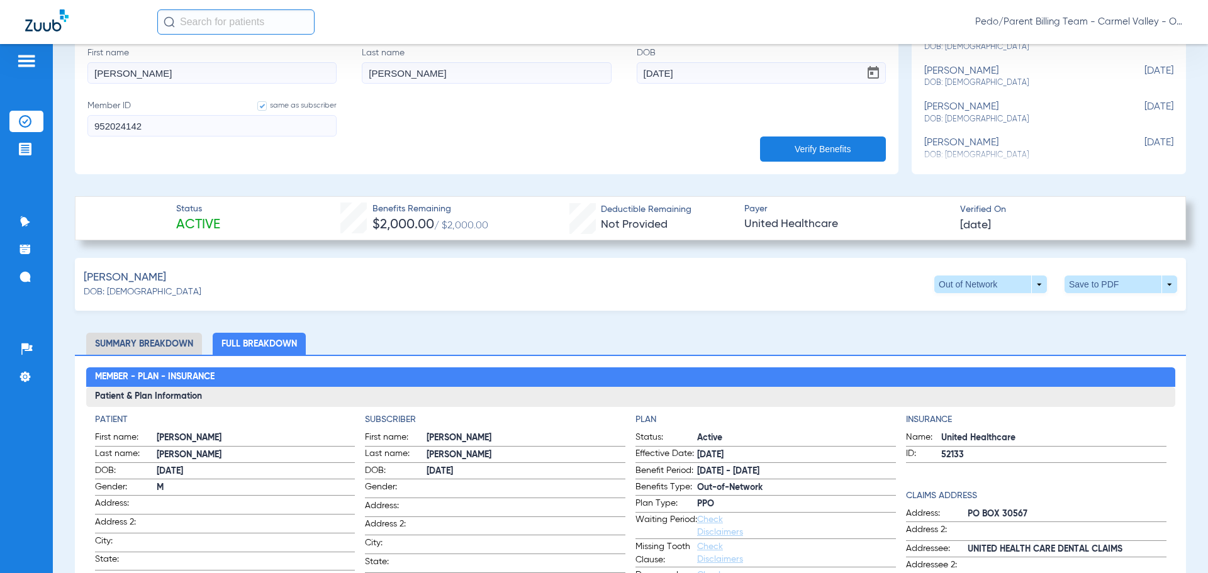
scroll to position [314, 0]
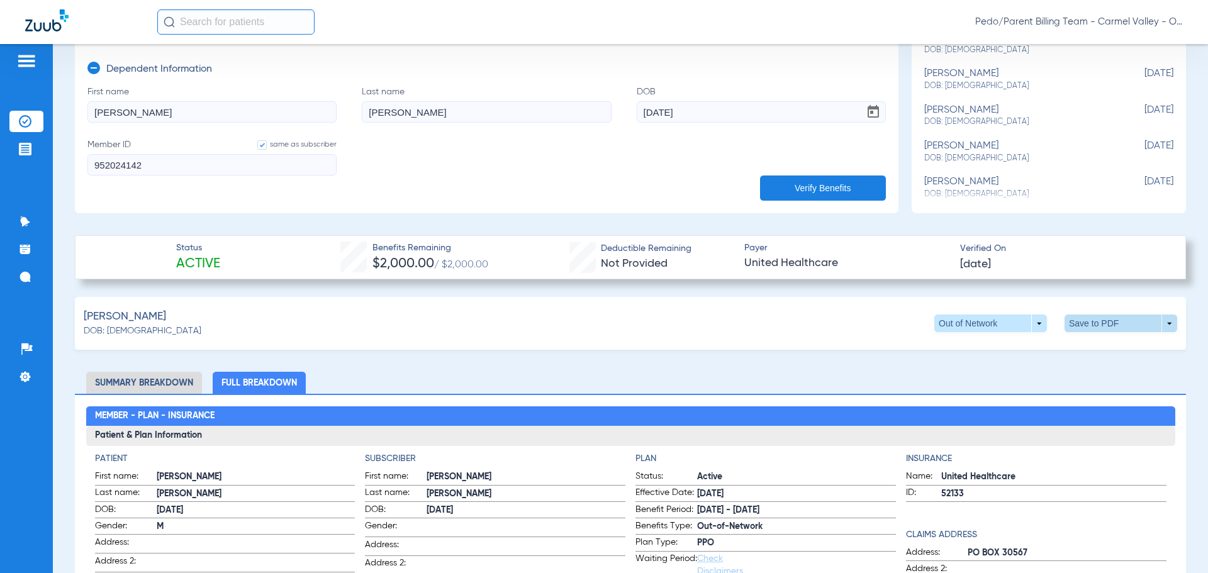
click at [1142, 322] on span at bounding box center [1120, 323] width 113 height 18
click at [1011, 352] on span "Save to PDF" at bounding box center [1017, 347] width 50 height 9
drag, startPoint x: 144, startPoint y: 111, endPoint x: 85, endPoint y: 106, distance: 59.3
click at [85, 106] on app-manual-verification-form "clear form Subscriber Information First name [PERSON_NAME] Last name [PERSON_NA…" at bounding box center [486, 17] width 823 height 392
type input "ARYAM"
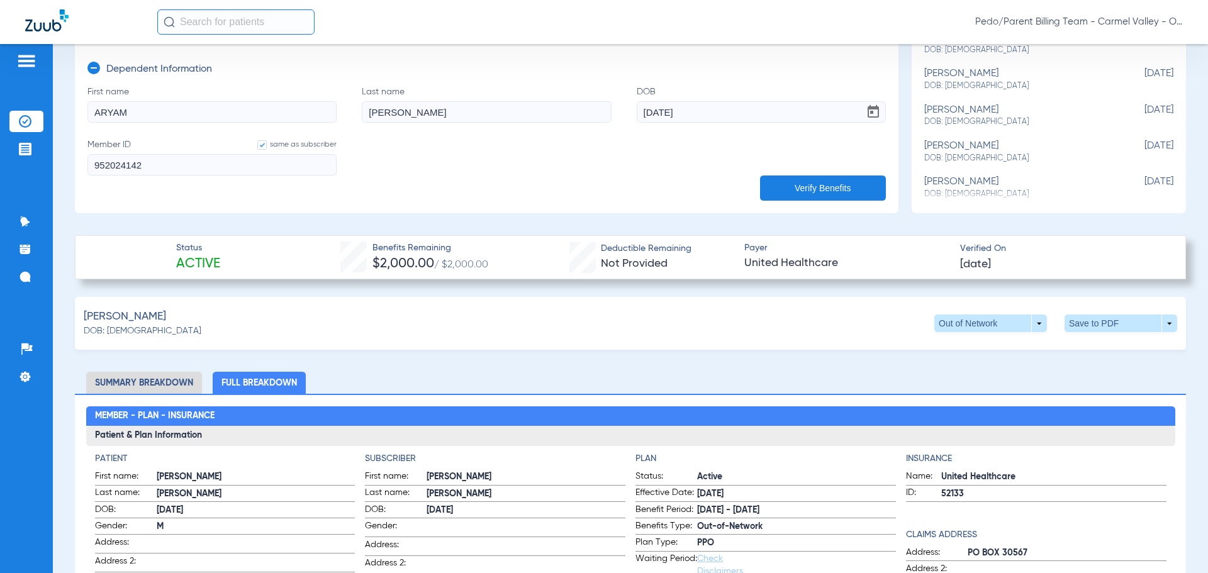
type input "[PERSON_NAME]"
type input "[DATE]"
click at [817, 200] on app-manual-verification-form "clear form Subscriber Information First name [PERSON_NAME] Last name [PERSON_NA…" at bounding box center [486, 17] width 823 height 392
click at [812, 192] on button "Verify Benefits" at bounding box center [823, 187] width 126 height 25
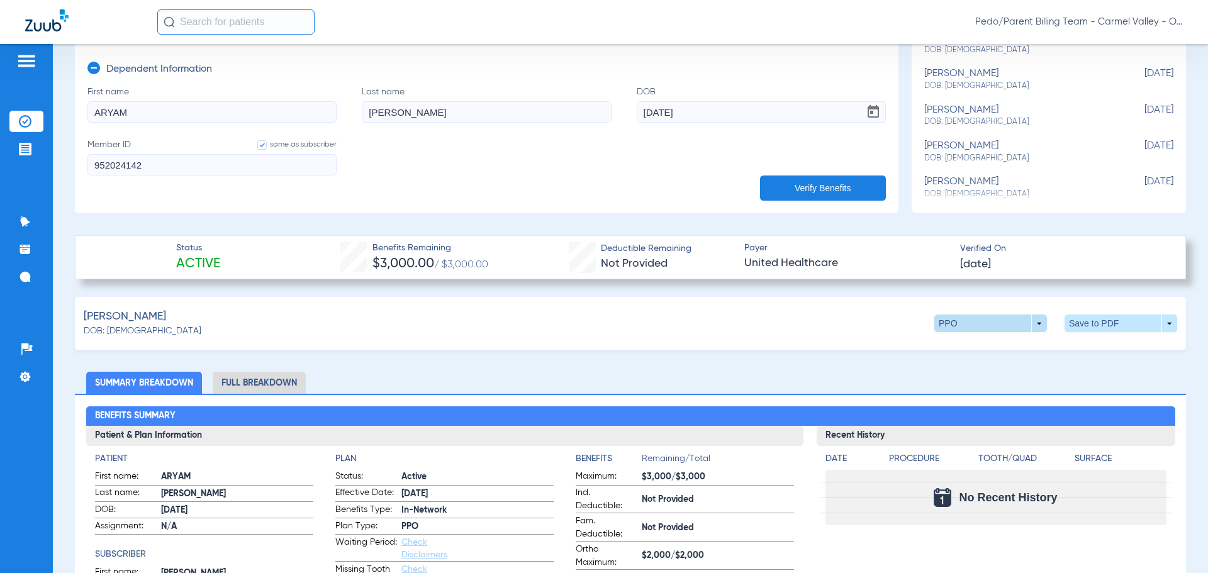
click at [976, 320] on span at bounding box center [991, 323] width 30 height 30
click at [965, 369] on span "Out of Network" at bounding box center [964, 372] width 58 height 9
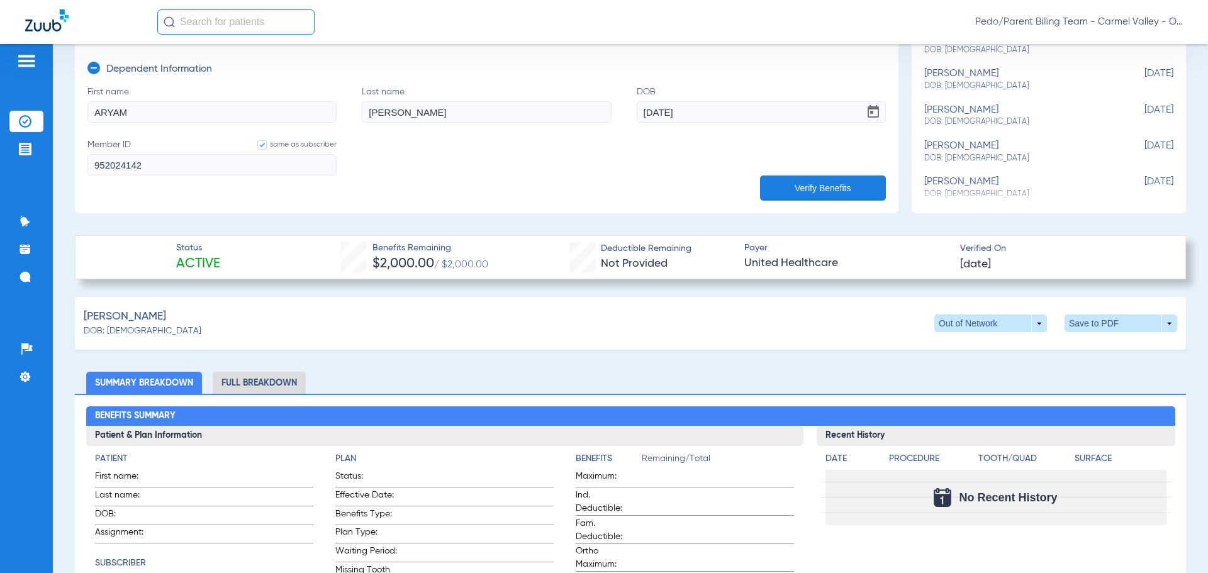
click at [252, 382] on li "Full Breakdown" at bounding box center [259, 383] width 93 height 22
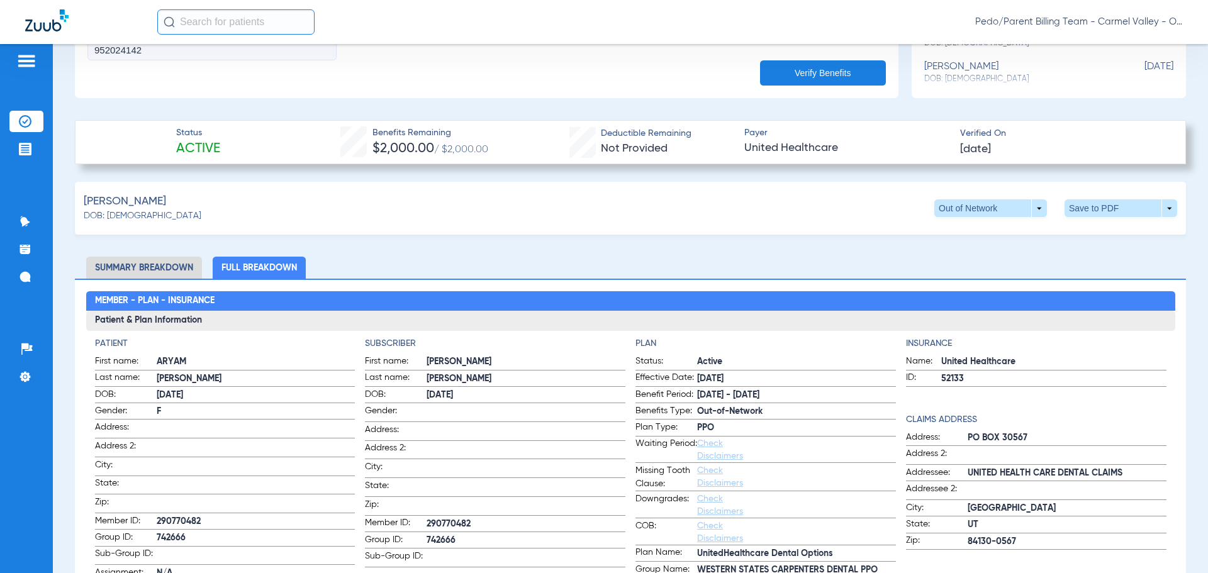
scroll to position [189, 0]
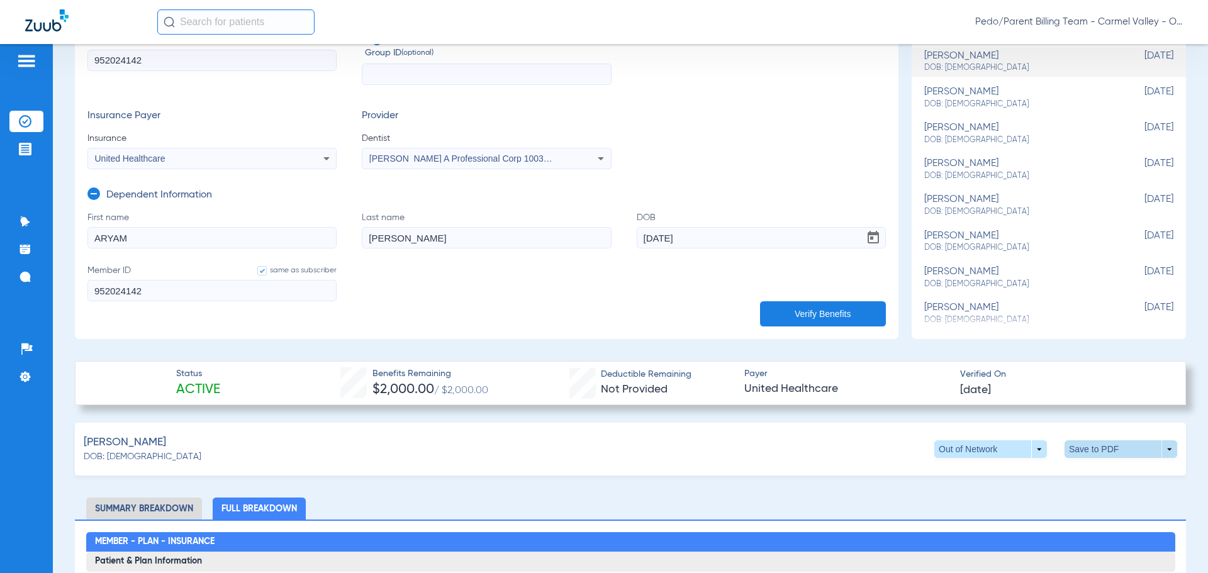
click at [1111, 448] on span at bounding box center [1121, 449] width 30 height 30
click at [1009, 477] on span "Save to PDF" at bounding box center [1017, 473] width 50 height 9
drag, startPoint x: 192, startPoint y: 233, endPoint x: 91, endPoint y: 230, distance: 100.7
click at [91, 230] on input "ARYAM" at bounding box center [211, 237] width 249 height 21
type input "NAJAVI"
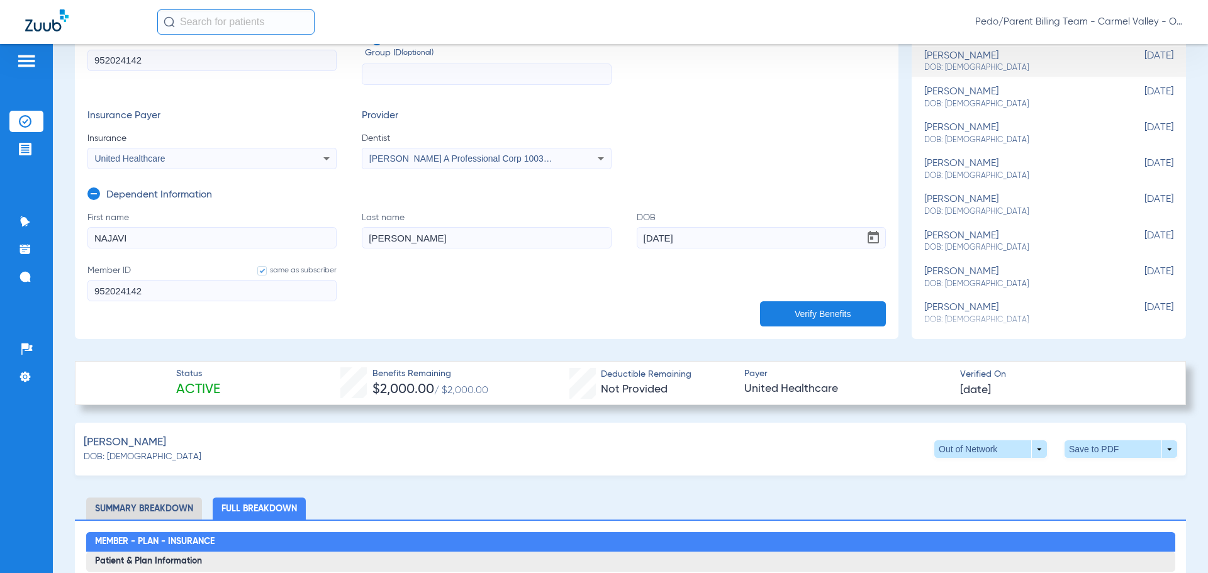
type input "[PERSON_NAME]"
click at [490, 272] on form "First name [PERSON_NAME] Last name [PERSON_NAME] [DEMOGRAPHIC_DATA] Member ID s…" at bounding box center [486, 264] width 798 height 106
drag, startPoint x: 695, startPoint y: 237, endPoint x: 610, endPoint y: 248, distance: 85.6
click at [610, 248] on form "First name [PERSON_NAME] Last name [PERSON_NAME] [DEMOGRAPHIC_DATA] Member ID s…" at bounding box center [486, 264] width 798 height 106
type input "[DATE]"
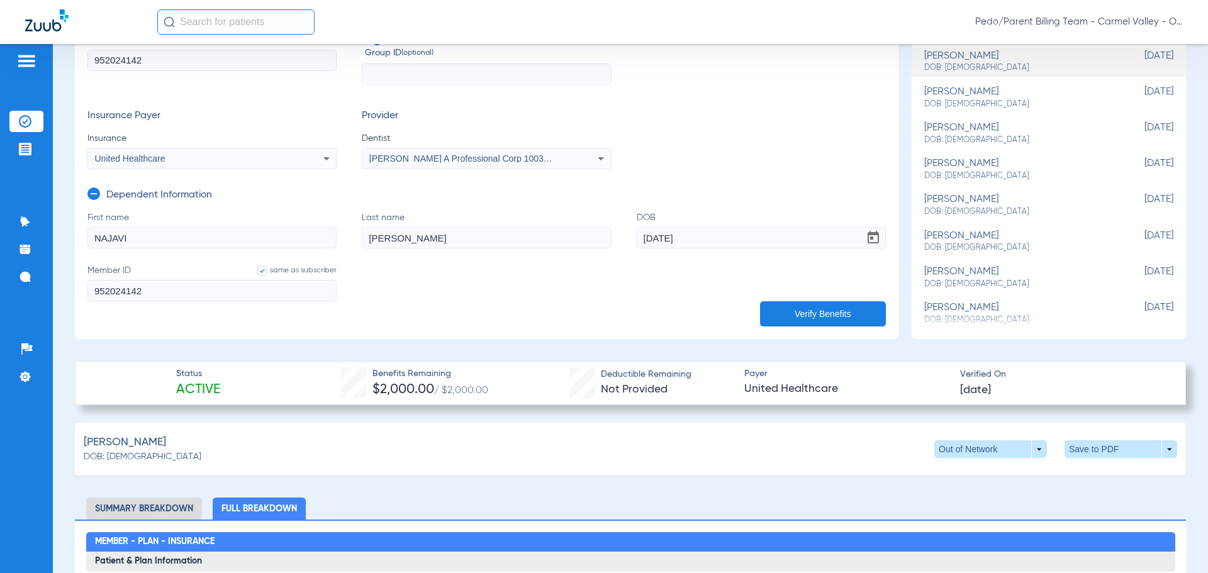
click at [656, 276] on form "First name [PERSON_NAME] Last name [PERSON_NAME] [DEMOGRAPHIC_DATA] Member ID s…" at bounding box center [486, 264] width 798 height 106
click at [808, 317] on button "Verify Benefits" at bounding box center [823, 313] width 126 height 25
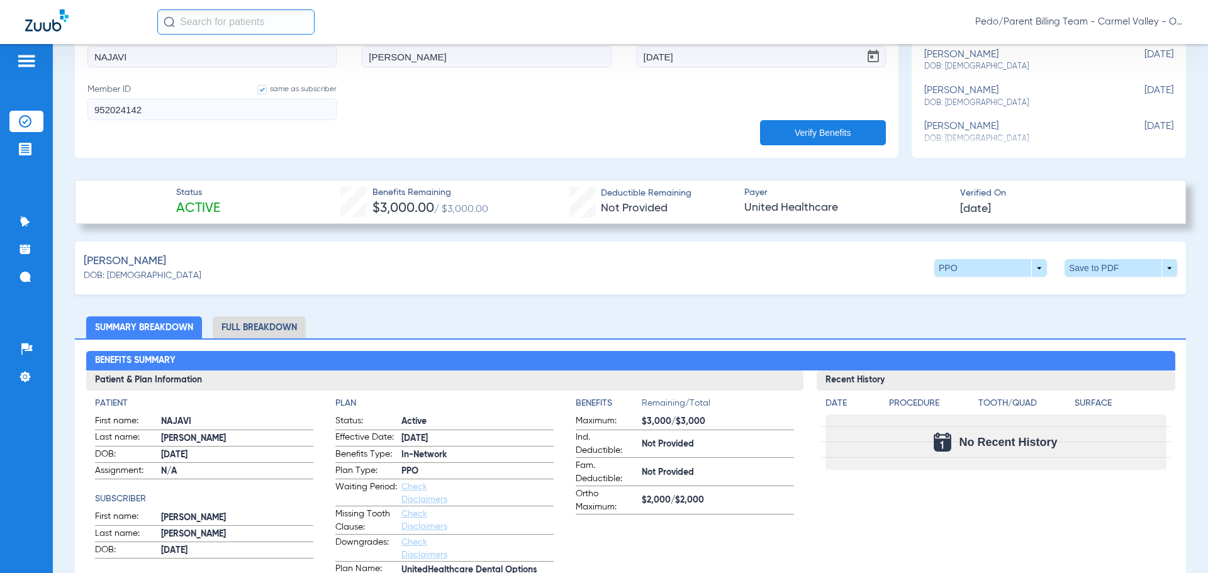
scroll to position [377, 0]
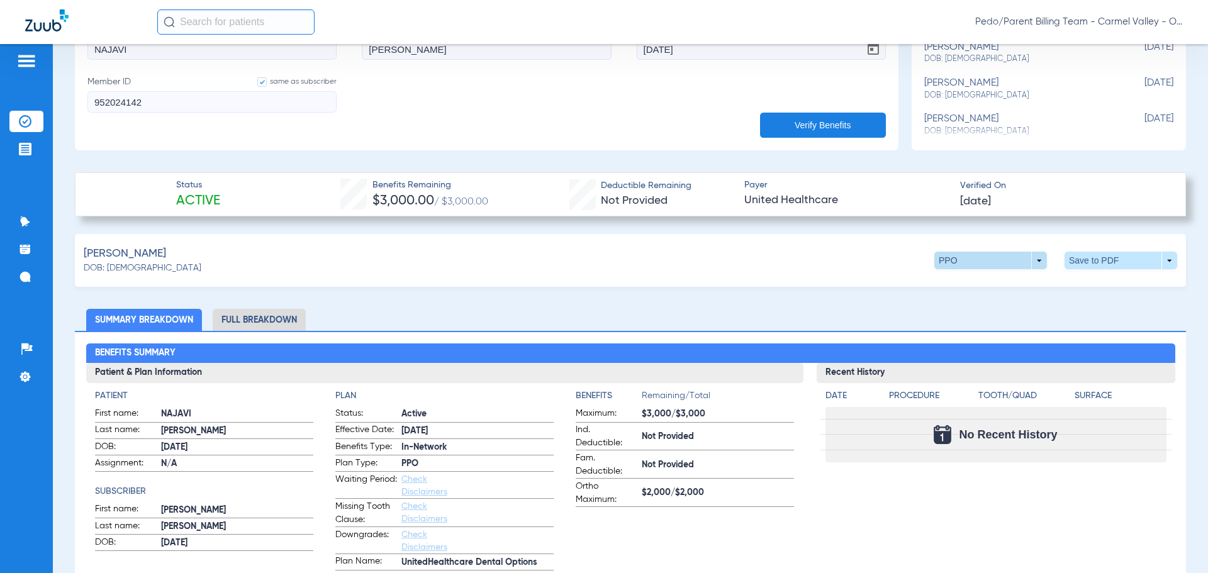
click at [1016, 257] on span at bounding box center [990, 261] width 113 height 18
click at [986, 305] on span "Out of Network" at bounding box center [964, 309] width 58 height 9
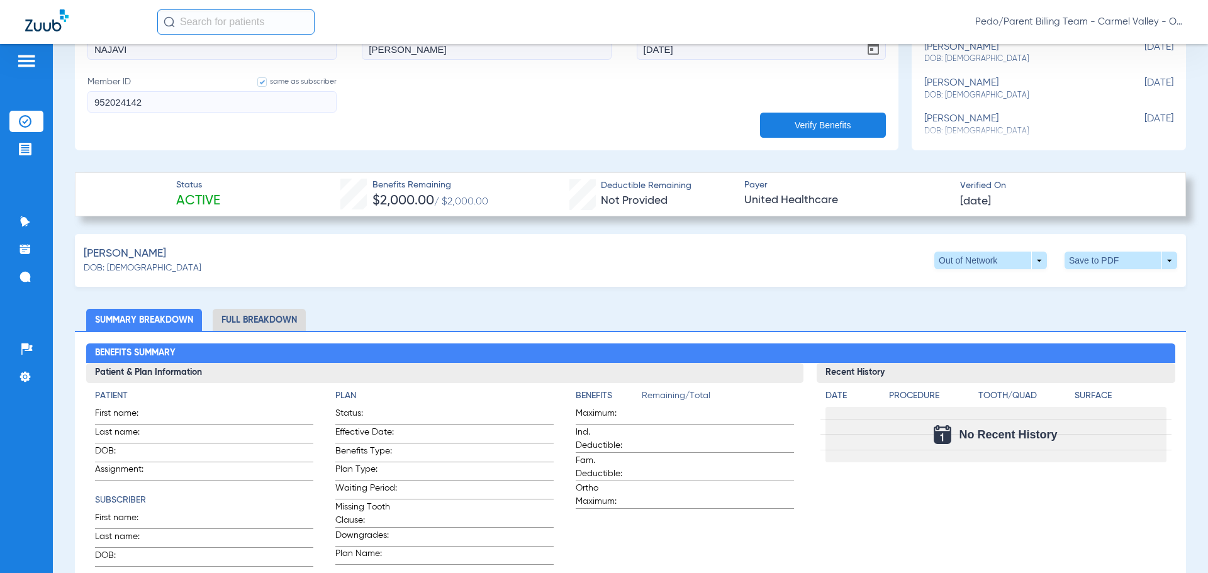
click at [277, 314] on li "Full Breakdown" at bounding box center [259, 320] width 93 height 22
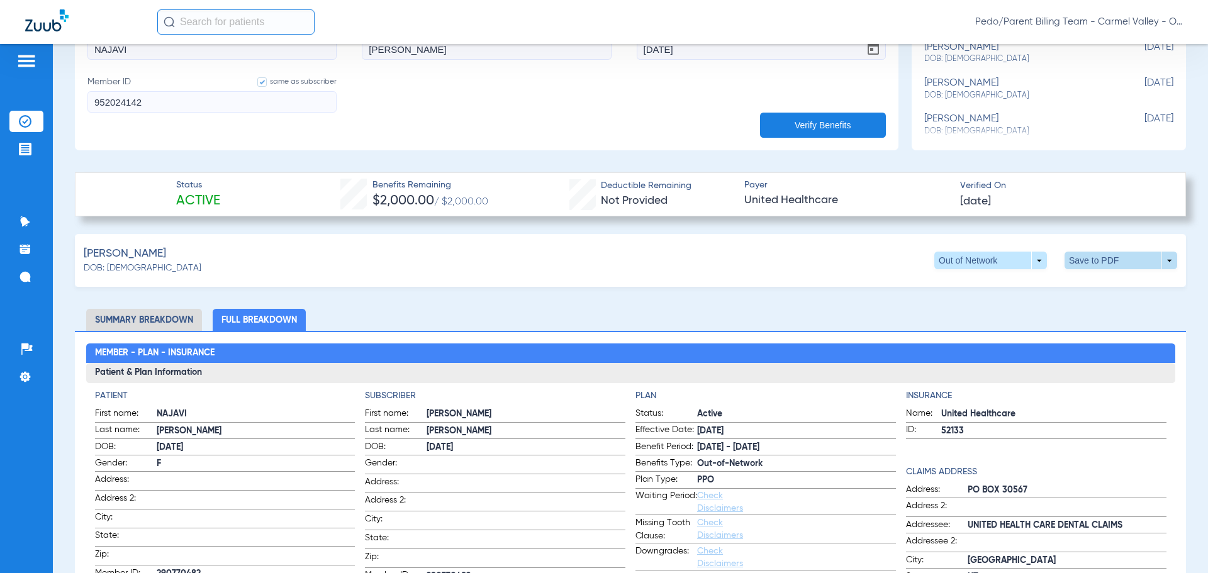
click at [1077, 264] on span at bounding box center [1120, 261] width 113 height 18
click at [1011, 287] on span "Save to PDF" at bounding box center [1017, 284] width 50 height 9
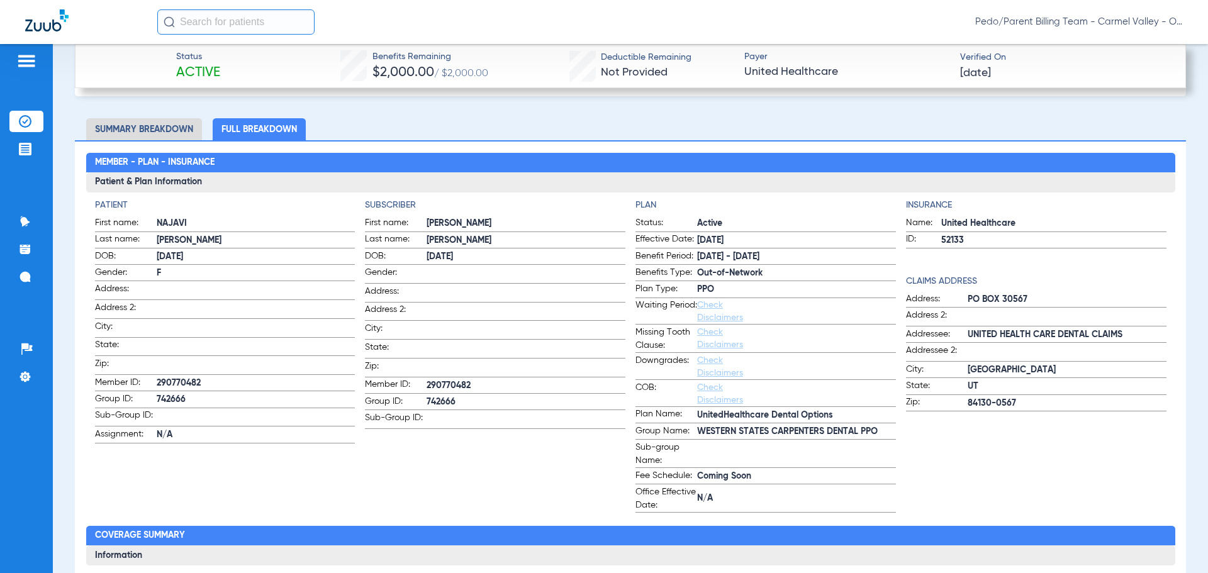
scroll to position [503, 0]
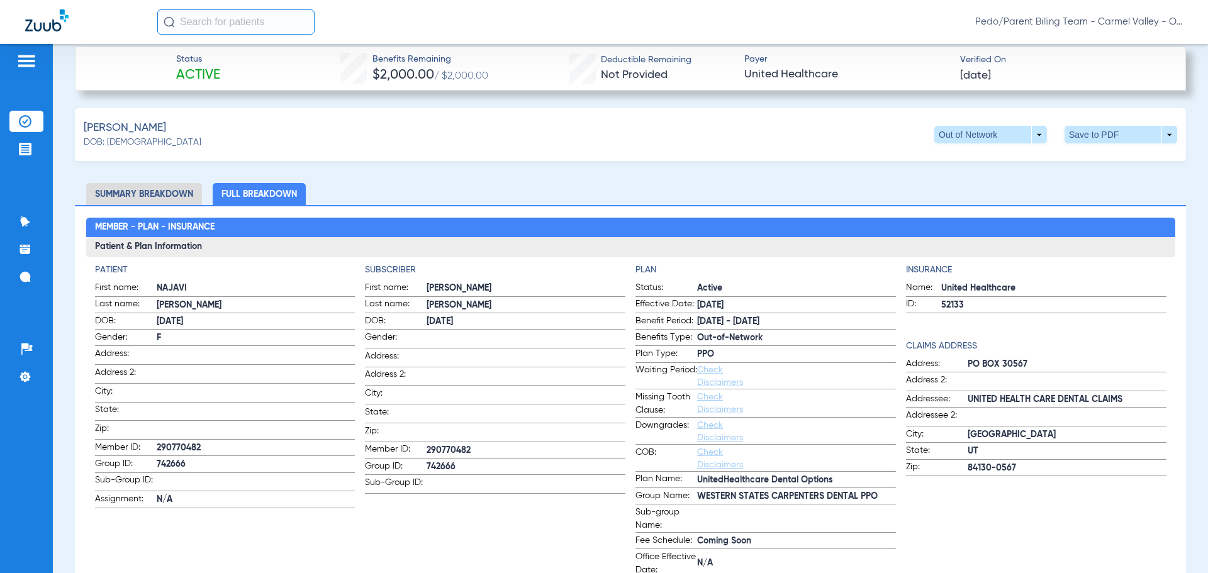
click at [240, 25] on input "text" at bounding box center [235, 21] width 157 height 25
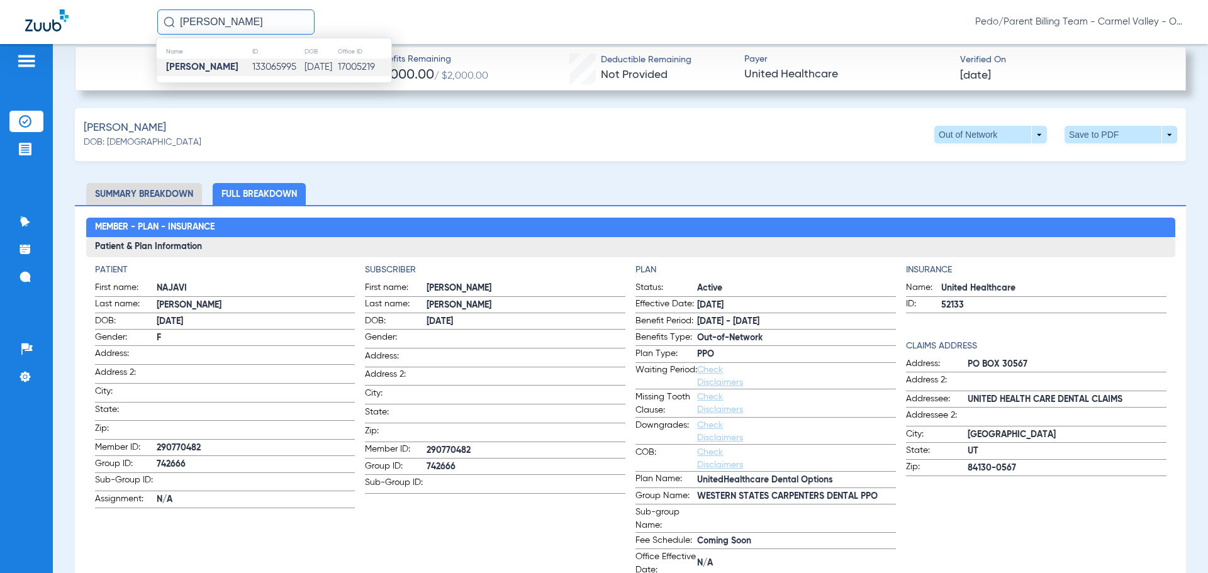
click at [269, 68] on td "133065995" at bounding box center [278, 67] width 52 height 18
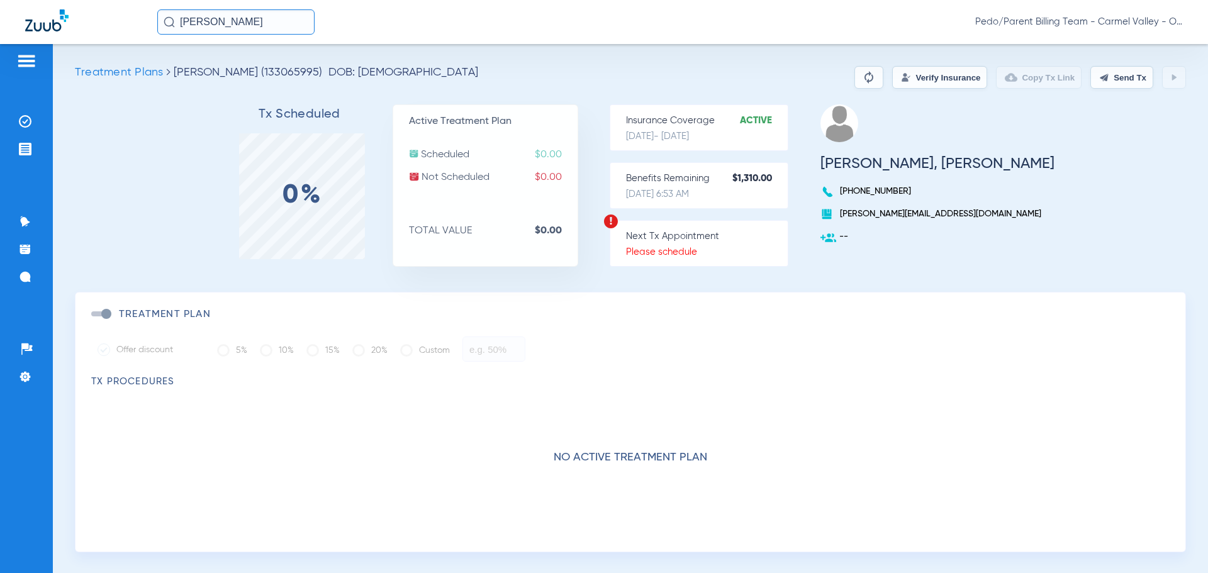
click at [912, 70] on button "Verify Insurance" at bounding box center [939, 77] width 95 height 23
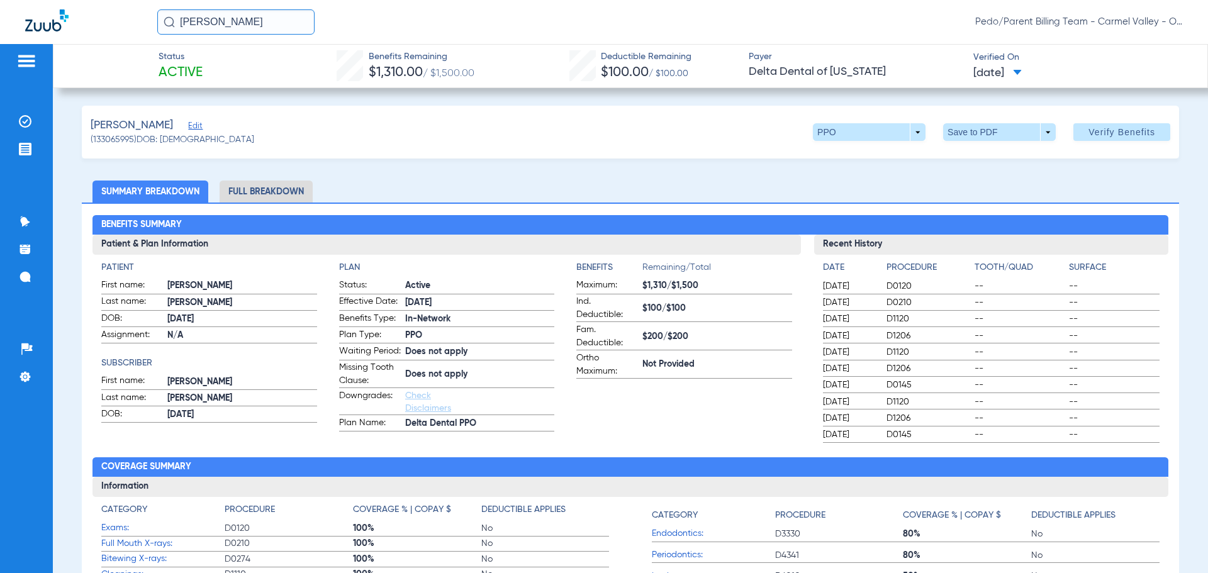
click at [295, 190] on li "Full Breakdown" at bounding box center [266, 192] width 93 height 22
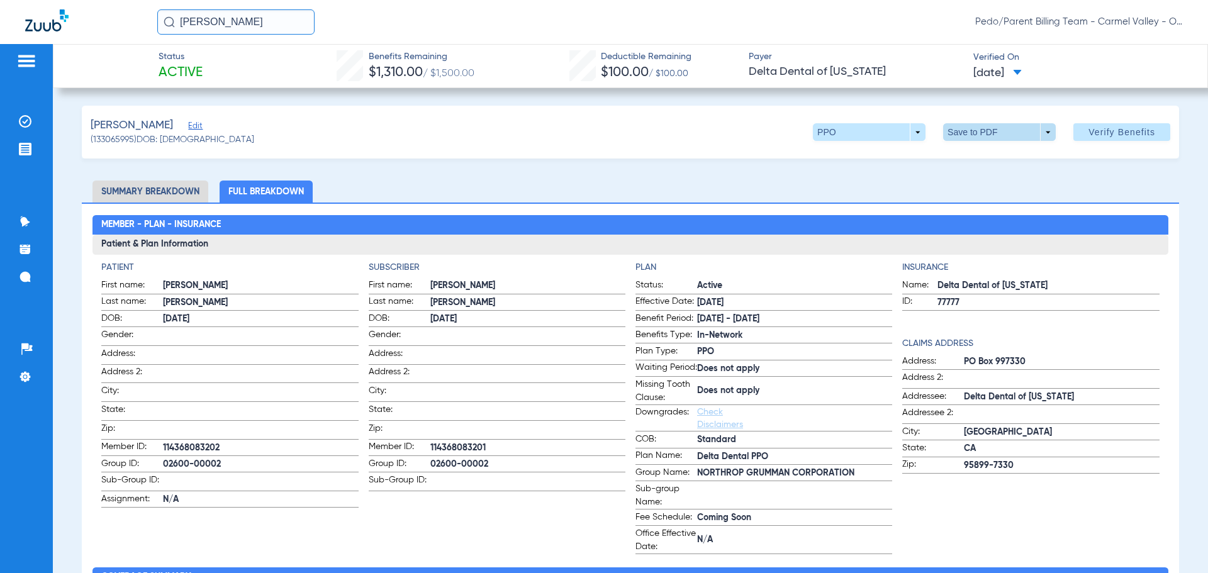
click at [984, 135] on span at bounding box center [999, 132] width 30 height 30
click at [994, 157] on span "Save to PDF" at bounding box center [994, 157] width 50 height 9
click at [764, 122] on div "[PERSON_NAME] (133065995) DOB: [DEMOGRAPHIC_DATA] PPO arrow_drop_down Save to P…" at bounding box center [630, 132] width 1097 height 53
drag, startPoint x: 291, startPoint y: 21, endPoint x: 181, endPoint y: 31, distance: 111.2
click at [181, 31] on input "[PERSON_NAME]" at bounding box center [235, 21] width 157 height 25
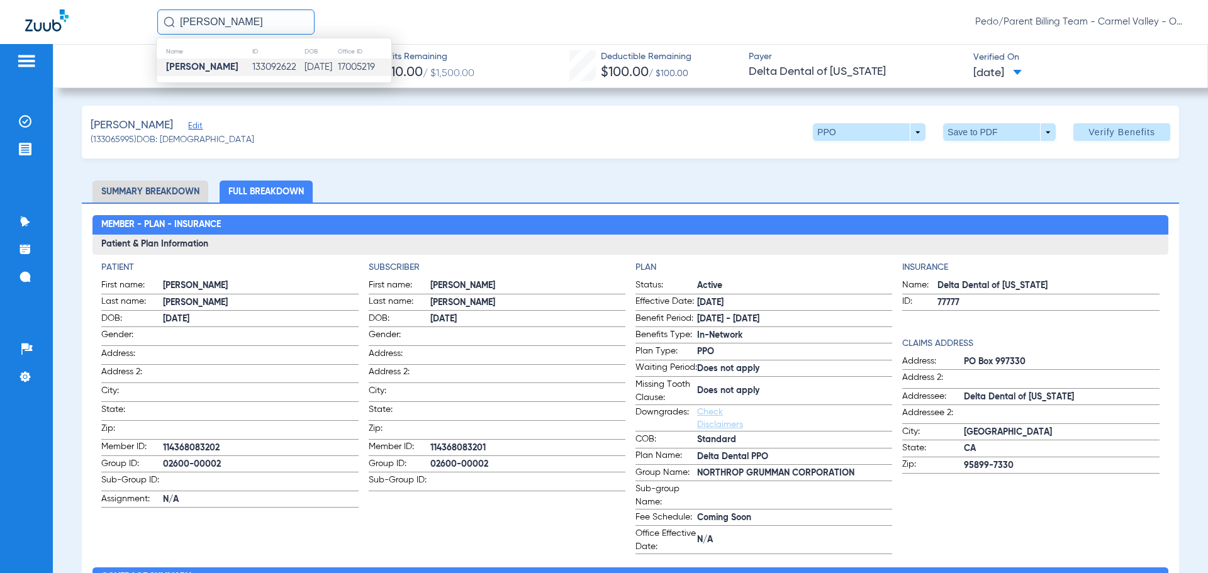
click at [252, 69] on td "133092622" at bounding box center [278, 67] width 52 height 18
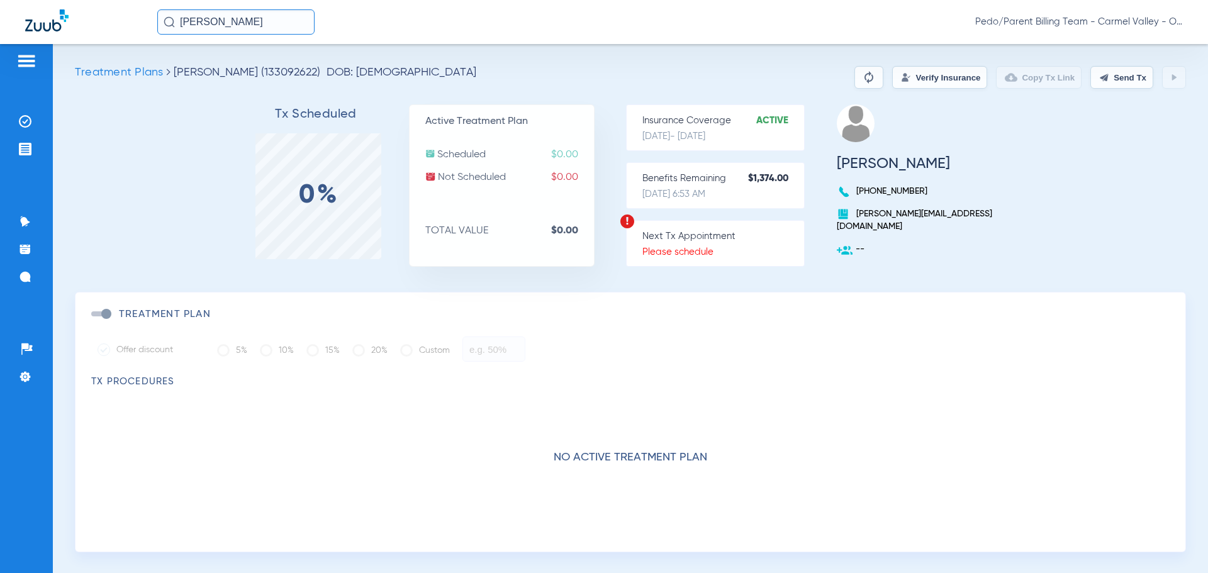
click at [921, 74] on button "Verify Insurance" at bounding box center [939, 77] width 95 height 23
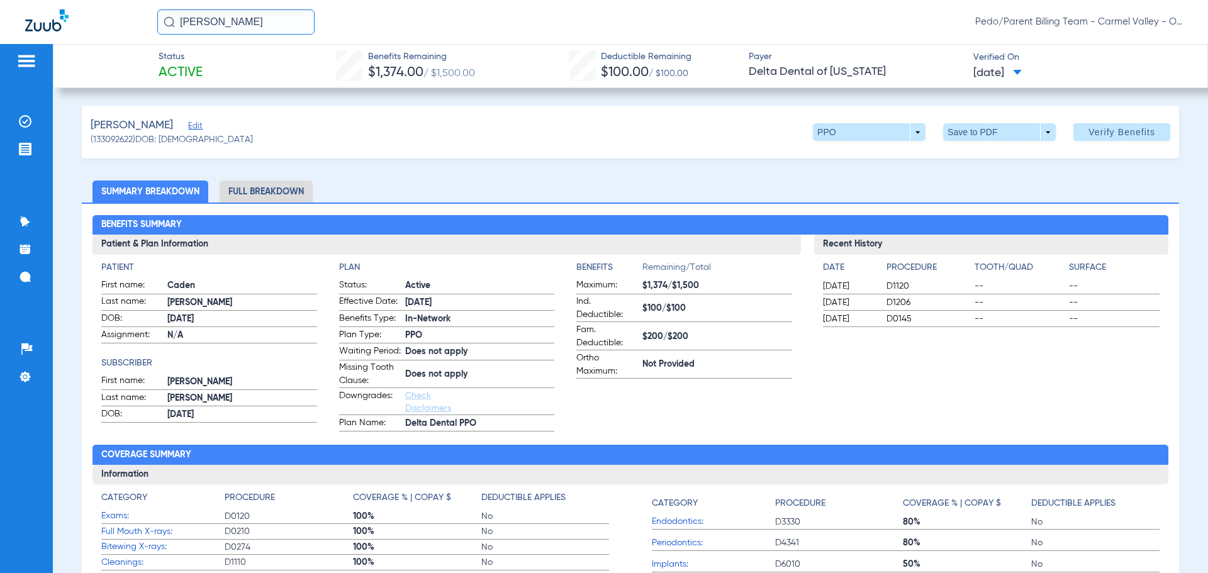
click at [269, 192] on li "Full Breakdown" at bounding box center [266, 192] width 93 height 22
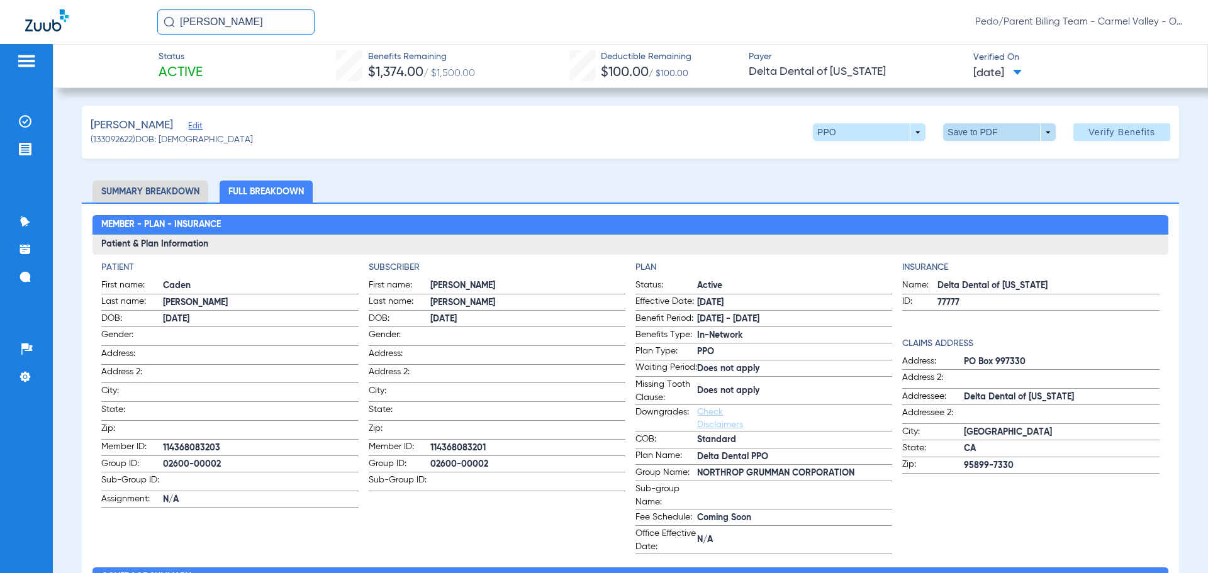
click at [984, 132] on span at bounding box center [999, 132] width 30 height 30
click at [986, 153] on span "Save to PDF" at bounding box center [994, 157] width 50 height 9
click at [743, 144] on div "[PERSON_NAME] Edit (133092622) DOB: [DEMOGRAPHIC_DATA] PPO arrow_drop_down Save…" at bounding box center [630, 132] width 1097 height 53
drag, startPoint x: 270, startPoint y: 26, endPoint x: 177, endPoint y: 35, distance: 93.6
click at [177, 35] on div "[PERSON_NAME] Pedo/Parent Billing Team - Carmel Valley - Ortho | The Super Dent…" at bounding box center [604, 22] width 1208 height 44
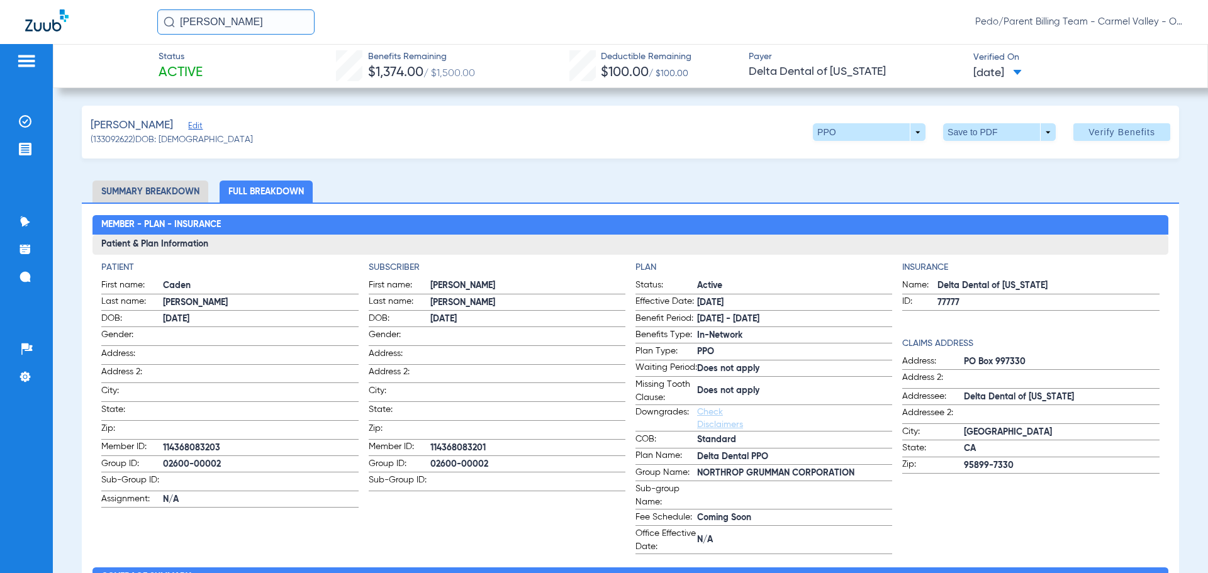
click at [265, 22] on input "[PERSON_NAME]" at bounding box center [235, 21] width 157 height 25
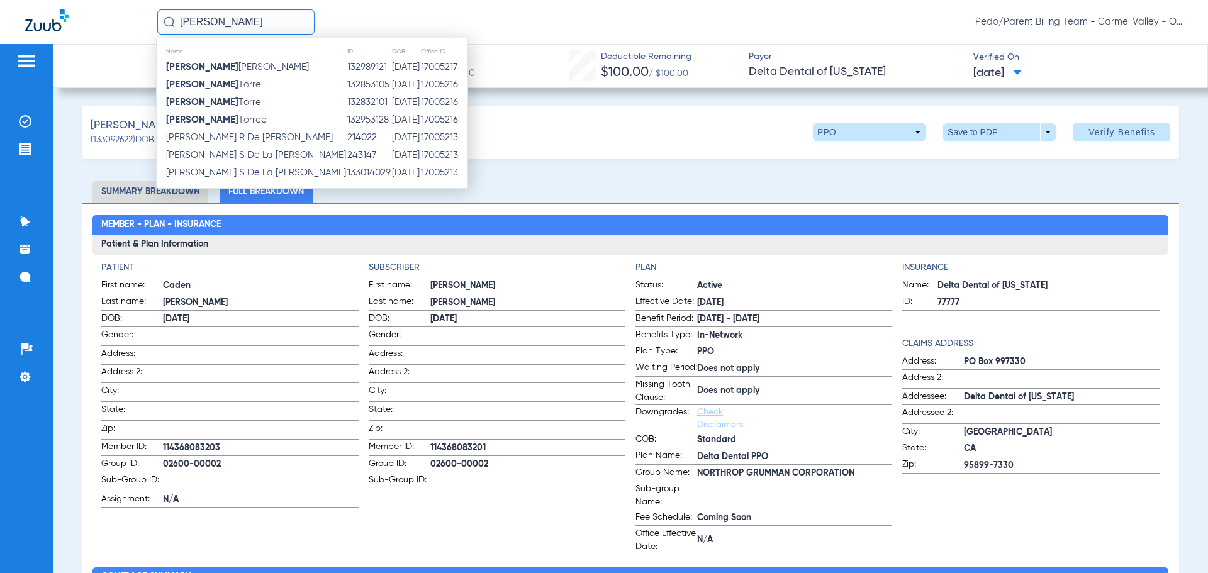
click at [265, 23] on input "[PERSON_NAME]" at bounding box center [235, 21] width 157 height 25
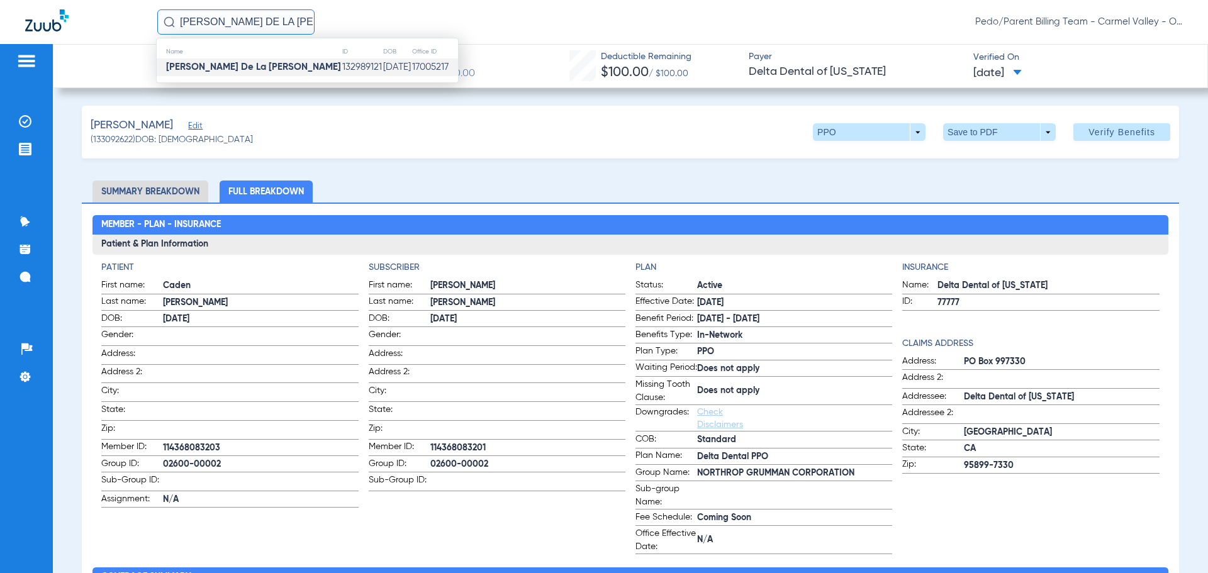
click at [382, 58] on td "[DATE]" at bounding box center [396, 67] width 29 height 18
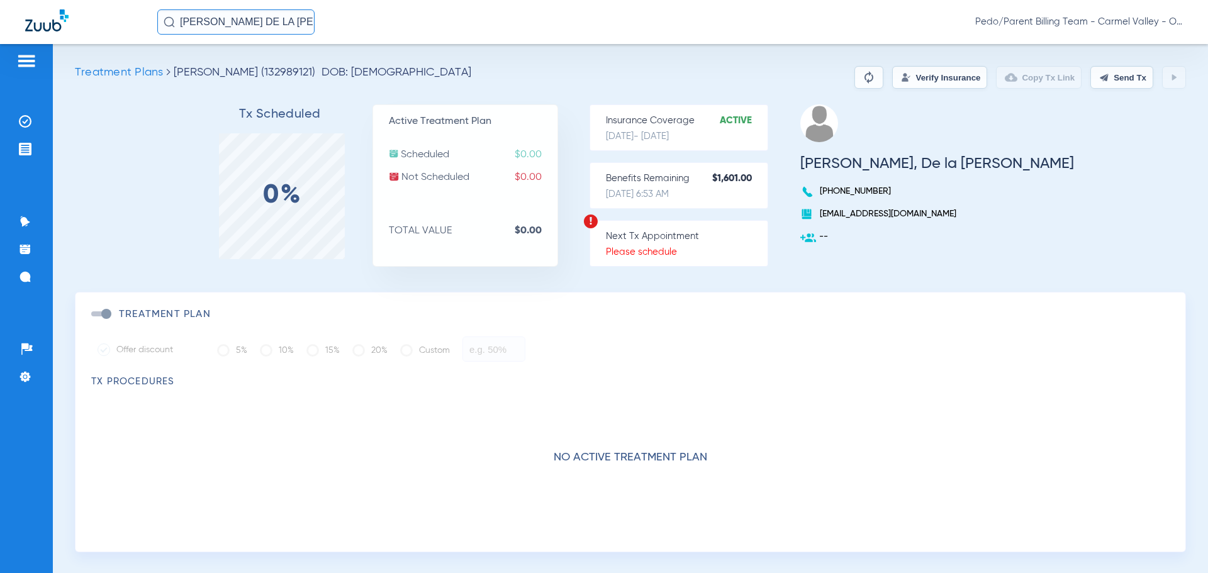
click at [905, 85] on button "Verify Insurance" at bounding box center [939, 77] width 95 height 23
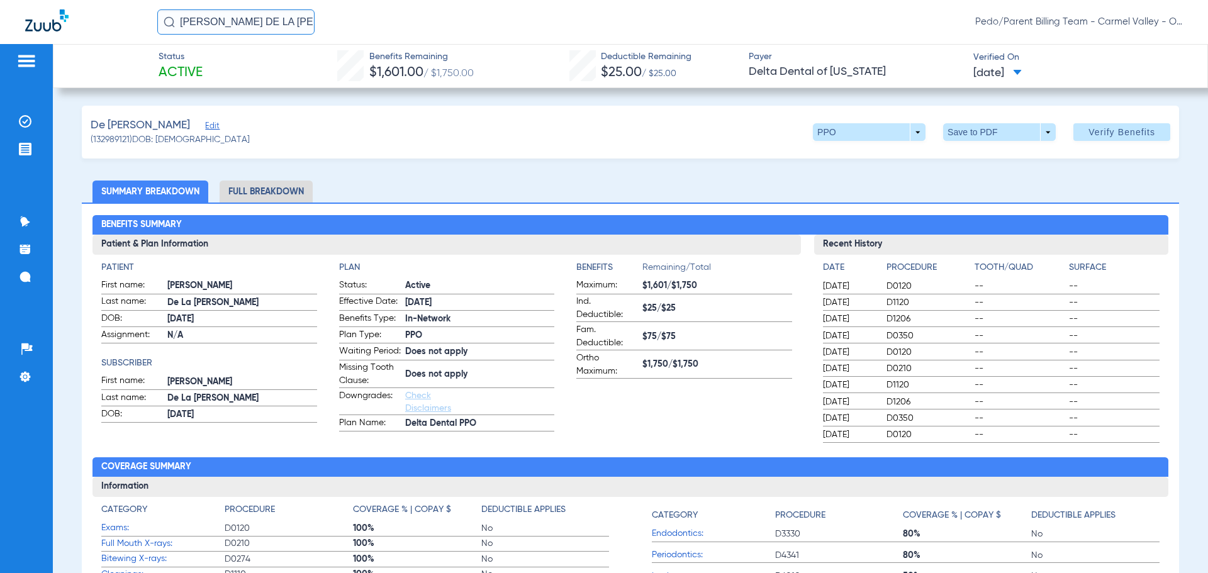
click at [287, 185] on li "Full Breakdown" at bounding box center [266, 192] width 93 height 22
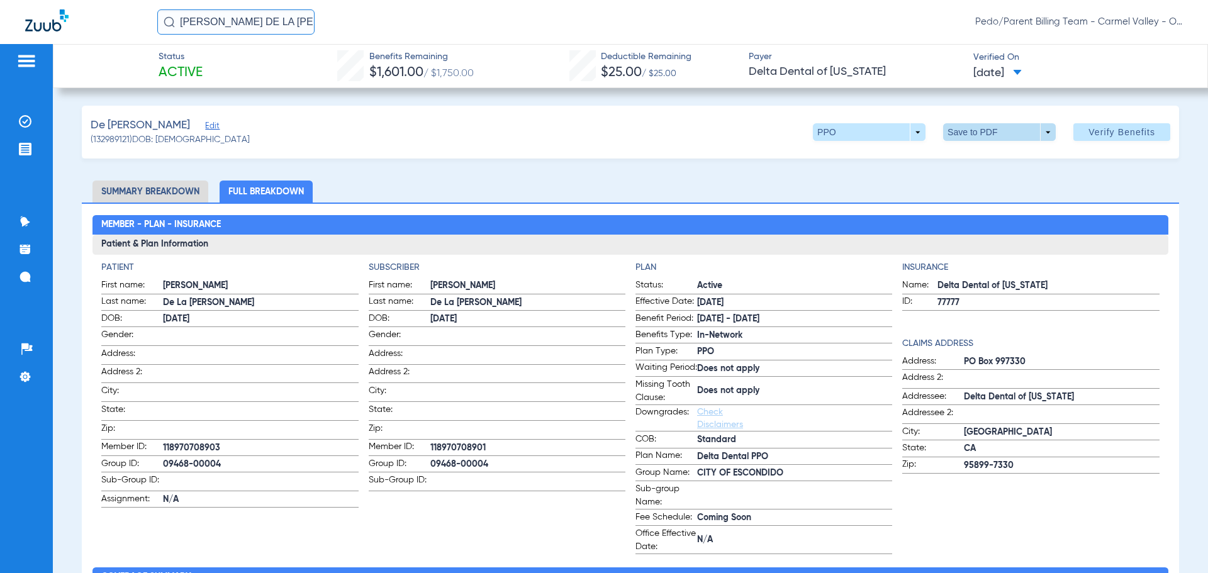
click at [984, 135] on span at bounding box center [999, 132] width 30 height 30
click at [974, 160] on span "Save to PDF" at bounding box center [994, 157] width 50 height 9
drag, startPoint x: 277, startPoint y: 23, endPoint x: 170, endPoint y: 32, distance: 107.3
click at [170, 32] on input "[PERSON_NAME] DE LA [PERSON_NAME]" at bounding box center [235, 21] width 157 height 25
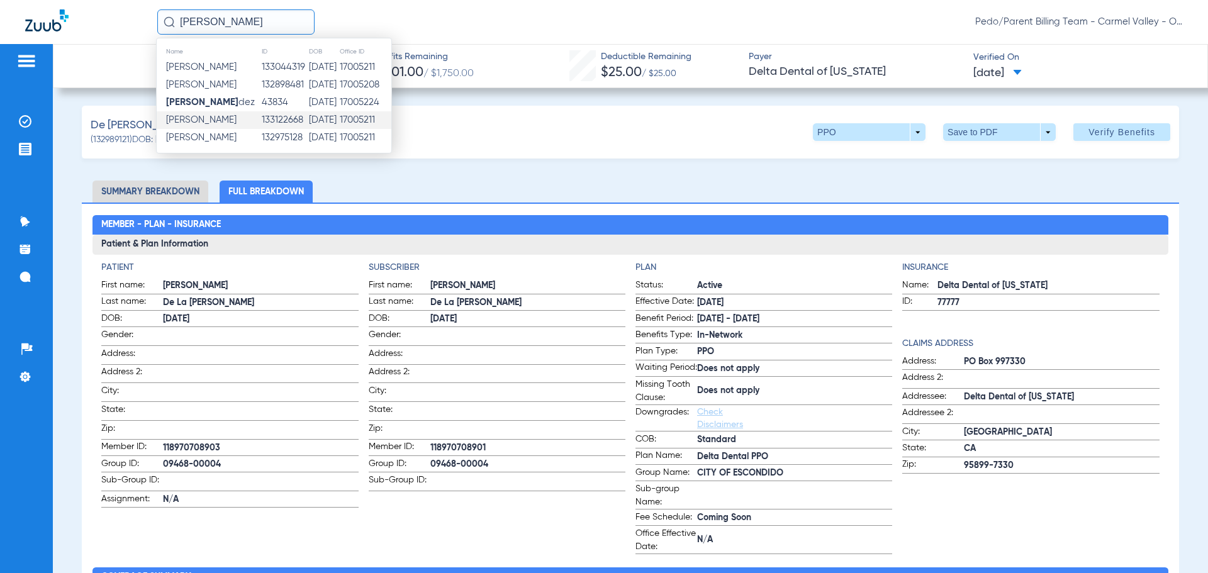
click at [328, 118] on td "[DATE]" at bounding box center [323, 120] width 31 height 18
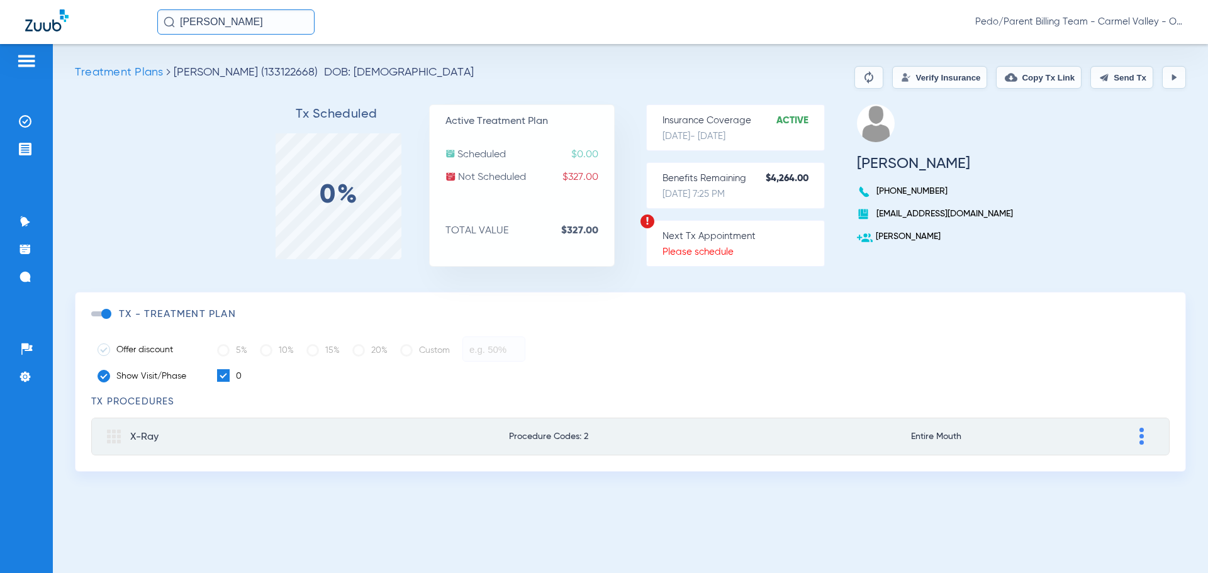
click at [920, 72] on button "Verify Insurance" at bounding box center [939, 77] width 95 height 23
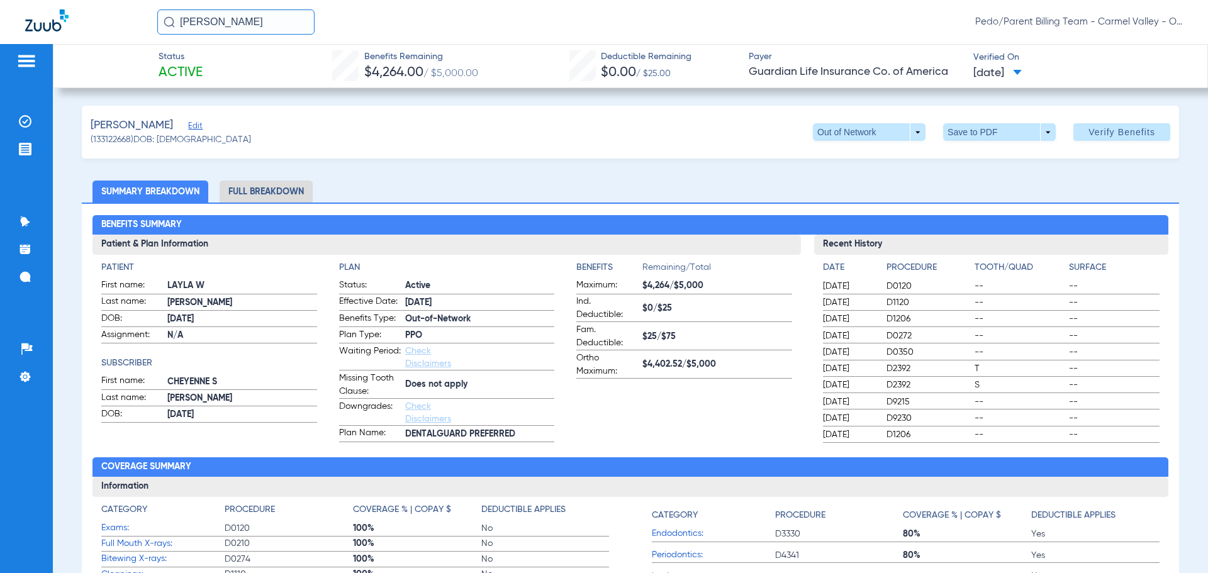
click at [282, 196] on li "Full Breakdown" at bounding box center [266, 192] width 93 height 22
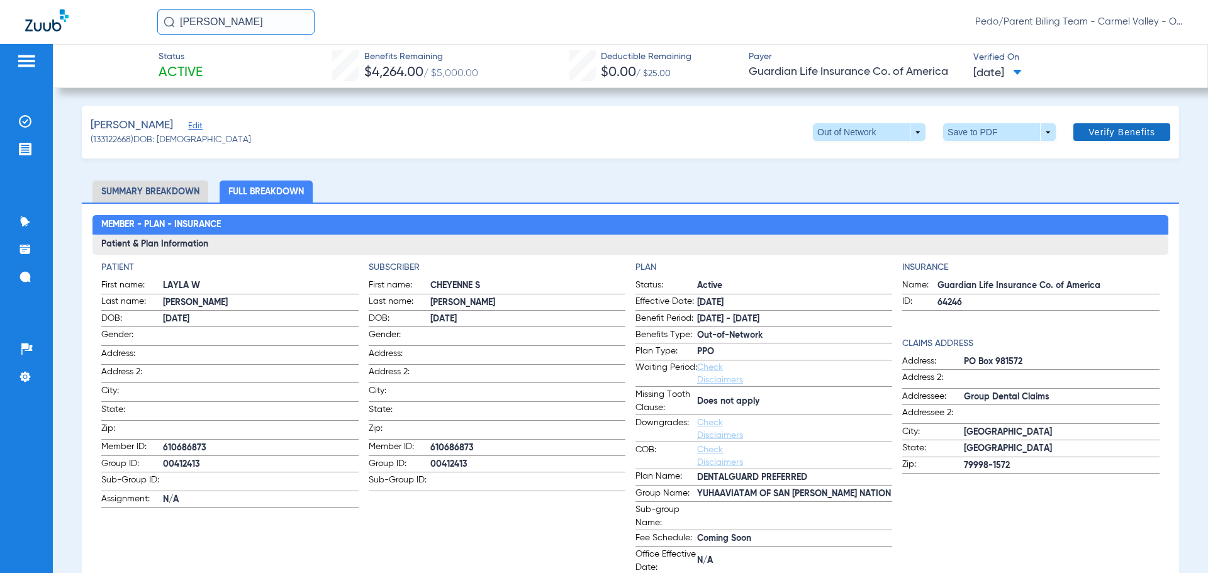
click at [1098, 132] on span "Verify Benefits" at bounding box center [1121, 132] width 67 height 10
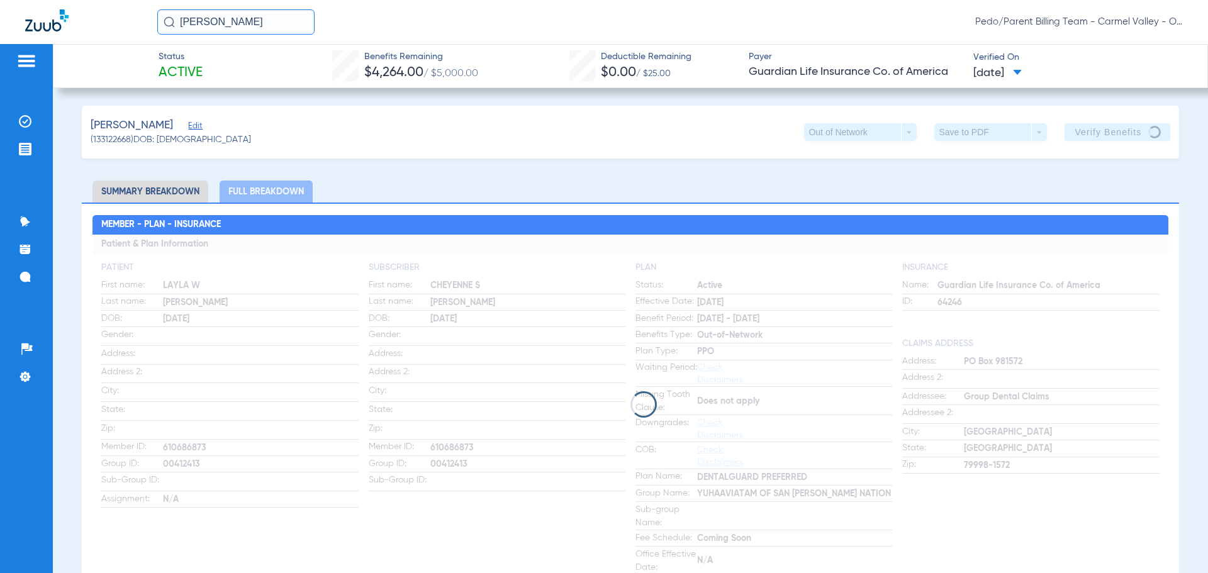
click at [501, 136] on div "[PERSON_NAME] Edit (133122668) DOB: [DEMOGRAPHIC_DATA] Out of Network arrow_dro…" at bounding box center [630, 132] width 1097 height 53
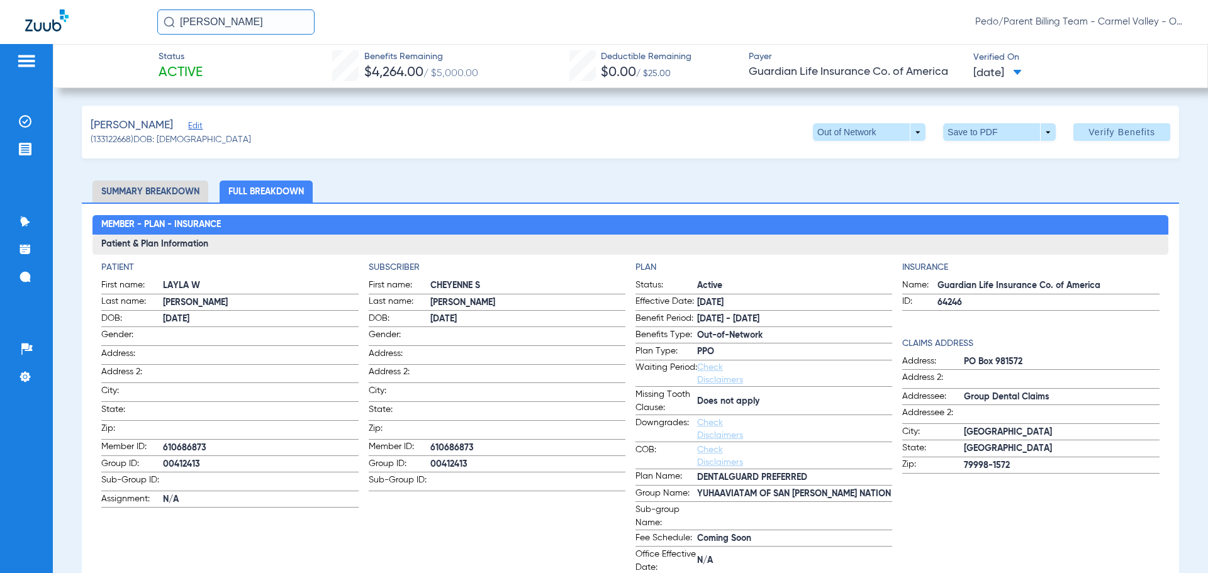
click at [481, 184] on ul "Summary Breakdown Full Breakdown" at bounding box center [630, 192] width 1097 height 22
click at [973, 134] on span at bounding box center [999, 132] width 113 height 18
click at [989, 159] on span "Save to PDF" at bounding box center [994, 157] width 50 height 9
drag, startPoint x: 279, startPoint y: 27, endPoint x: 181, endPoint y: 35, distance: 98.5
click at [181, 35] on div "[PERSON_NAME] Pedo/Parent Billing Team - [GEOGRAPHIC_DATA] - Ortho | The Super …" at bounding box center [604, 22] width 1208 height 44
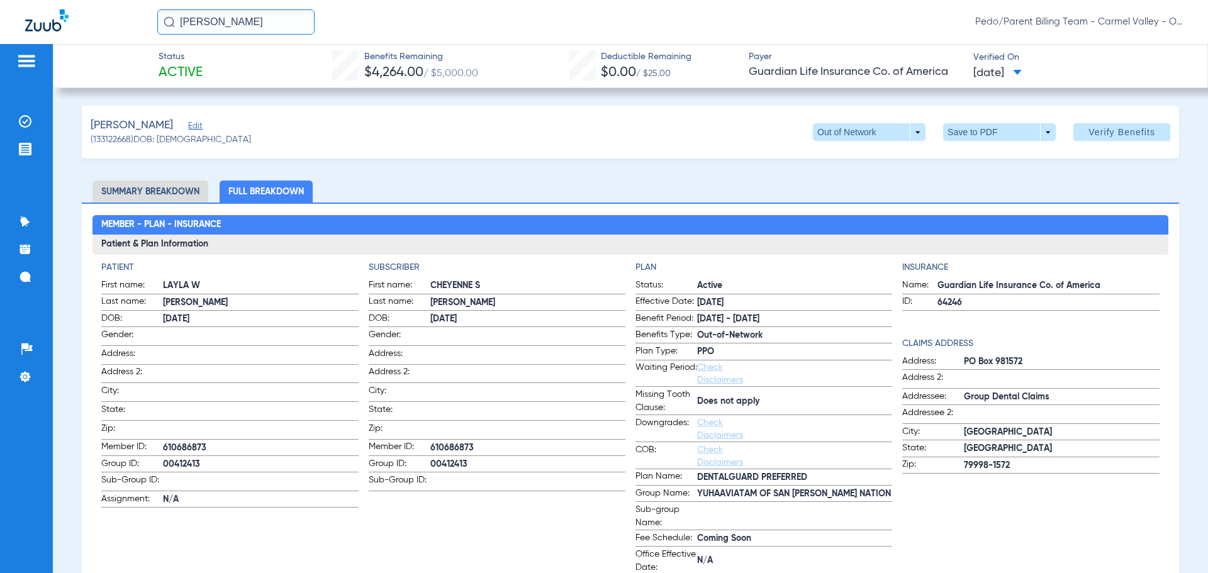
click at [270, 15] on input "[PERSON_NAME]" at bounding box center [235, 21] width 157 height 25
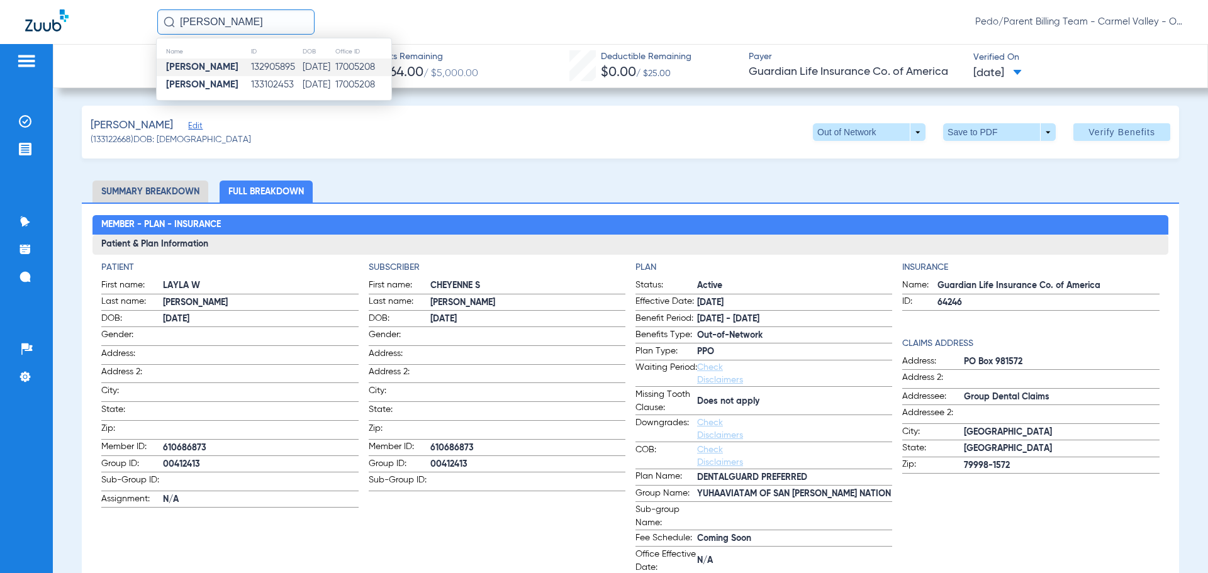
click at [302, 64] on td "[DATE]" at bounding box center [318, 67] width 33 height 18
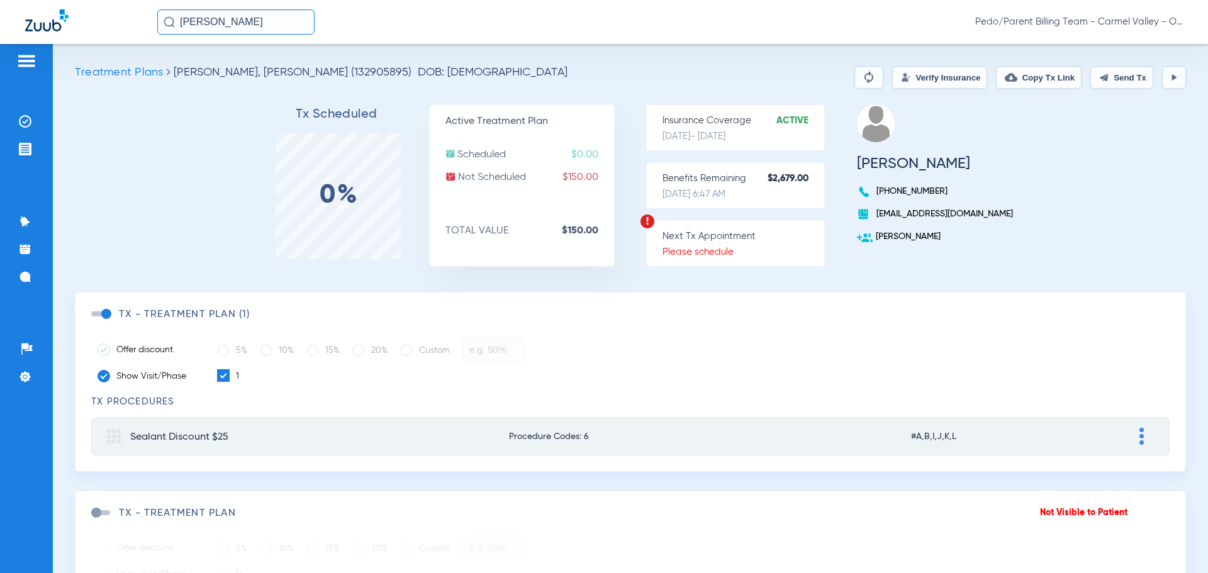
click at [917, 78] on button "Verify Insurance" at bounding box center [939, 77] width 95 height 23
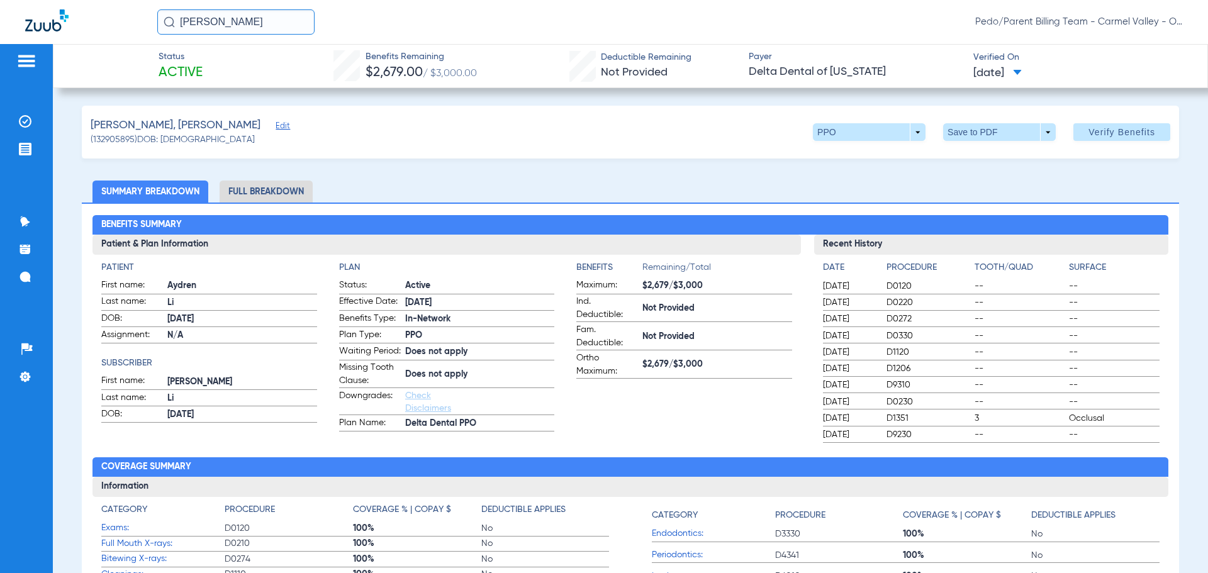
click at [281, 203] on div "Benefits Summary Patient & Plan Information Patient First name: [PERSON_NAME] L…" at bounding box center [630, 445] width 1097 height 484
click at [281, 194] on li "Full Breakdown" at bounding box center [266, 192] width 93 height 22
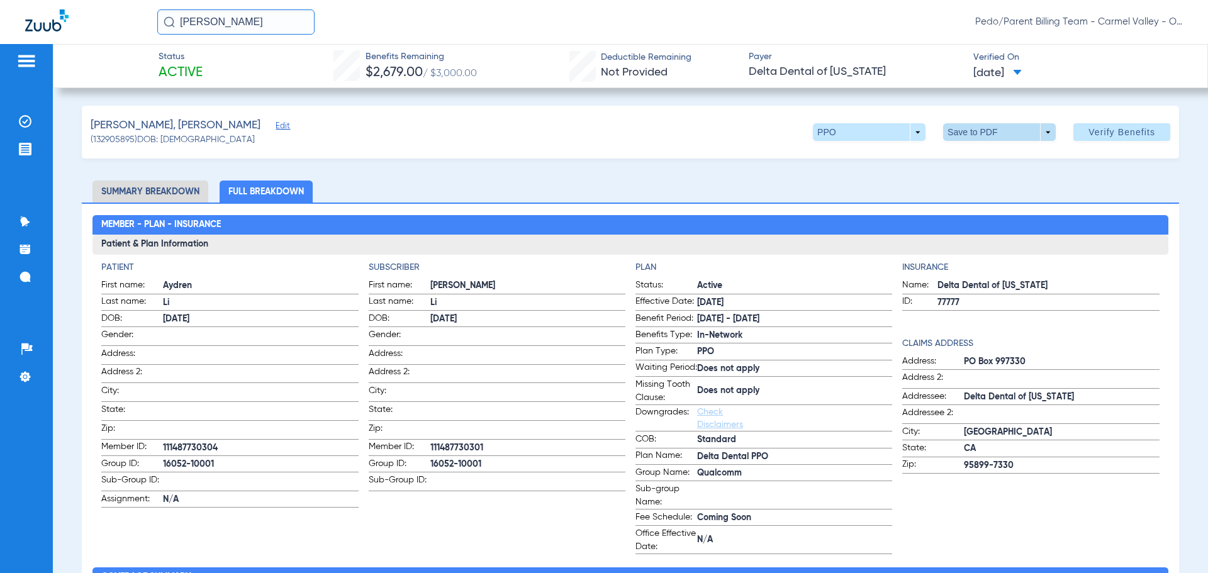
click at [984, 136] on span at bounding box center [999, 132] width 30 height 30
click at [980, 157] on span "Save to PDF" at bounding box center [994, 157] width 50 height 9
click at [706, 121] on div "[PERSON_NAME], [PERSON_NAME] Edit (132905895) DOB: [DEMOGRAPHIC_DATA] PPO arrow…" at bounding box center [630, 132] width 1097 height 53
drag, startPoint x: 243, startPoint y: 19, endPoint x: 108, endPoint y: 43, distance: 137.3
click at [108, 43] on div "AYDREN LI Pedo/Parent Billing Team - [GEOGRAPHIC_DATA] - Ortho | The Super Dent…" at bounding box center [604, 22] width 1208 height 44
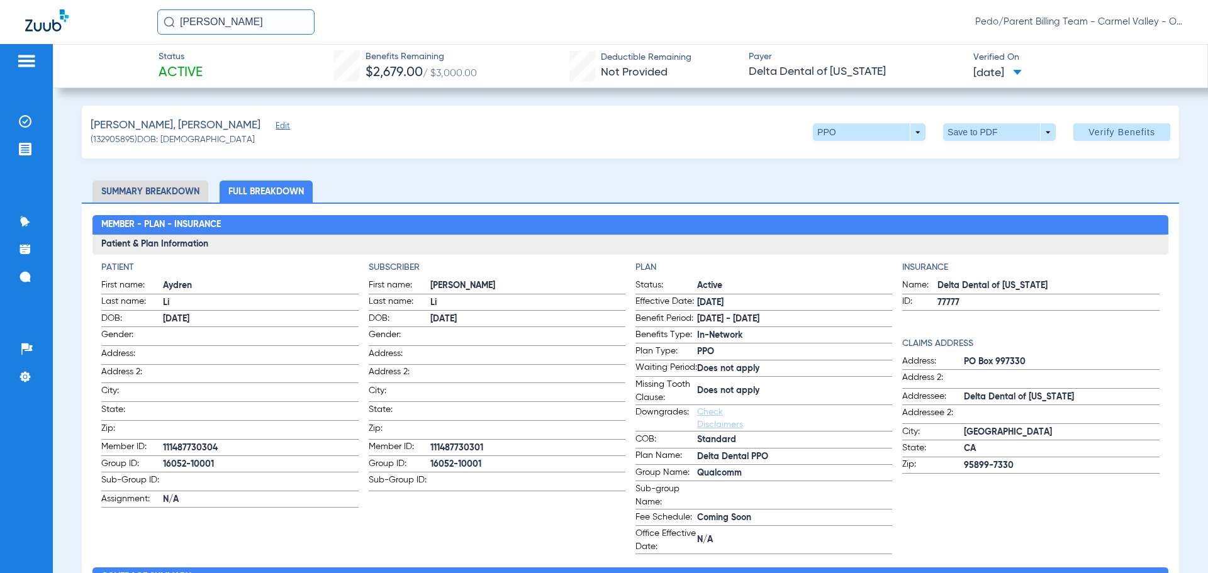
click at [277, 21] on input "[PERSON_NAME]" at bounding box center [235, 21] width 157 height 25
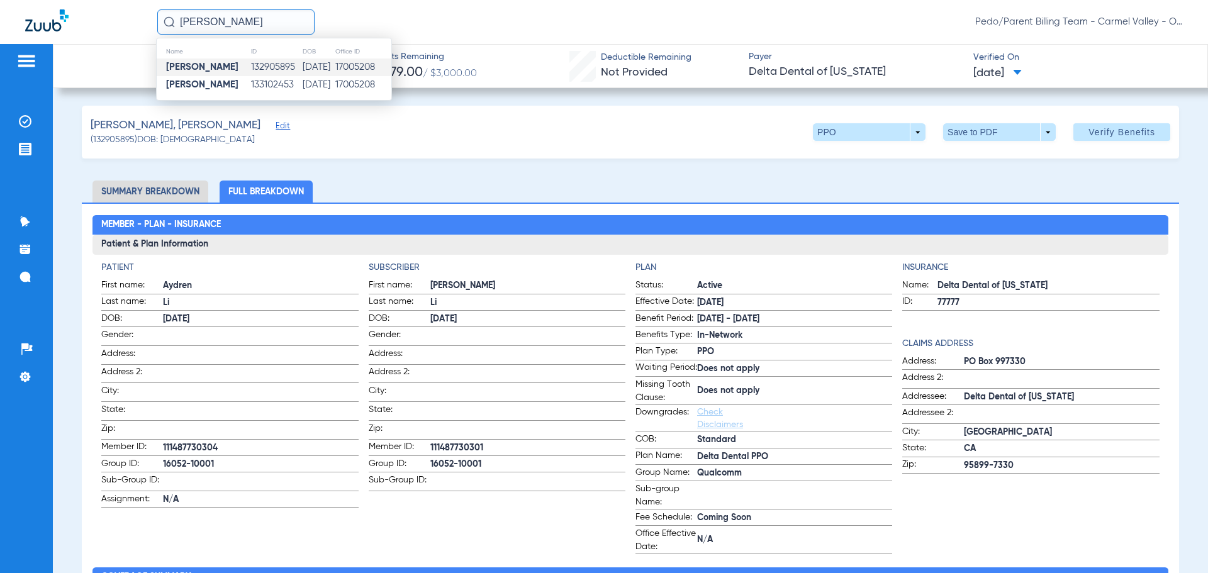
click at [238, 26] on input "[PERSON_NAME]" at bounding box center [235, 21] width 157 height 25
drag, startPoint x: 241, startPoint y: 23, endPoint x: 180, endPoint y: 28, distance: 61.2
click at [180, 28] on input "[PERSON_NAME]" at bounding box center [235, 21] width 157 height 25
click at [255, 61] on td "133015050" at bounding box center [276, 67] width 52 height 18
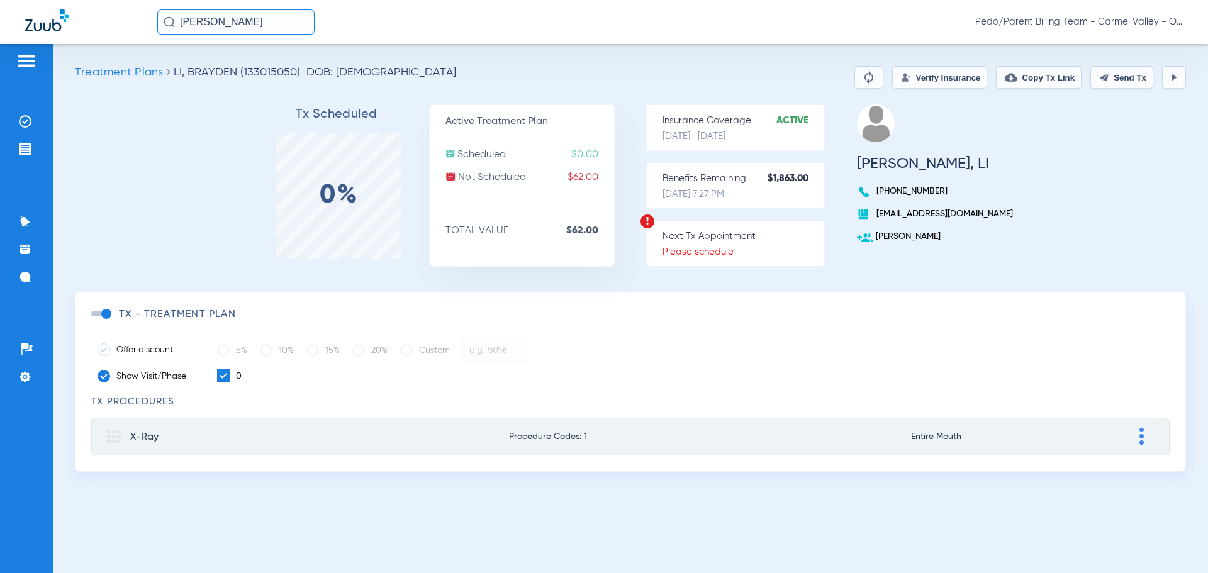
click at [906, 79] on button "Verify Insurance" at bounding box center [939, 77] width 95 height 23
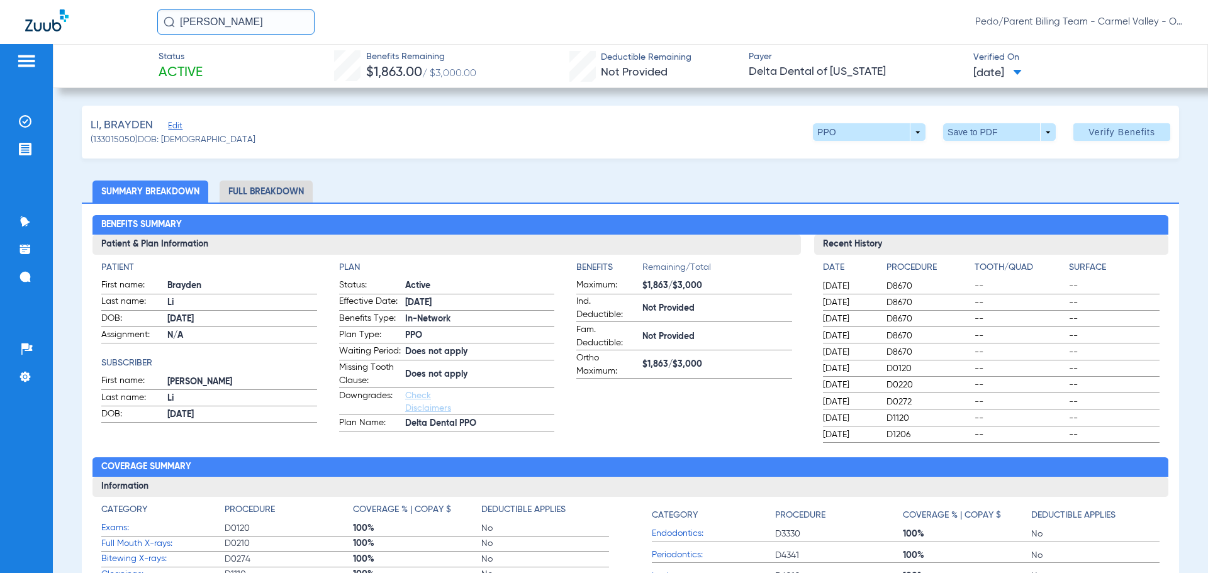
click at [267, 190] on li "Full Breakdown" at bounding box center [266, 192] width 93 height 22
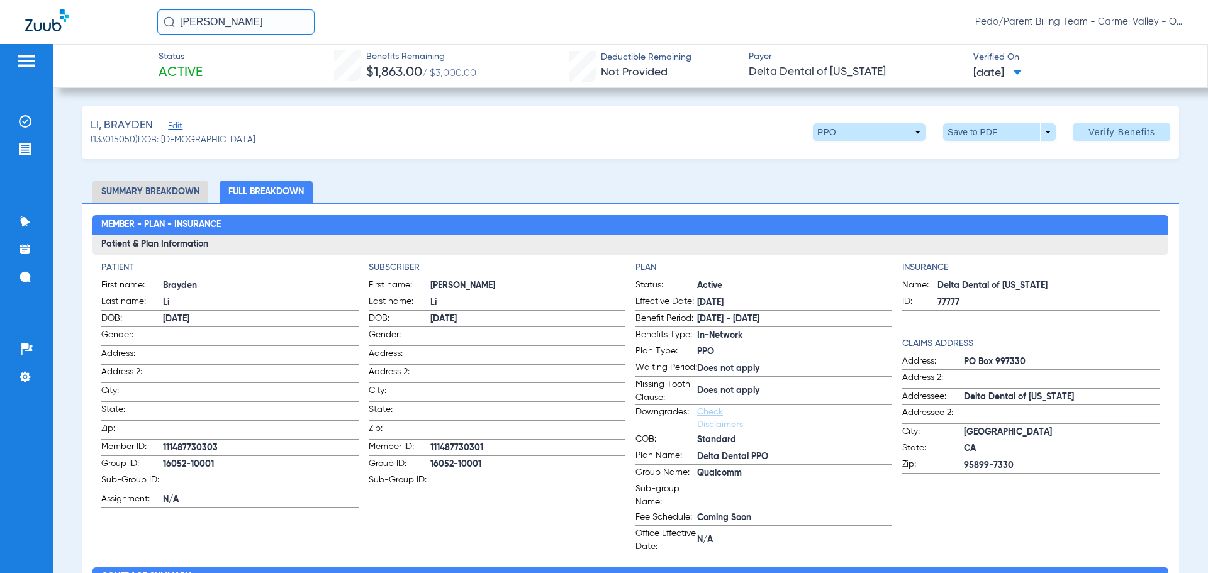
click at [973, 142] on div "LI, [PERSON_NAME] Edit (133015050) DOB: [DEMOGRAPHIC_DATA] PPO arrow_drop_down …" at bounding box center [630, 132] width 1097 height 53
click at [984, 134] on span at bounding box center [999, 132] width 30 height 30
click at [982, 161] on span "Save to PDF" at bounding box center [994, 157] width 50 height 9
click at [793, 9] on div "BRAYDEN LI Pedo/Parent Billing Team - Carmel Valley - Ortho | The Super Dentists" at bounding box center [669, 21] width 1025 height 25
drag, startPoint x: 266, startPoint y: 26, endPoint x: 149, endPoint y: 30, distance: 117.0
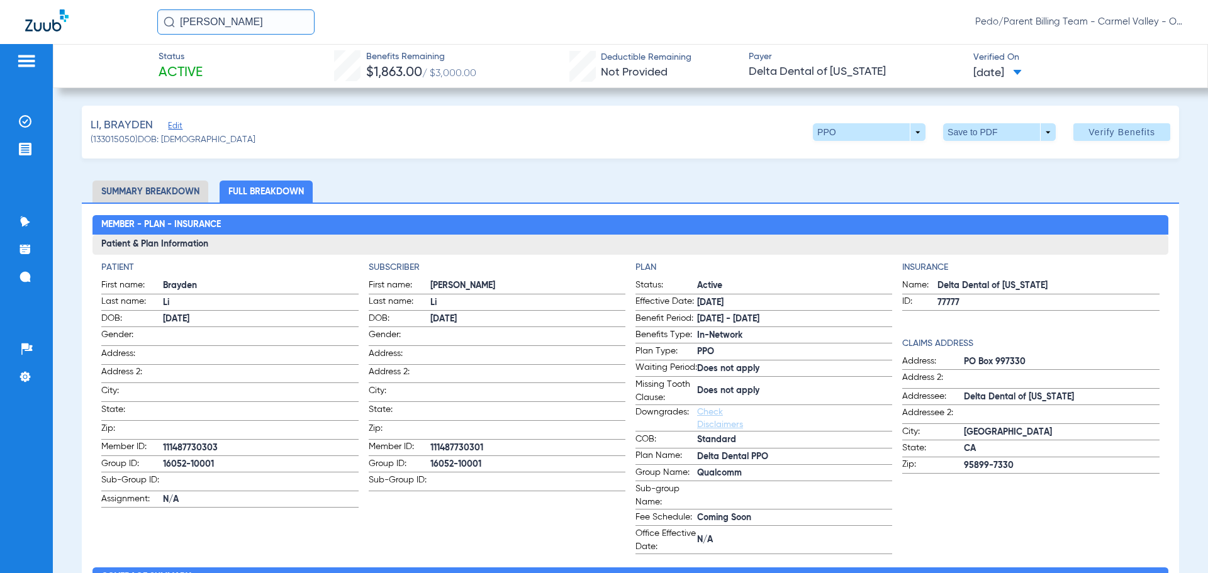
click at [149, 30] on div "BRAYDEN LI Pedo/Parent Billing Team - Carmel Valley - Ortho | The Super Dentists" at bounding box center [604, 22] width 1208 height 44
click at [265, 27] on input "[PERSON_NAME]" at bounding box center [235, 21] width 157 height 25
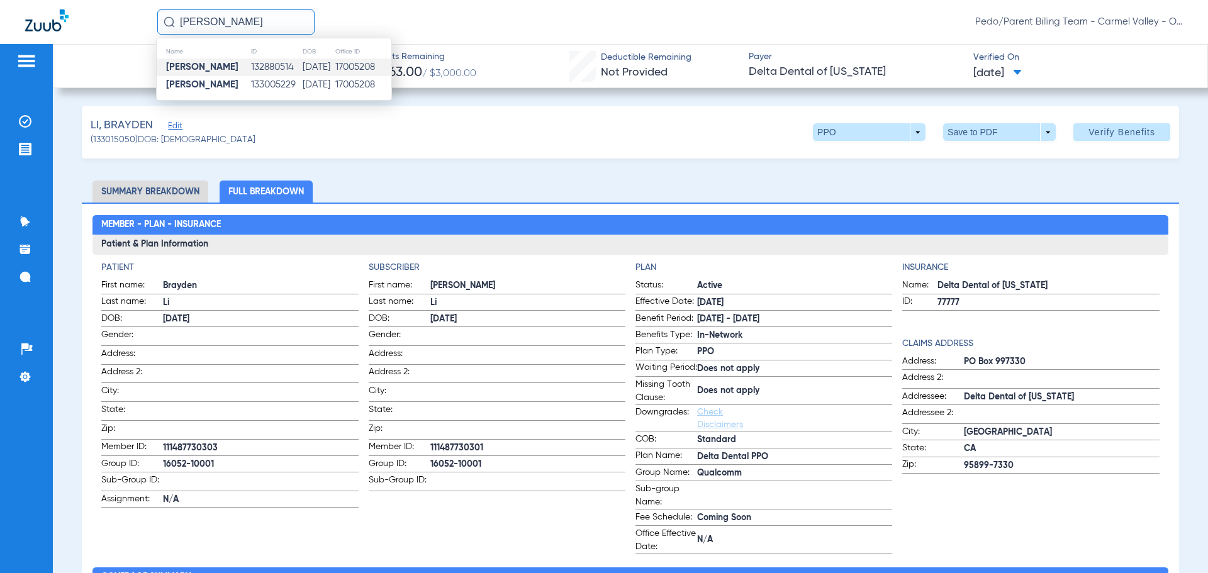
click at [302, 68] on td "[DATE]" at bounding box center [318, 67] width 33 height 18
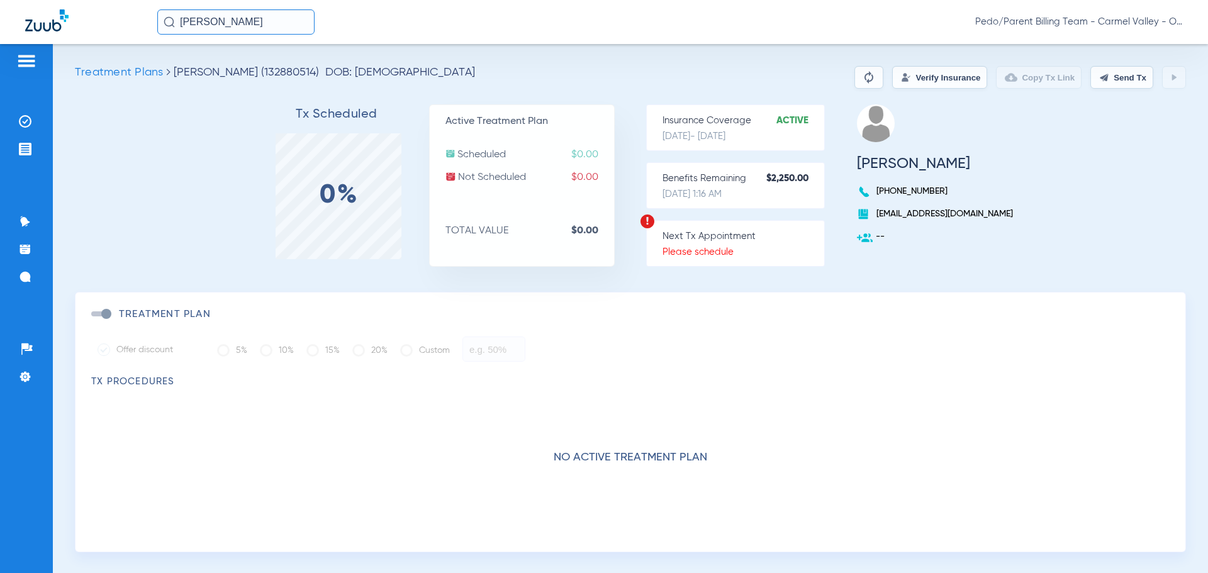
click at [901, 84] on button "Verify Insurance" at bounding box center [939, 77] width 95 height 23
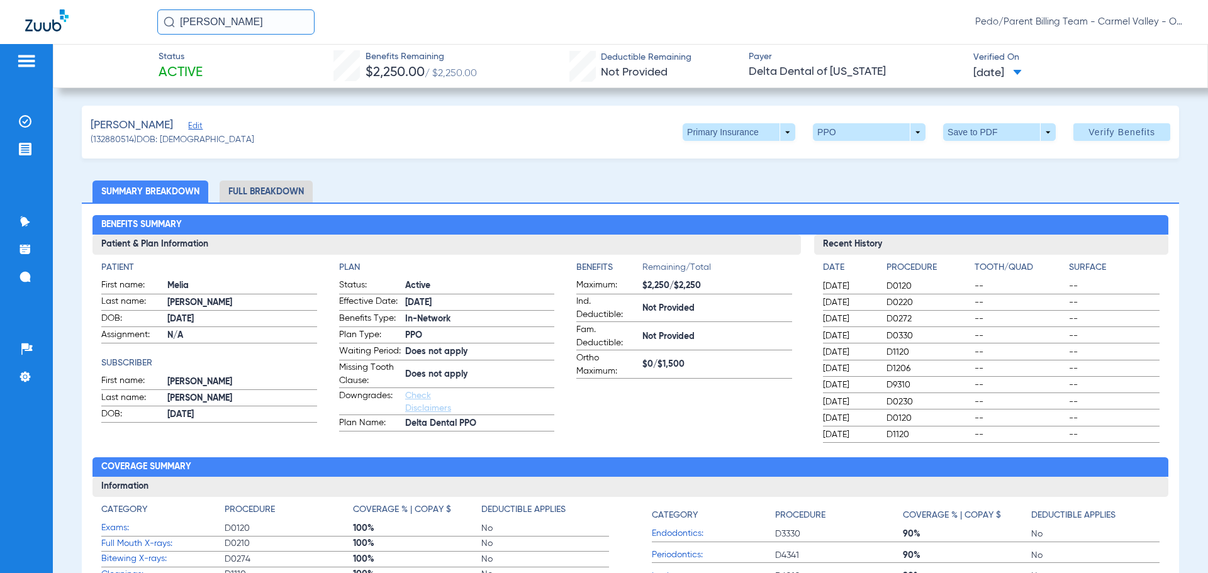
click at [292, 194] on li "Full Breakdown" at bounding box center [266, 192] width 93 height 22
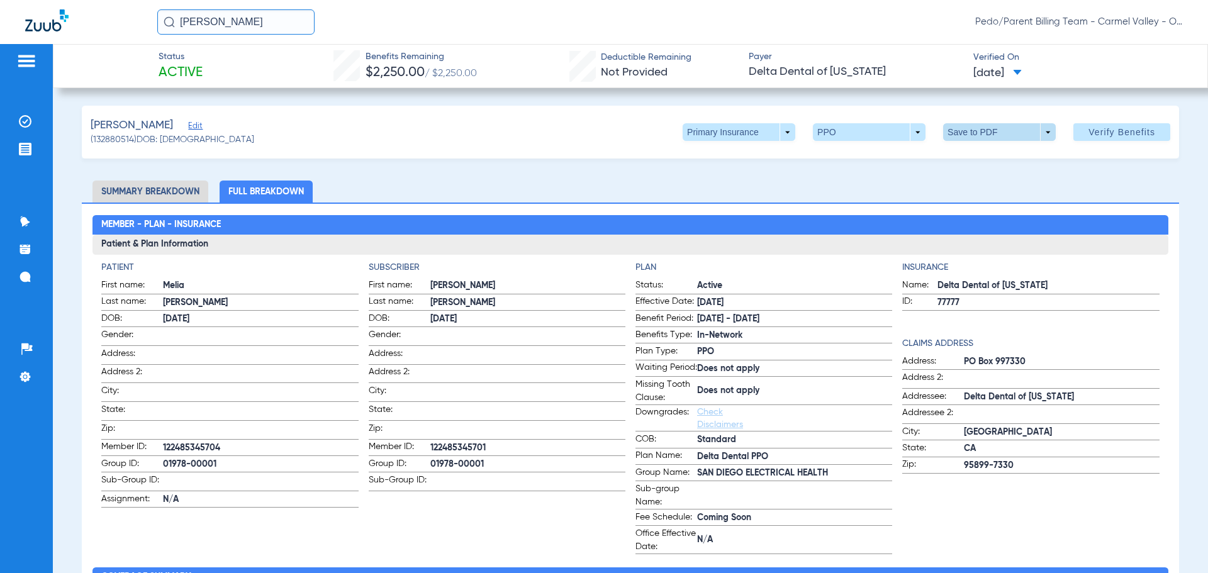
click at [1035, 130] on span at bounding box center [999, 132] width 113 height 18
click at [1035, 130] on div at bounding box center [604, 286] width 1208 height 573
click at [1035, 130] on span at bounding box center [999, 132] width 113 height 18
click at [996, 155] on span "Save to PDF" at bounding box center [994, 157] width 50 height 9
click at [813, 18] on div "[PERSON_NAME] Pedo/Parent Billing Team - Carmel Valley - Ortho | The Super Dent…" at bounding box center [669, 21] width 1025 height 25
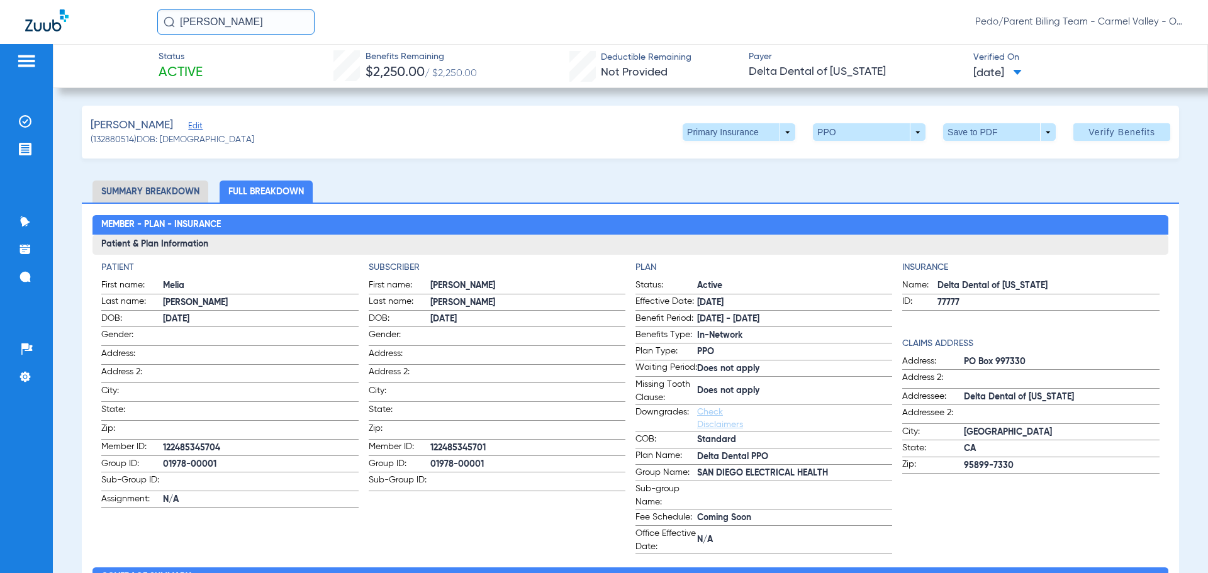
drag, startPoint x: 252, startPoint y: 25, endPoint x: 182, endPoint y: 31, distance: 69.5
click at [182, 31] on input "[PERSON_NAME]" at bounding box center [235, 21] width 157 height 25
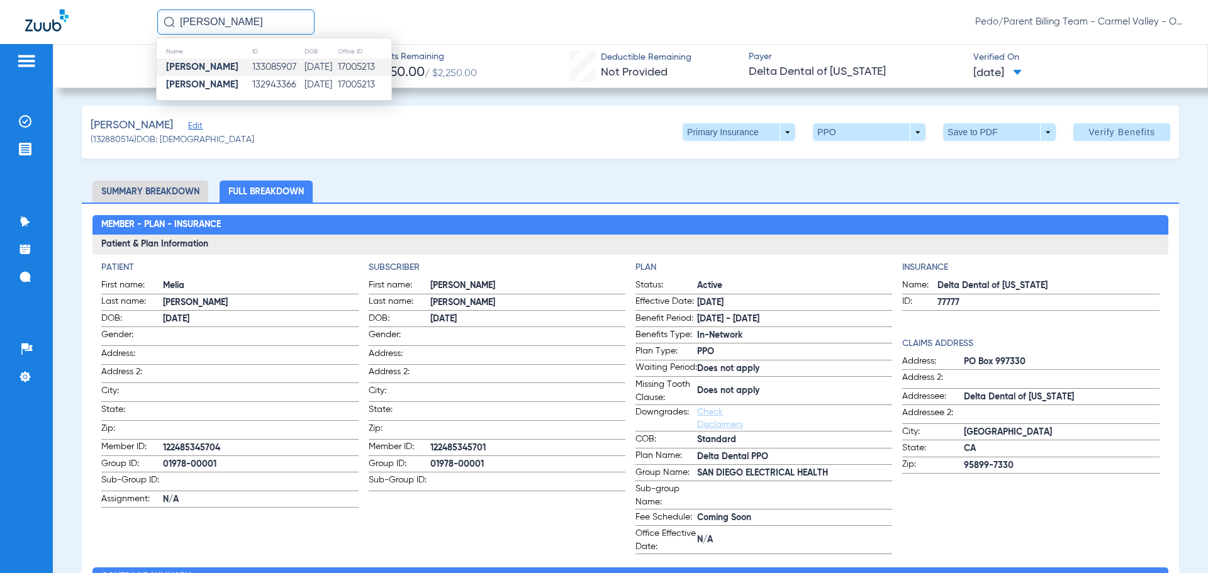
type input "[PERSON_NAME]"
click at [252, 72] on td "133085907" at bounding box center [278, 67] width 52 height 18
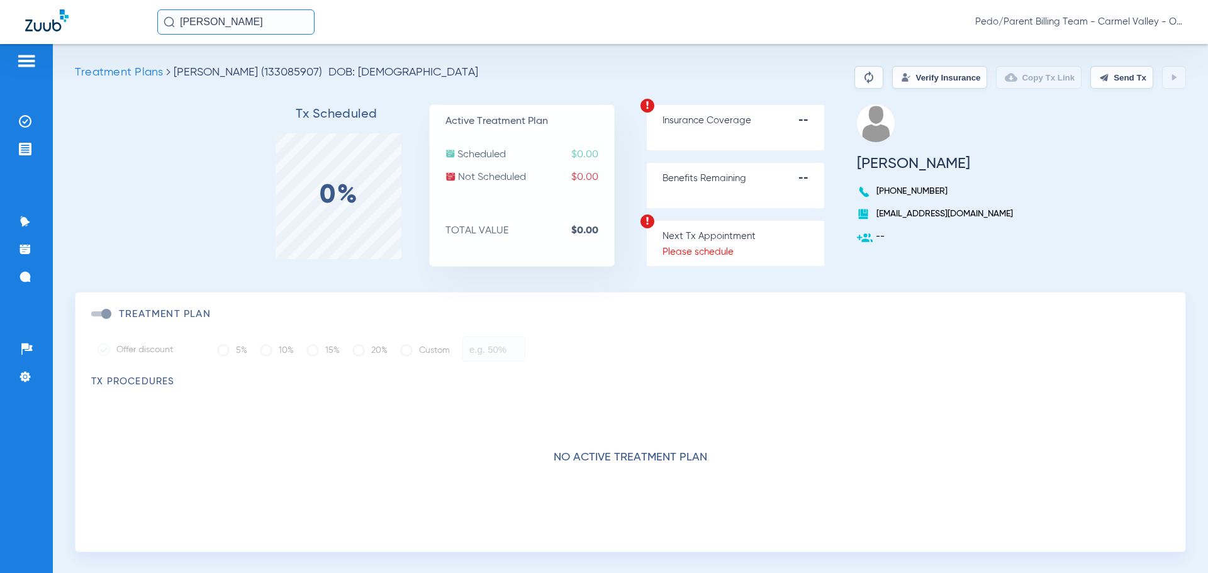
click at [277, 16] on input "[PERSON_NAME]" at bounding box center [235, 21] width 157 height 25
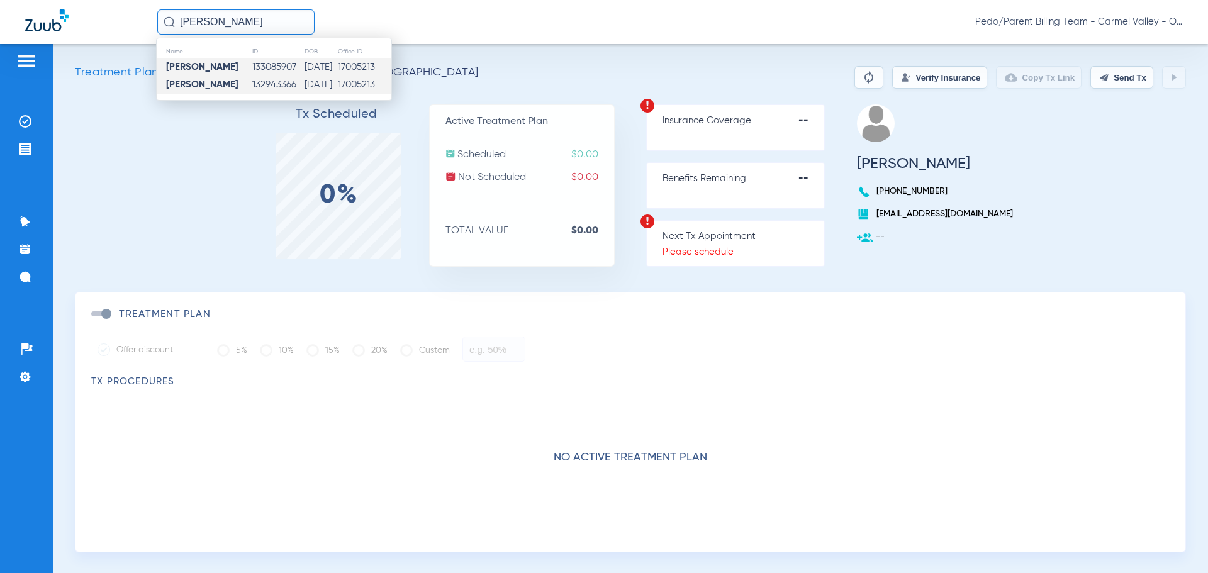
click at [304, 86] on td "[DATE]" at bounding box center [320, 85] width 33 height 18
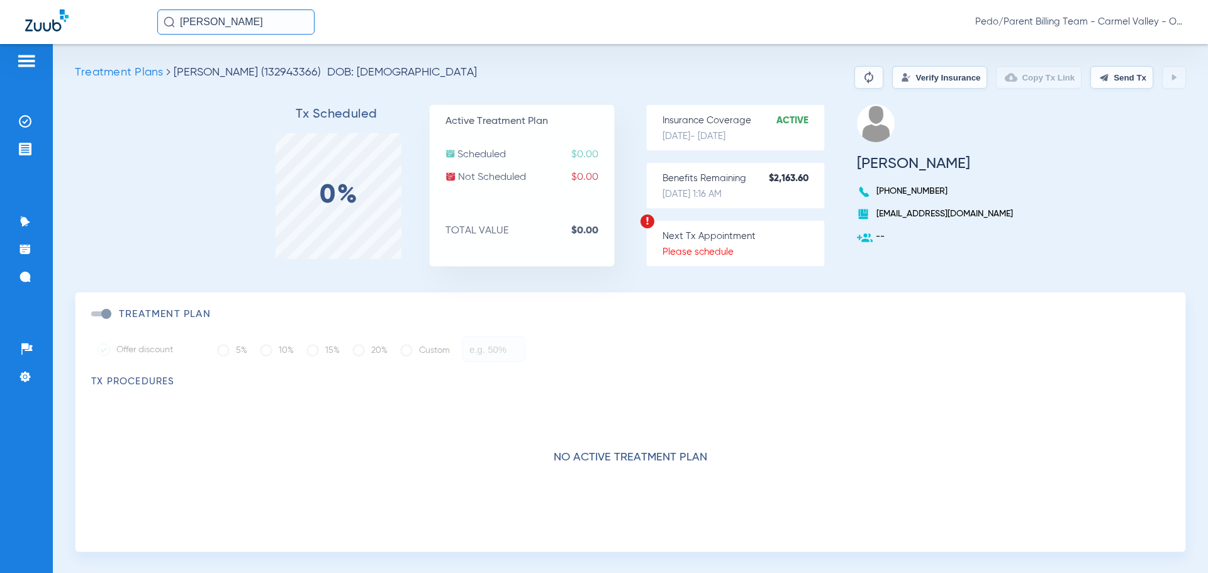
click at [892, 83] on button "Verify Insurance" at bounding box center [939, 77] width 95 height 23
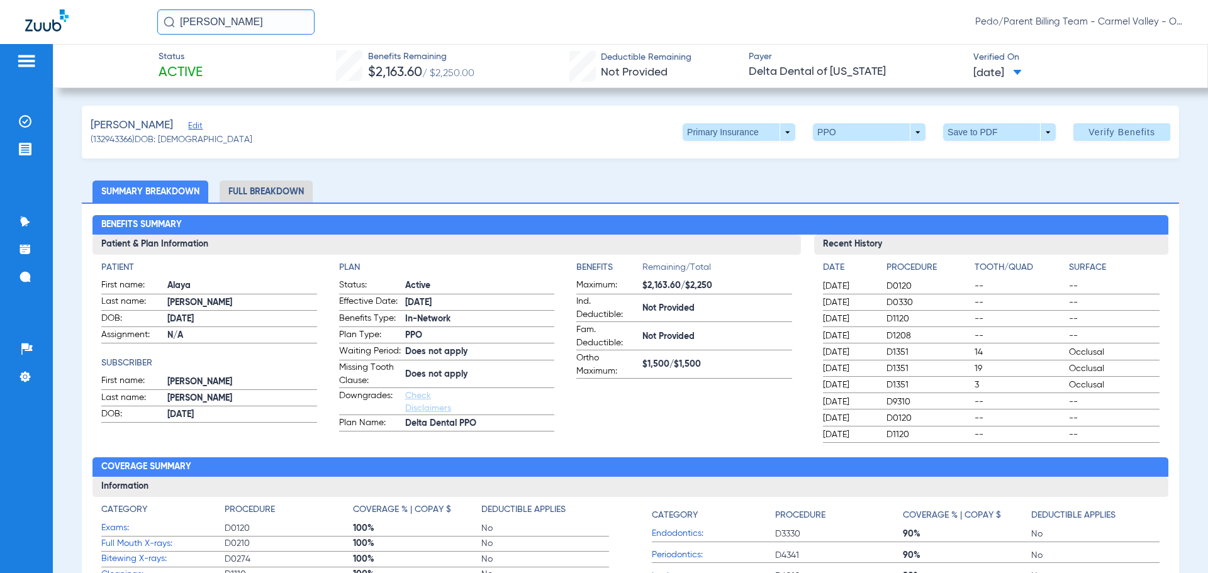
click at [292, 189] on li "Full Breakdown" at bounding box center [266, 192] width 93 height 22
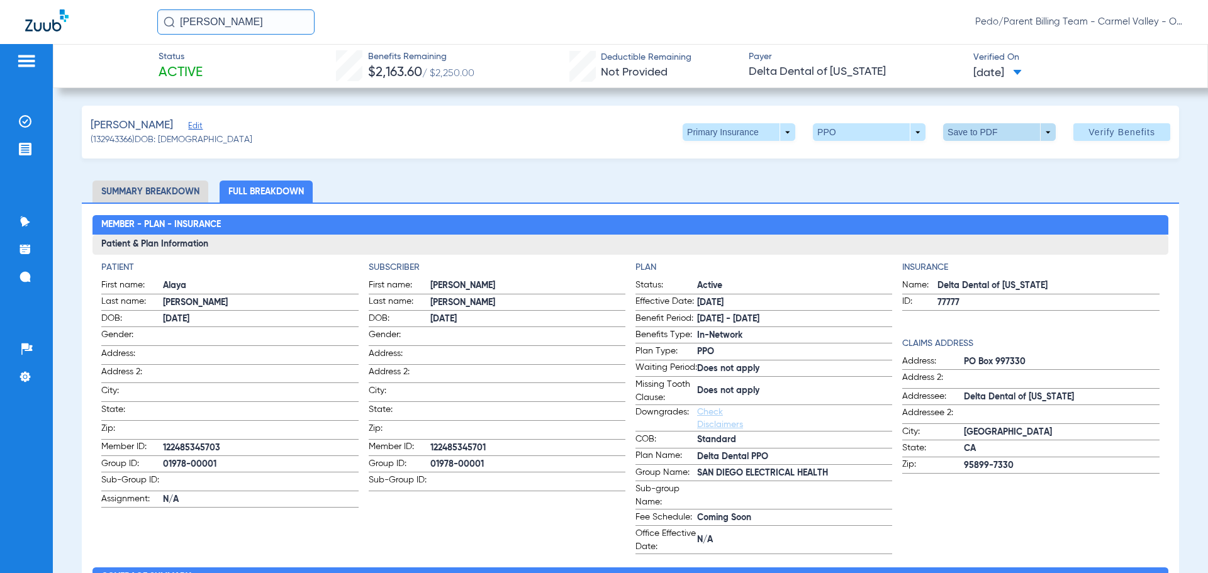
click at [967, 133] on span at bounding box center [999, 132] width 113 height 18
click at [979, 159] on span "Save to PDF" at bounding box center [994, 157] width 50 height 9
click at [410, 132] on div "[PERSON_NAME] Edit (132943366) DOB: [DEMOGRAPHIC_DATA] Primary Insurance arrow_…" at bounding box center [630, 132] width 1097 height 53
click at [1176, 22] on span "Pedo/Parent Billing Team - Carmel Valley - Ortho | The Super Dentists" at bounding box center [1079, 22] width 208 height 13
click at [1140, 62] on button "Log out" at bounding box center [1135, 69] width 91 height 25
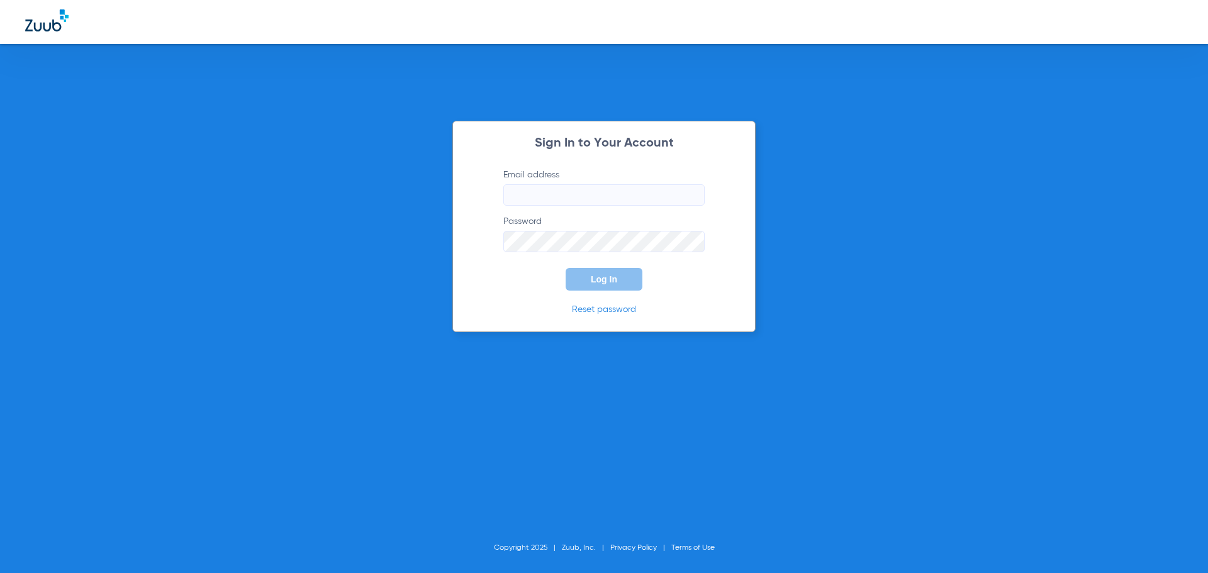
type input "[EMAIL_ADDRESS][DOMAIN_NAME]"
